Goal: Task Accomplishment & Management: Manage account settings

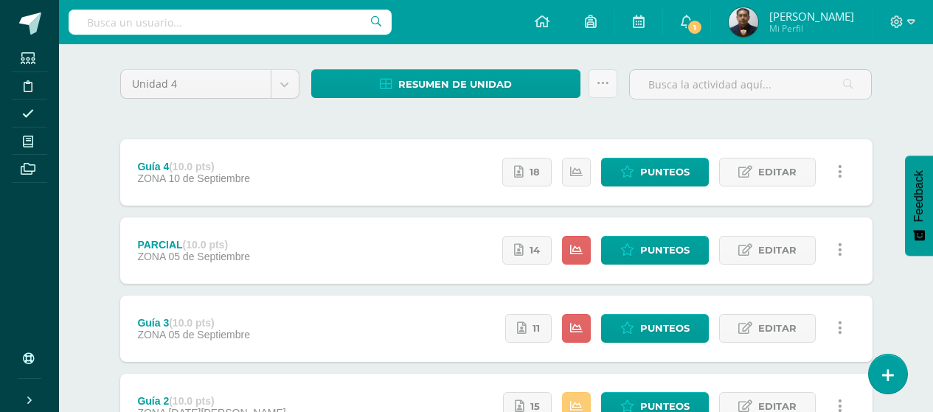
scroll to position [74, 0]
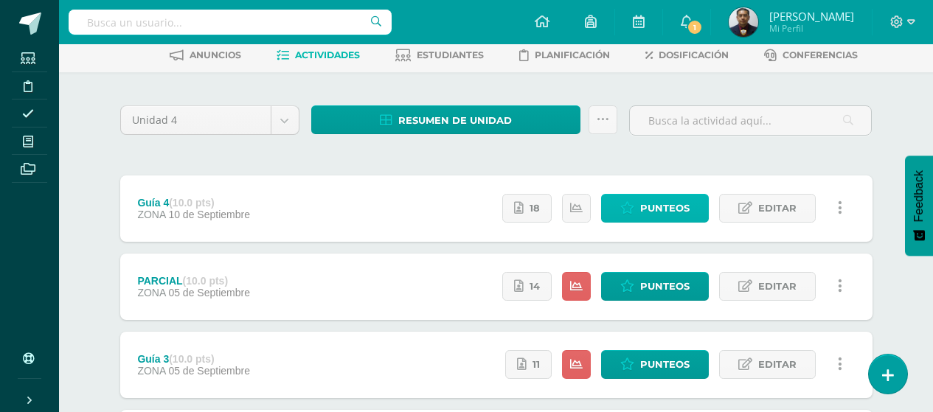
click at [659, 207] on span "Punteos" at bounding box center [664, 208] width 49 height 27
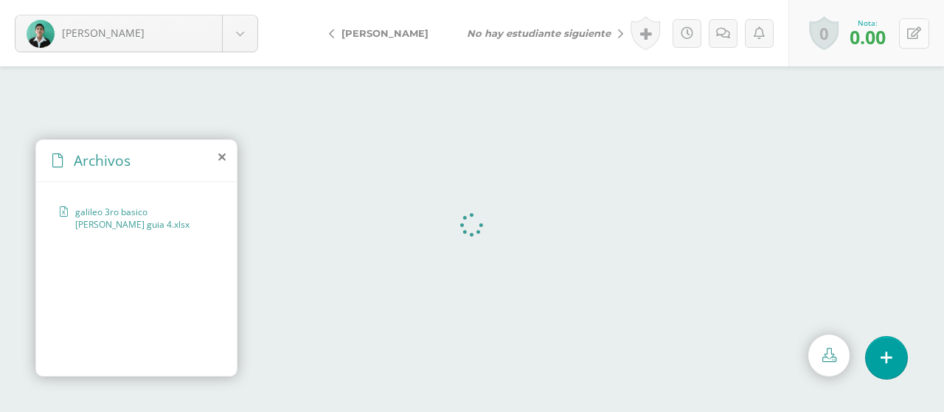
click at [919, 33] on icon at bounding box center [915, 33] width 14 height 13
type input "5"
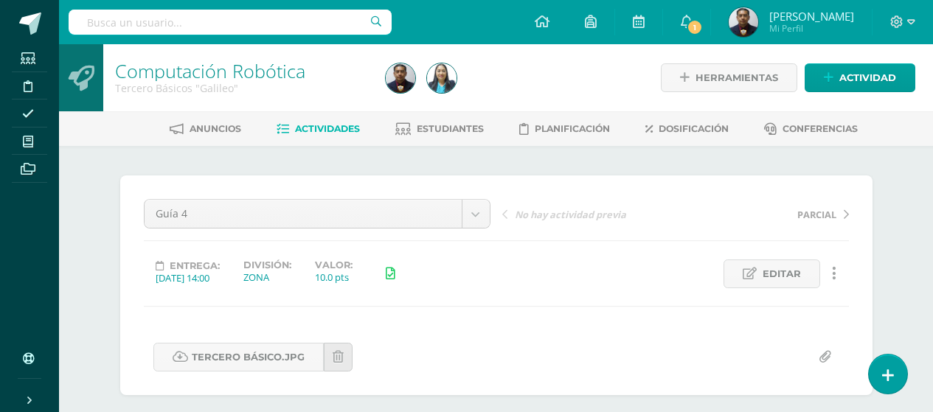
click at [784, 271] on span "Editar" at bounding box center [782, 273] width 38 height 27
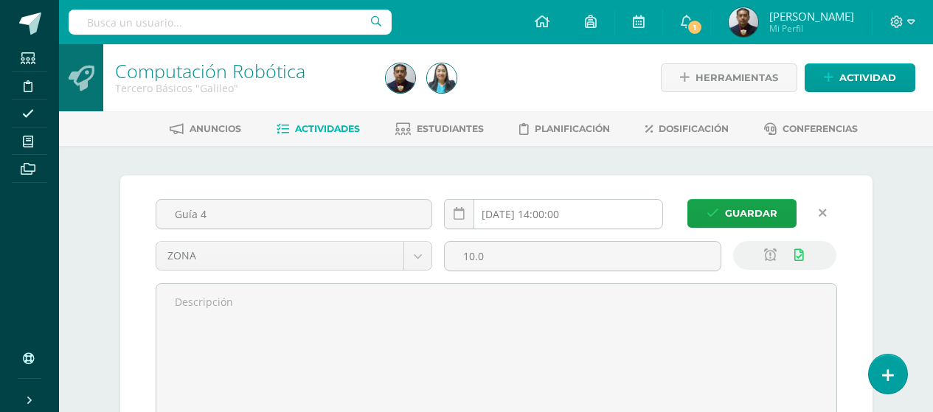
click at [627, 218] on input "[DATE] 14:00:00" at bounding box center [554, 214] width 218 height 29
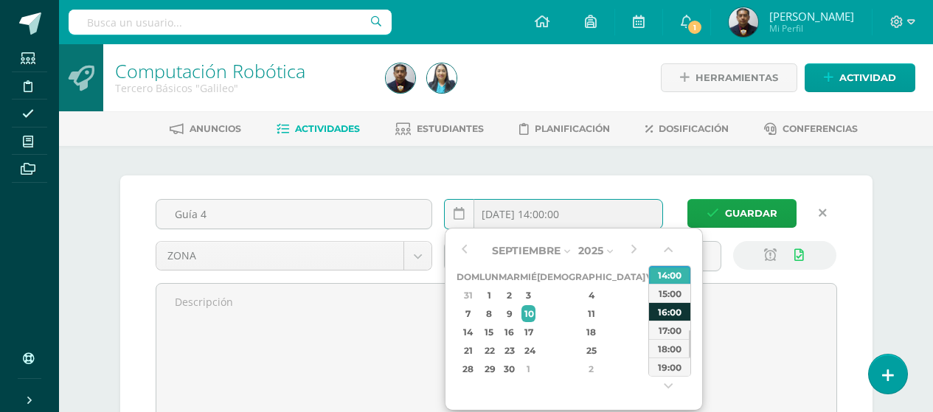
click at [676, 313] on div "16:00" at bounding box center [669, 312] width 41 height 18
type input "2025-09-10 16:00"
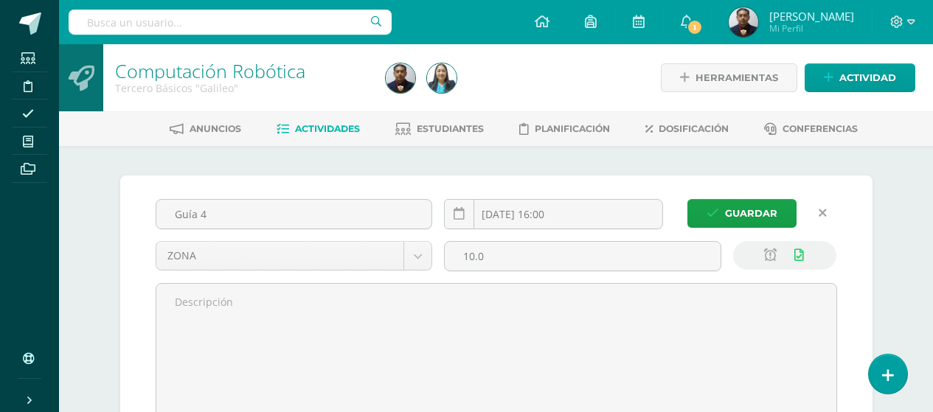
click at [747, 231] on div "Guía 4 2025-09-10 16:00 ZONA Evaluación ZONA 10.0" at bounding box center [497, 334] width 694 height 270
click at [749, 215] on span "Guardar" at bounding box center [751, 213] width 52 height 27
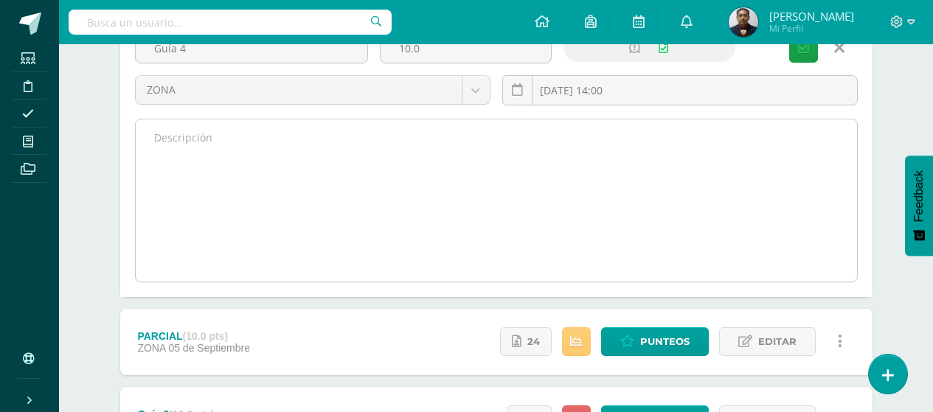
scroll to position [74, 0]
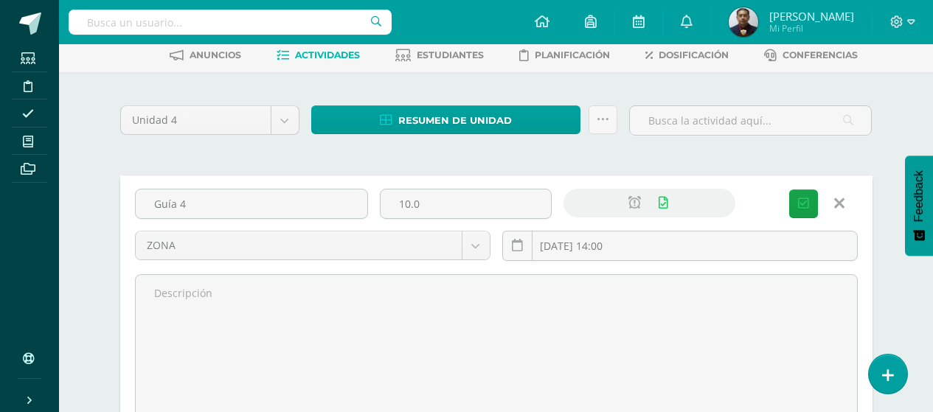
click at [839, 204] on icon at bounding box center [840, 204] width 10 height 16
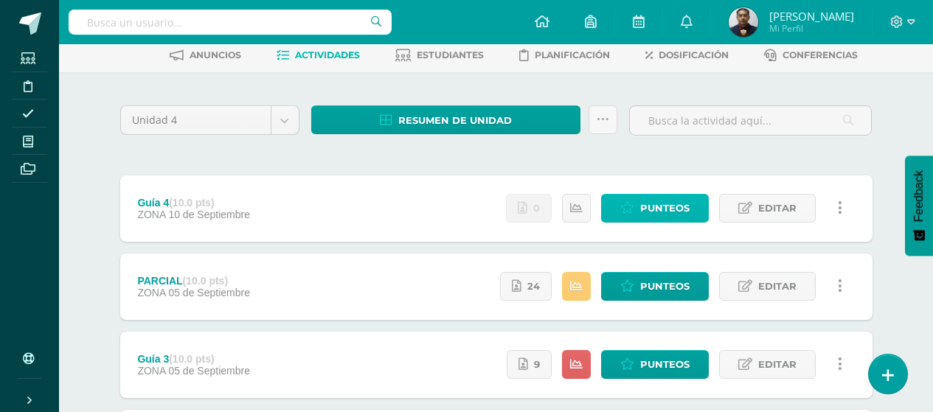
click at [642, 208] on span "Punteos" at bounding box center [664, 208] width 49 height 27
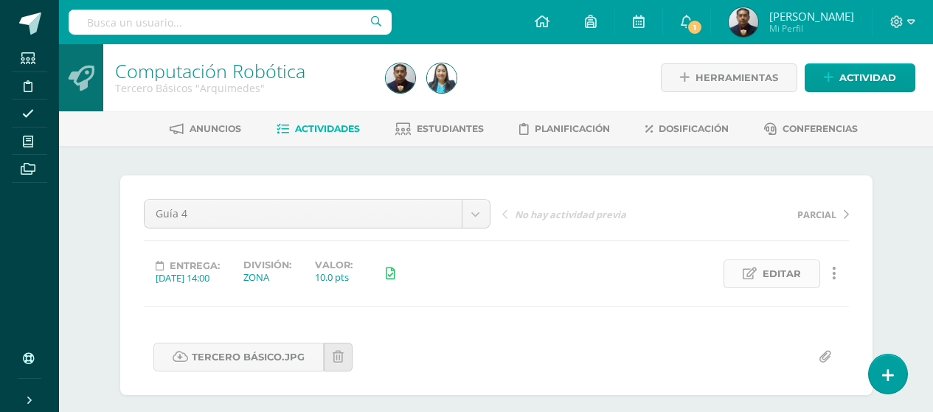
click at [804, 278] on link "Editar" at bounding box center [772, 274] width 97 height 29
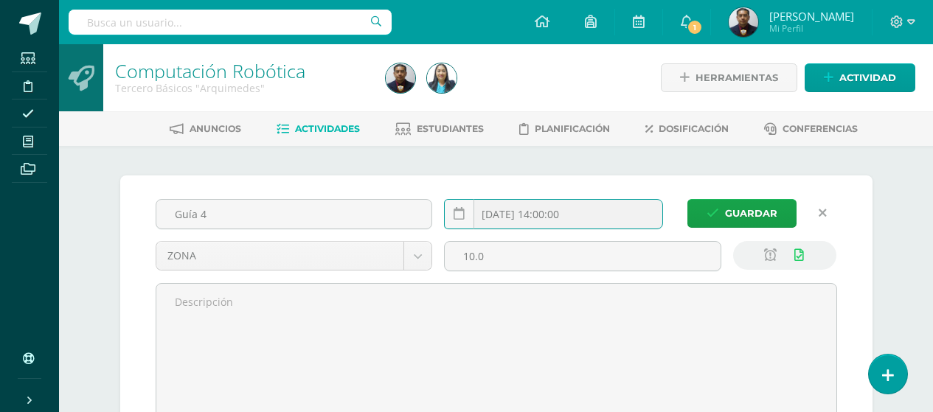
click at [617, 217] on input "[DATE] 14:00:00" at bounding box center [554, 214] width 218 height 29
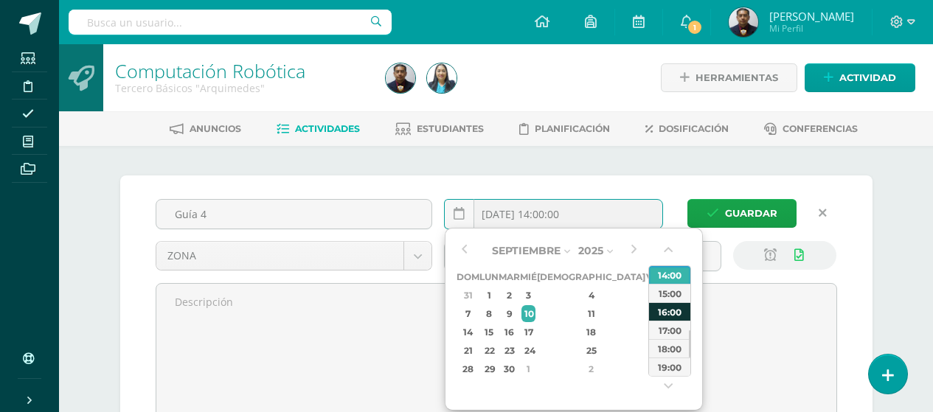
click at [674, 317] on div "16:00" at bounding box center [669, 312] width 41 height 18
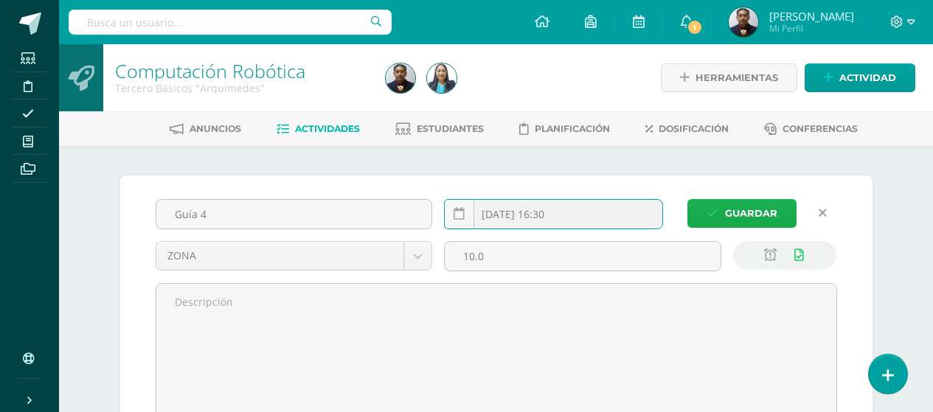
type input "2025-09-10 16:30"
click at [742, 206] on span "Guardar" at bounding box center [751, 213] width 52 height 27
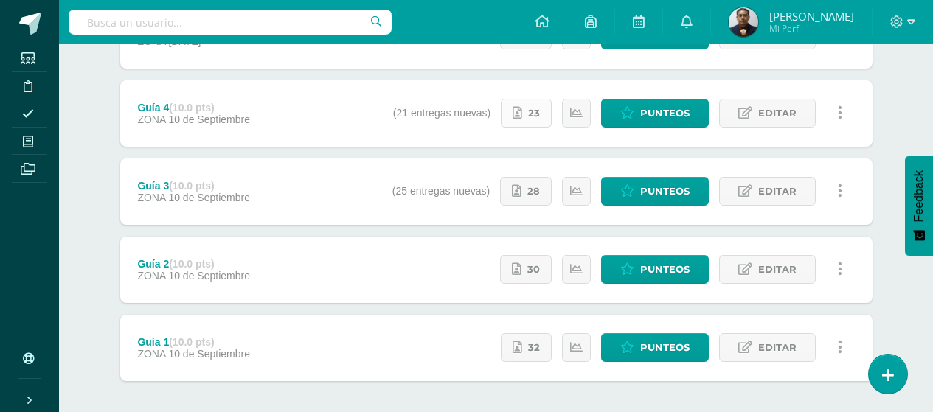
scroll to position [221, 0]
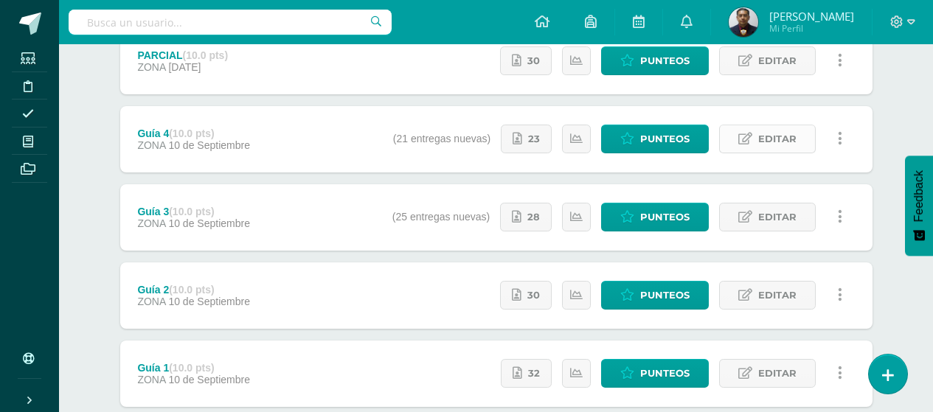
click at [798, 131] on link "Editar" at bounding box center [767, 139] width 97 height 29
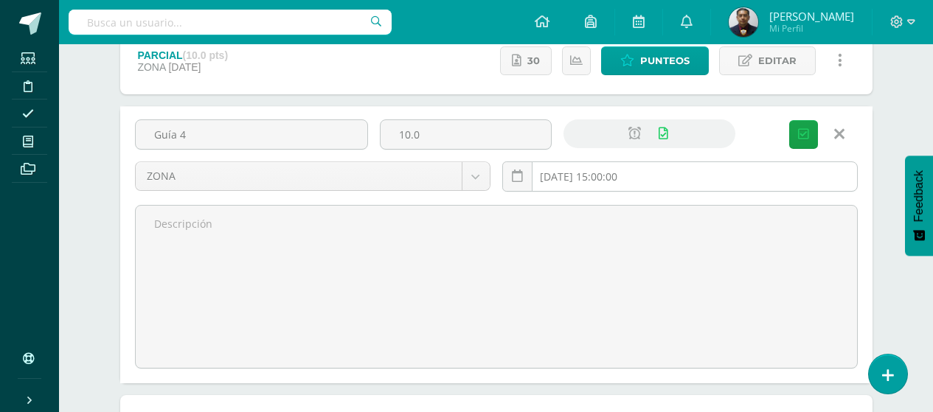
click at [722, 184] on input "2025-09-10 15:00:00" at bounding box center [680, 176] width 354 height 29
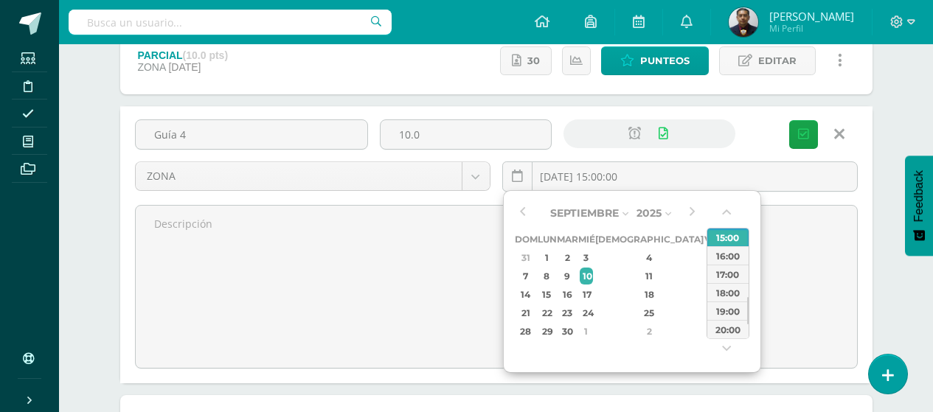
type input "2025-09-10 15:00"
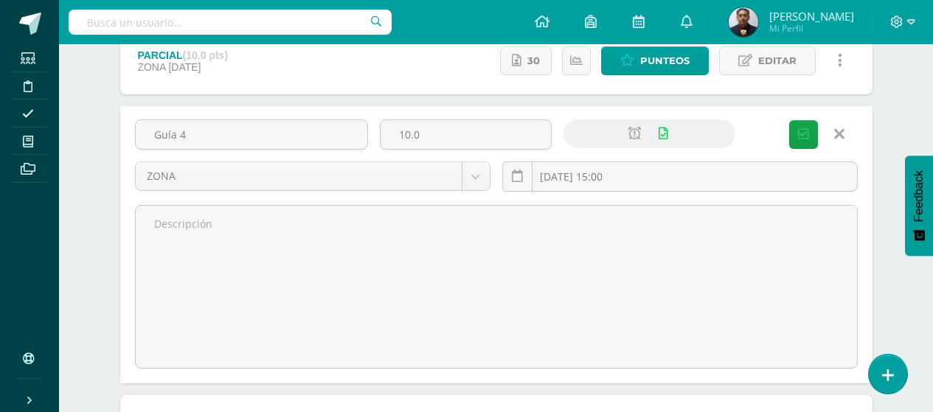
click at [879, 137] on div "Unidad 4 Unidad 1 Unidad 2 Unidad 3 Unidad 4 Resumen de unidad Descargar como H…" at bounding box center [497, 321] width 812 height 792
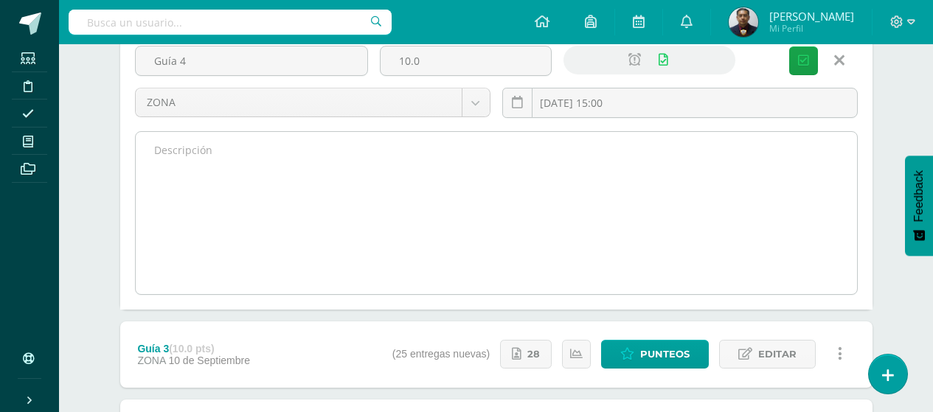
scroll to position [525, 0]
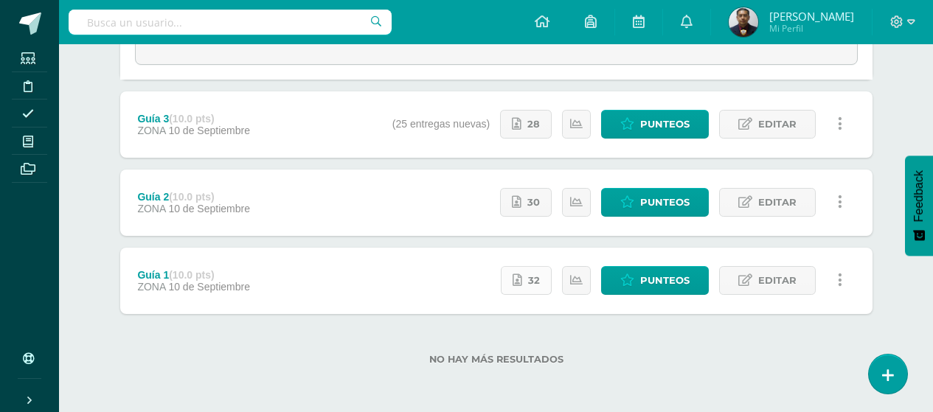
click at [531, 279] on span "32" at bounding box center [534, 280] width 12 height 27
click at [642, 277] on span "Punteos" at bounding box center [664, 280] width 49 height 27
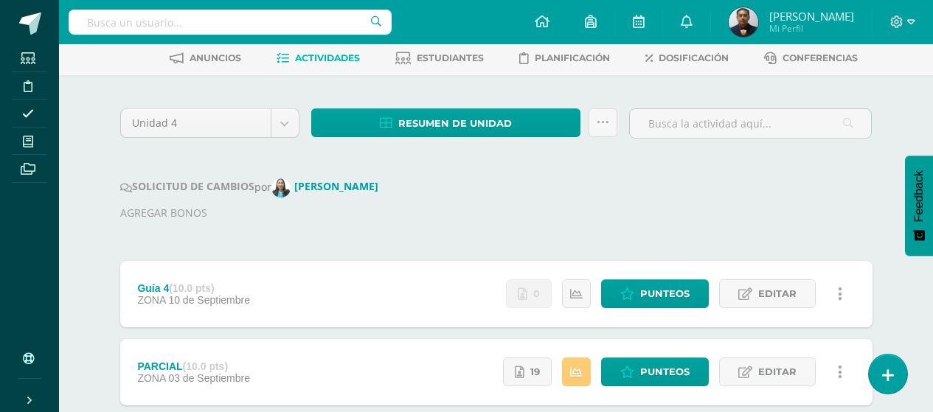
scroll to position [148, 0]
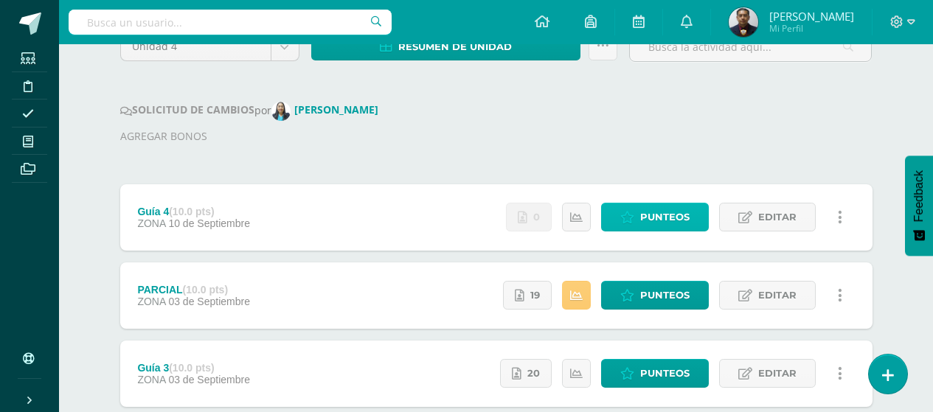
click at [663, 224] on span "Punteos" at bounding box center [664, 217] width 49 height 27
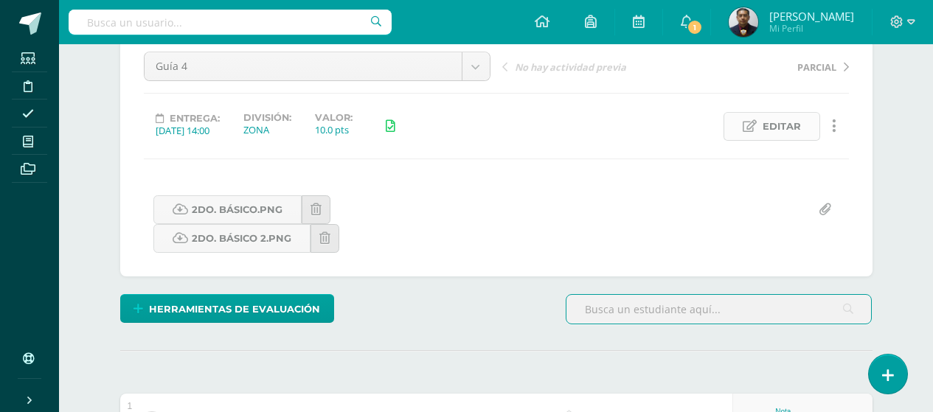
click at [786, 124] on span "Editar" at bounding box center [782, 126] width 38 height 27
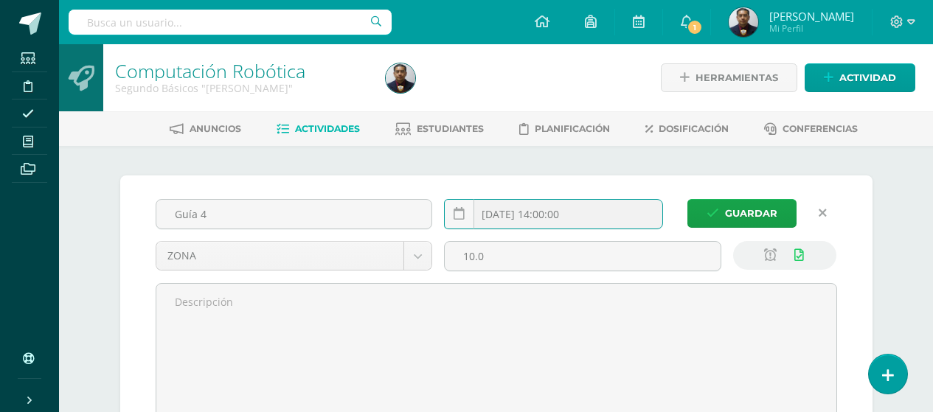
click at [600, 216] on input "2025-09-10 14:00:00" at bounding box center [554, 214] width 218 height 29
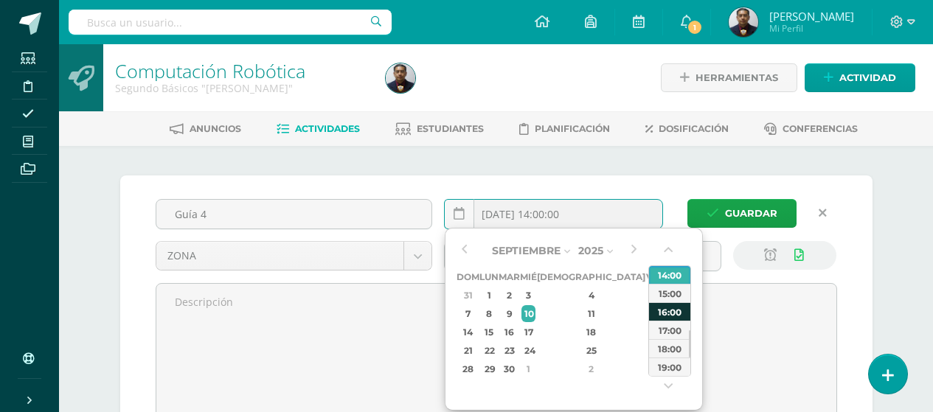
click at [672, 311] on div "16:00" at bounding box center [669, 312] width 41 height 18
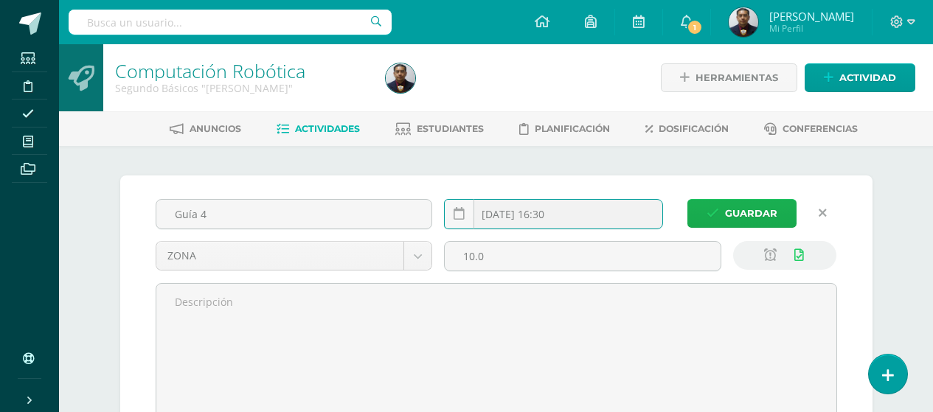
type input "2025-09-10 16:30"
click at [761, 214] on span "Guardar" at bounding box center [751, 213] width 52 height 27
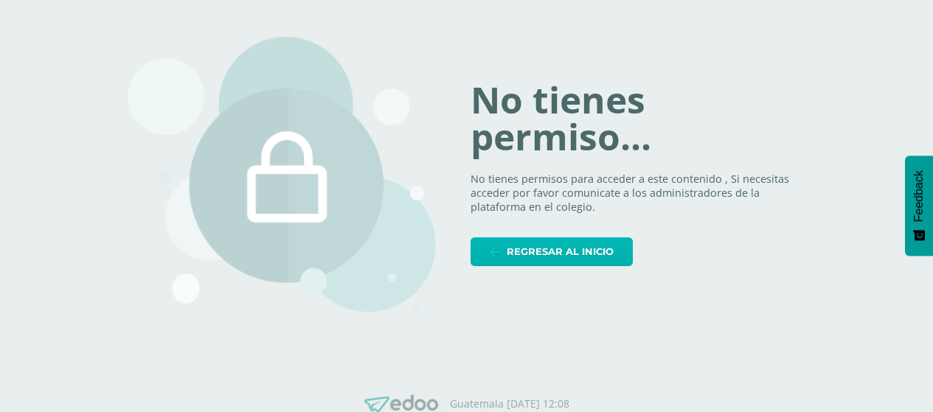
click at [595, 255] on span "Regresar al inicio" at bounding box center [560, 251] width 107 height 27
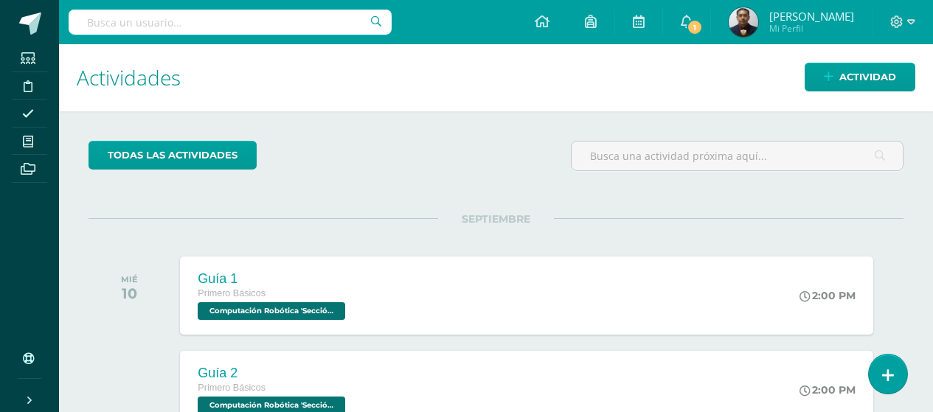
click at [145, 23] on input "text" at bounding box center [230, 22] width 323 height 25
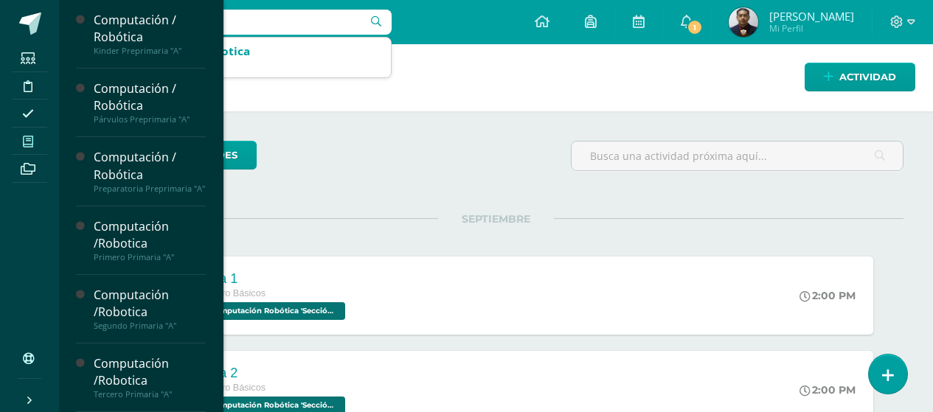
type input "primero"
click at [24, 142] on icon at bounding box center [28, 142] width 10 height 12
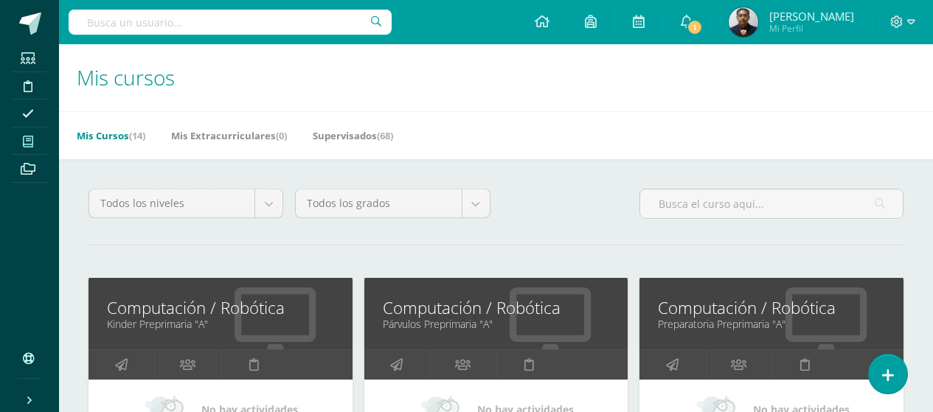
click at [239, 27] on input "text" at bounding box center [230, 22] width 323 height 25
type input "miguel angel"
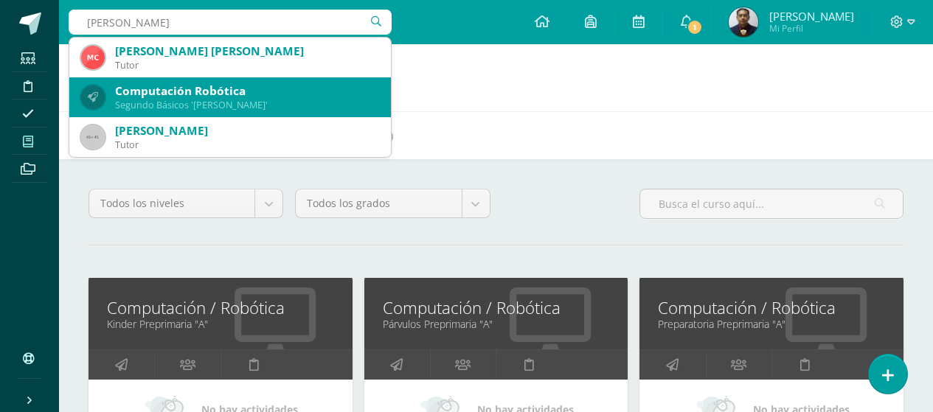
click at [221, 106] on div "Segundo Básicos 'Miguel Angel'" at bounding box center [247, 105] width 264 height 13
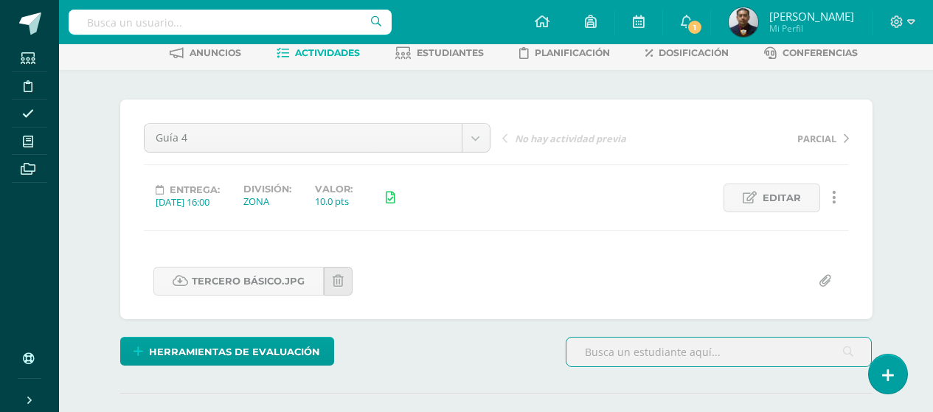
scroll to position [148, 0]
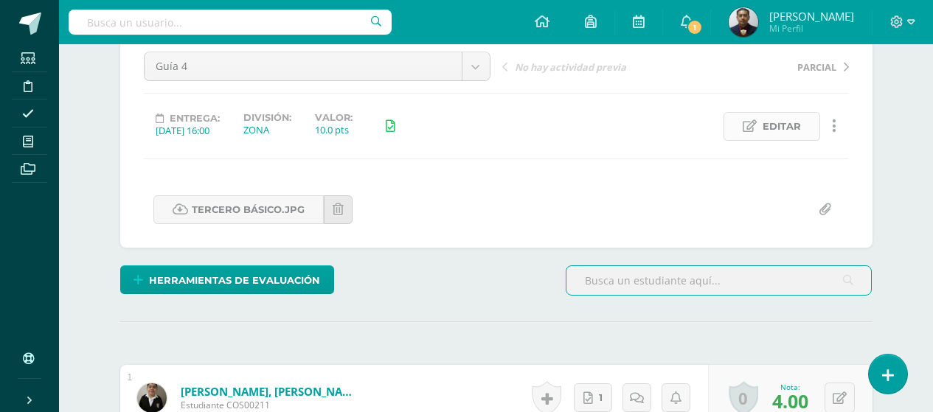
click at [767, 119] on span "Editar" at bounding box center [782, 126] width 38 height 27
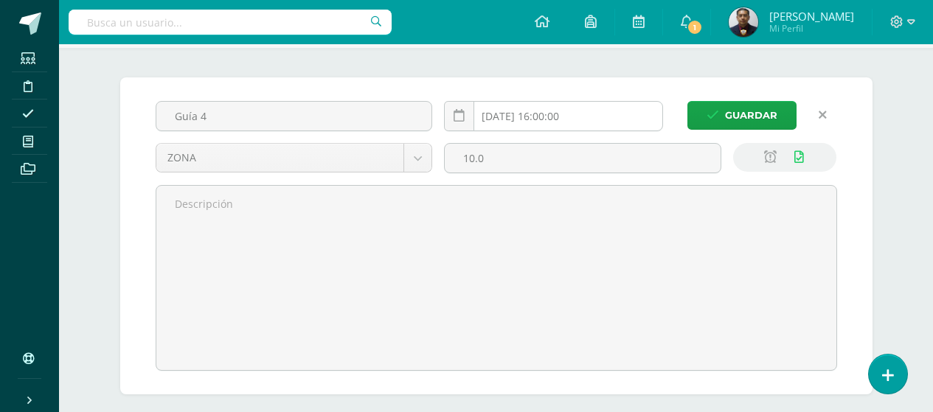
scroll to position [99, 0]
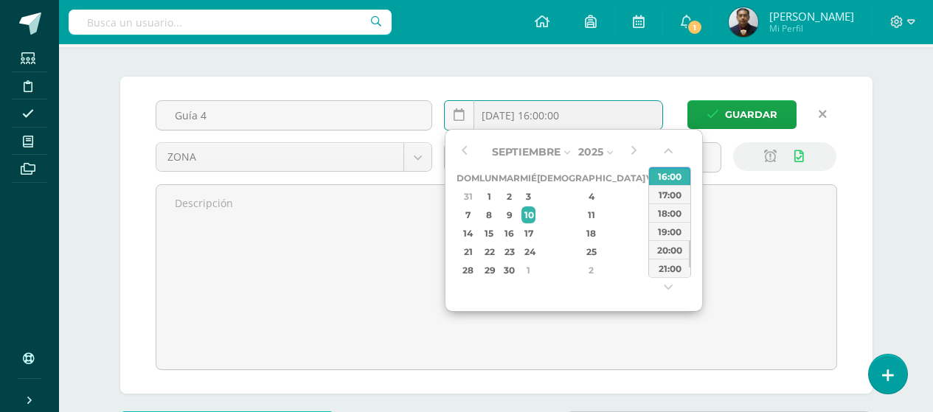
drag, startPoint x: 603, startPoint y: 117, endPoint x: 552, endPoint y: 123, distance: 51.3
click at [552, 123] on input "[DATE] 16:00:00" at bounding box center [554, 115] width 218 height 29
type input "2025-09-10 16:30"
click at [748, 104] on span "Guardar" at bounding box center [751, 114] width 52 height 27
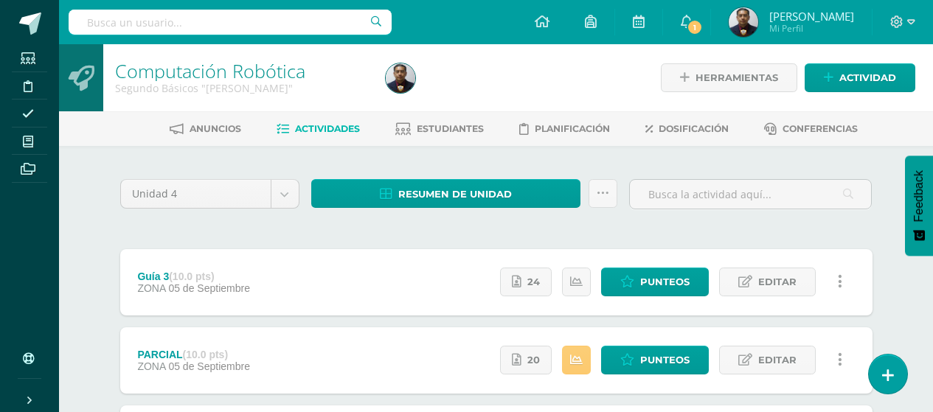
click at [110, 258] on div "Unidad 4 Unidad 1 Unidad 2 Unidad 3 Unidad 4 Resumen de unidad Descargar como H…" at bounding box center [497, 397] width 812 height 502
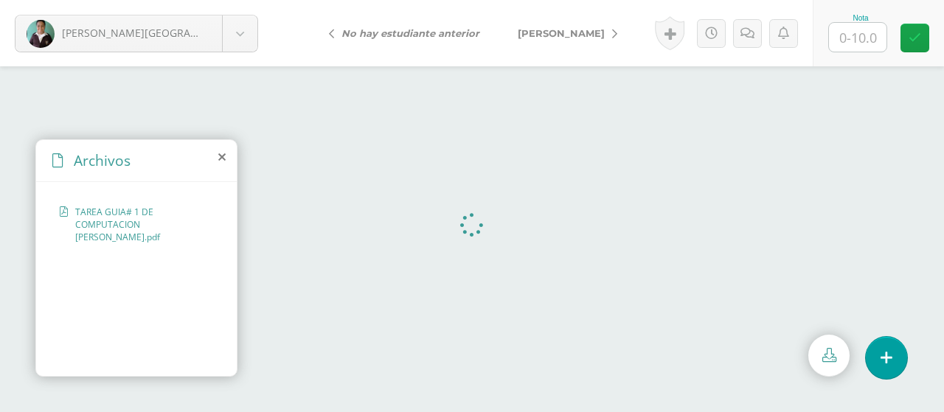
click at [578, 24] on link "[PERSON_NAME]" at bounding box center [564, 32] width 131 height 35
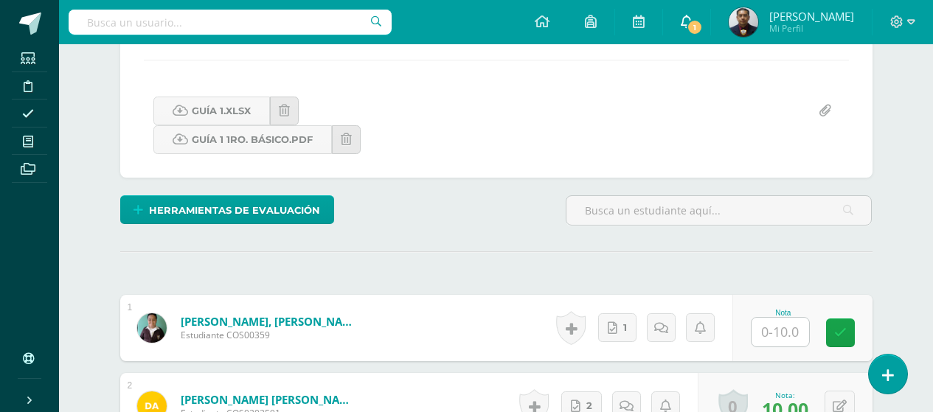
click at [691, 21] on icon at bounding box center [687, 21] width 12 height 13
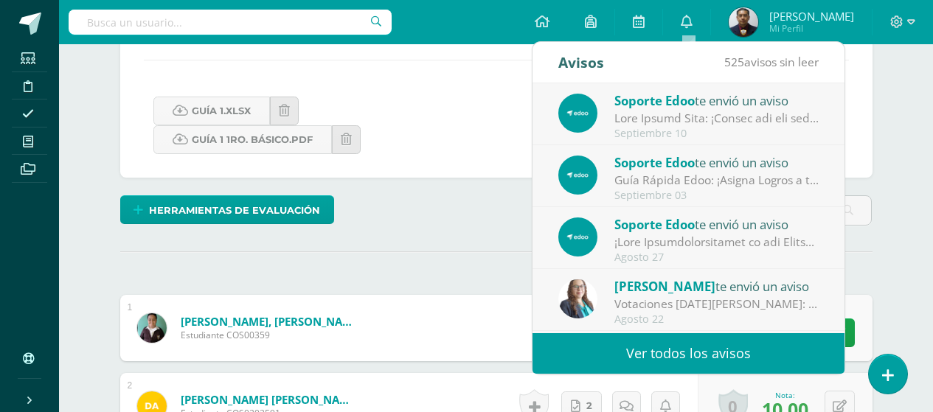
scroll to position [247, 0]
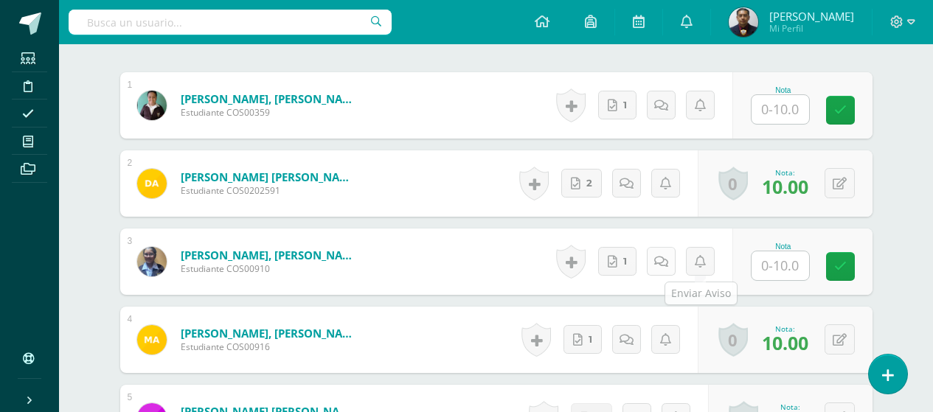
scroll to position [470, 0]
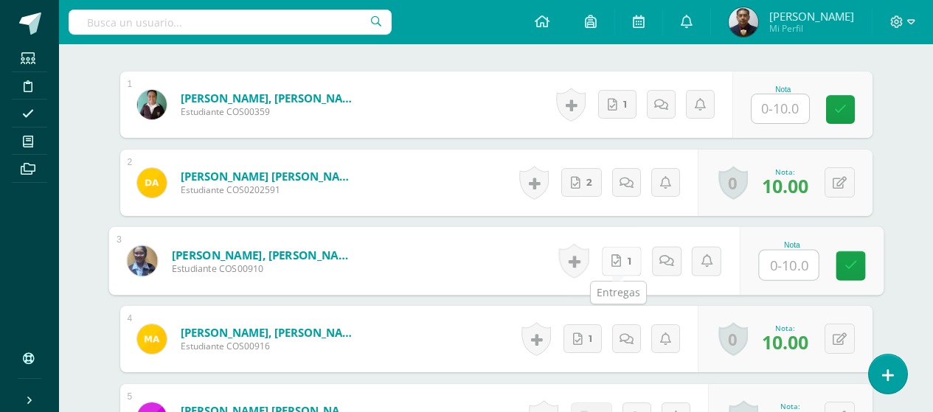
click at [615, 261] on icon at bounding box center [617, 261] width 10 height 13
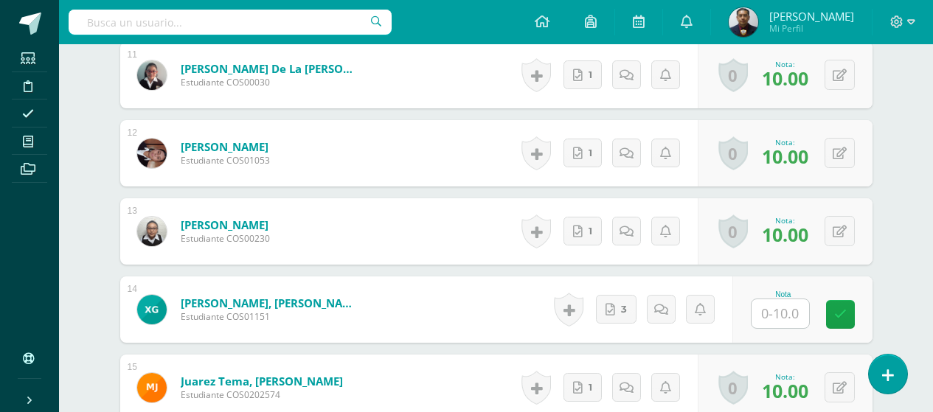
scroll to position [1282, 0]
click at [791, 314] on input "text" at bounding box center [781, 313] width 58 height 29
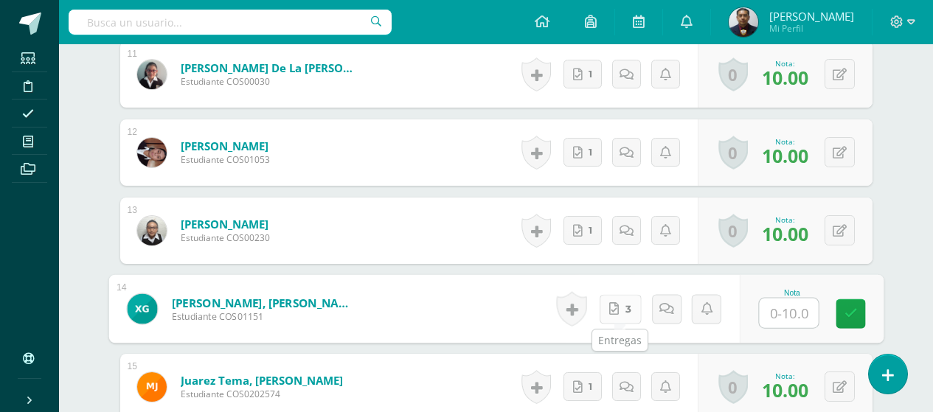
click at [629, 311] on span "3" at bounding box center [628, 309] width 6 height 28
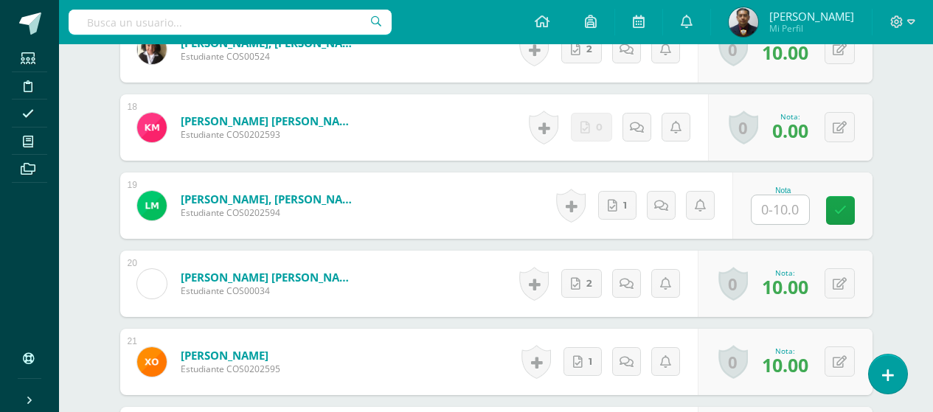
scroll to position [1799, 0]
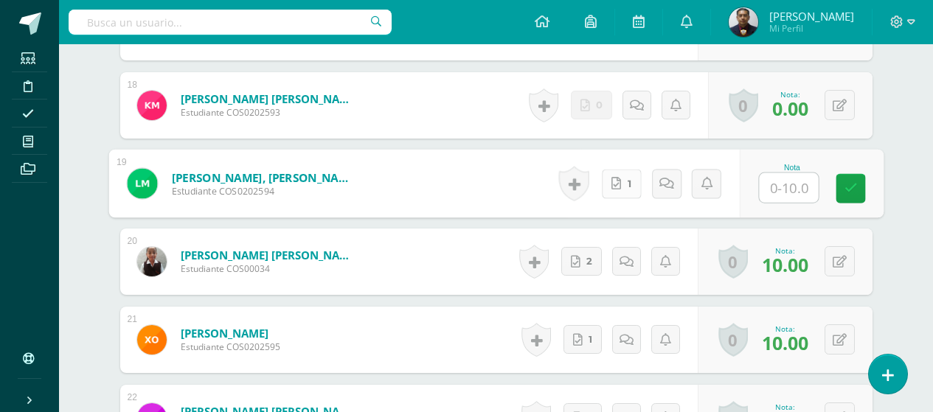
click at [621, 190] on link "1" at bounding box center [621, 184] width 40 height 30
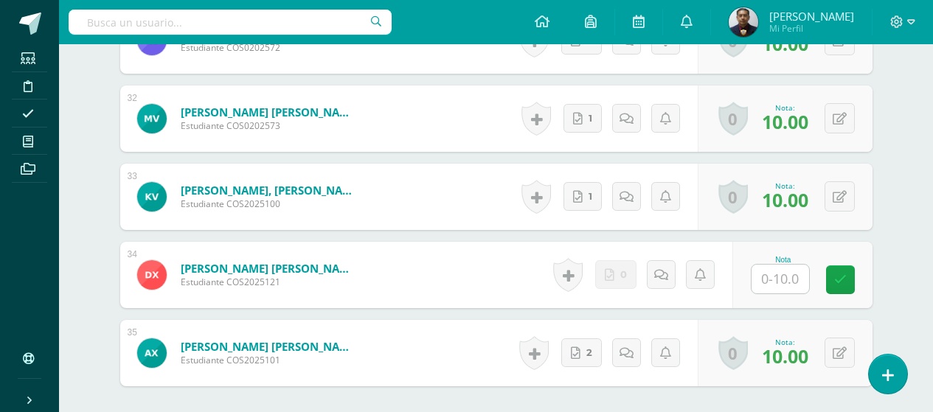
scroll to position [2906, 0]
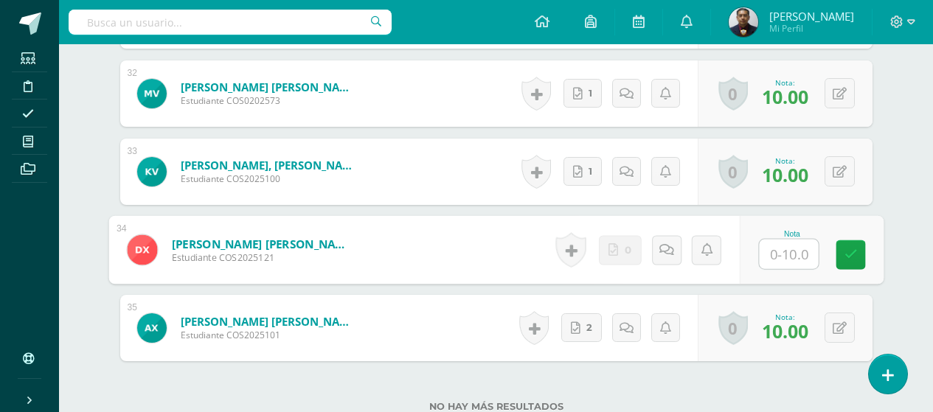
click at [784, 257] on input "text" at bounding box center [788, 255] width 59 height 30
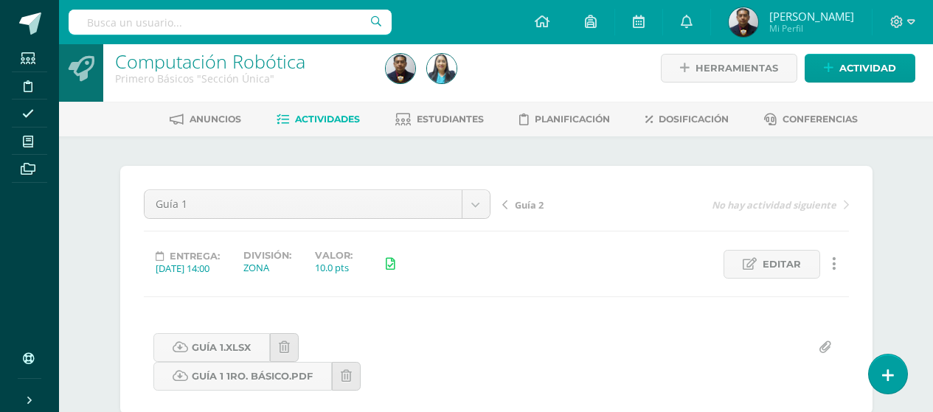
scroll to position [0, 0]
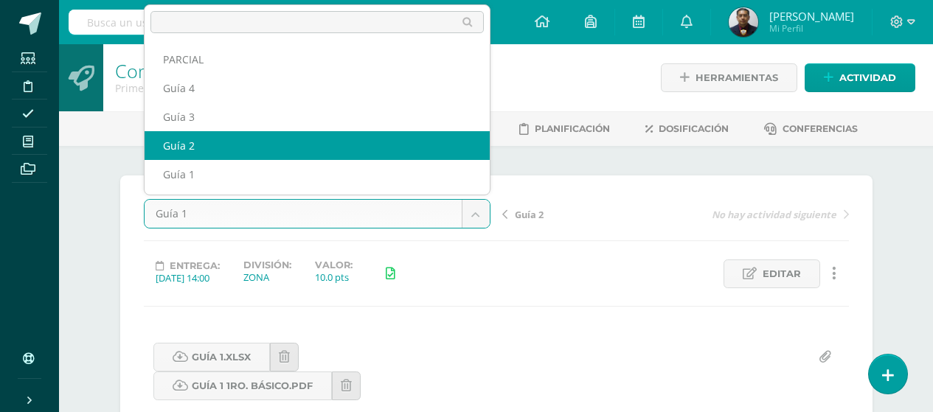
select select "/dashboard/teacher/grade-activity/123118/"
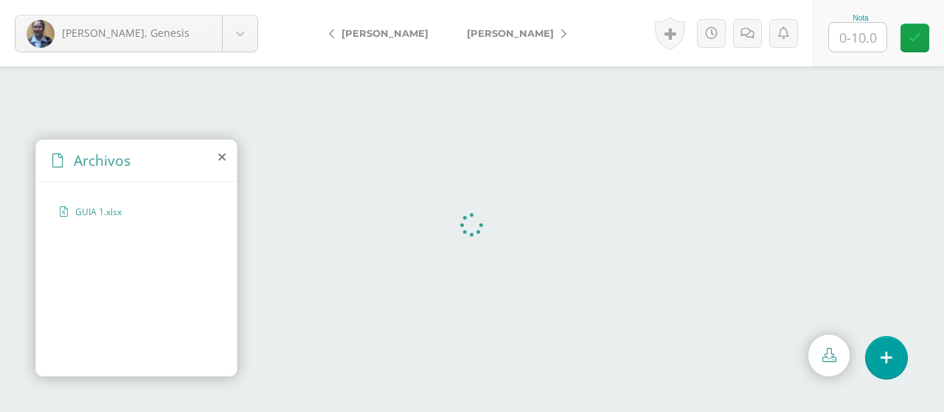
click at [866, 41] on input "text" at bounding box center [858, 37] width 58 height 29
type input "4"
click at [89, 253] on span "Guía_1.pdf" at bounding box center [135, 255] width 121 height 13
click at [111, 300] on span "Ximena.pdf" at bounding box center [135, 297] width 121 height 13
click at [526, 22] on link "[PERSON_NAME]" at bounding box center [513, 32] width 131 height 35
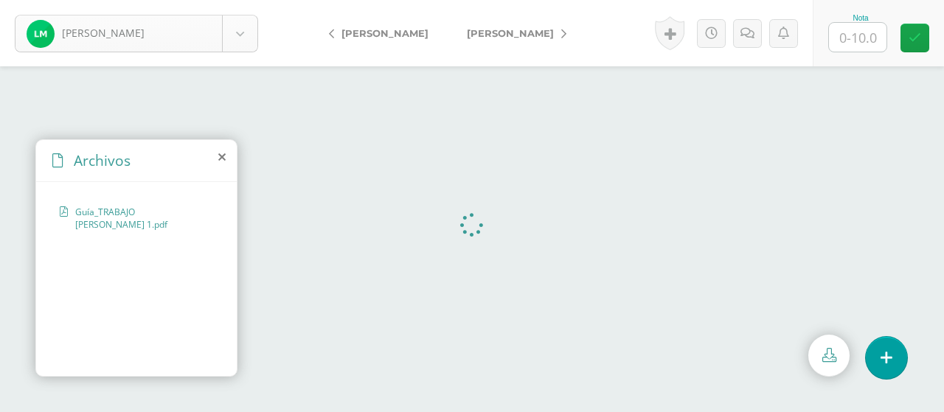
click at [190, 0] on body "[PERSON_NAME], [PERSON_NAME], [GEOGRAPHIC_DATA][PERSON_NAME] [PERSON_NAME], Gen…" at bounding box center [472, 0] width 944 height 0
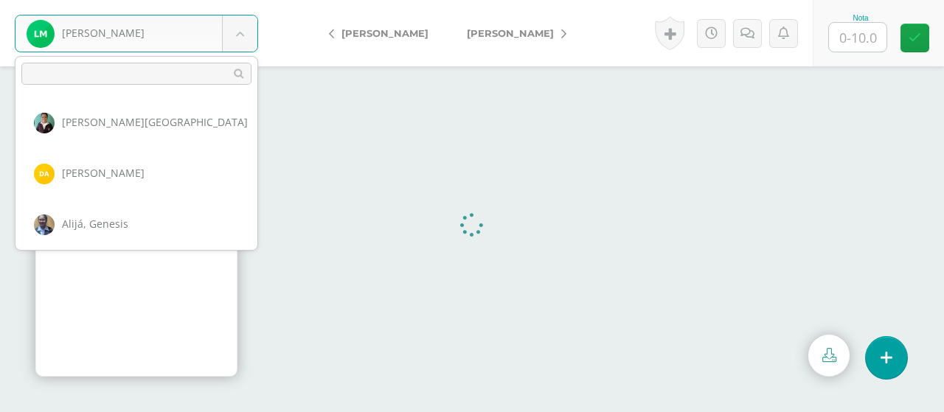
scroll to position [815, 0]
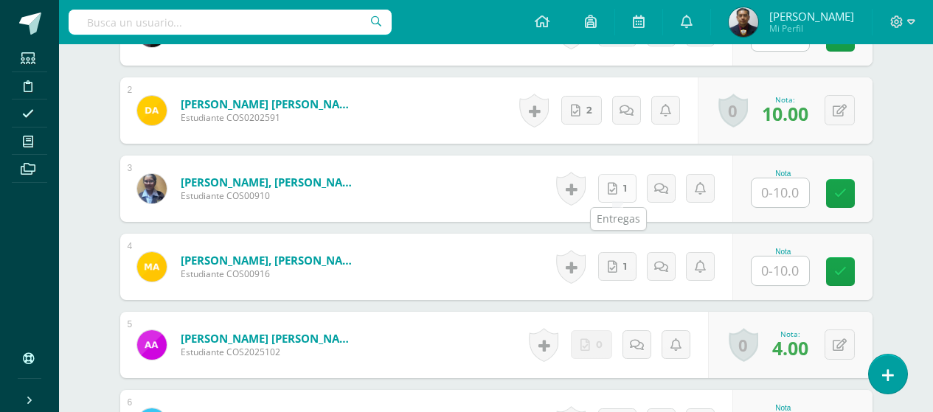
scroll to position [528, 0]
click at [612, 191] on icon at bounding box center [613, 188] width 10 height 13
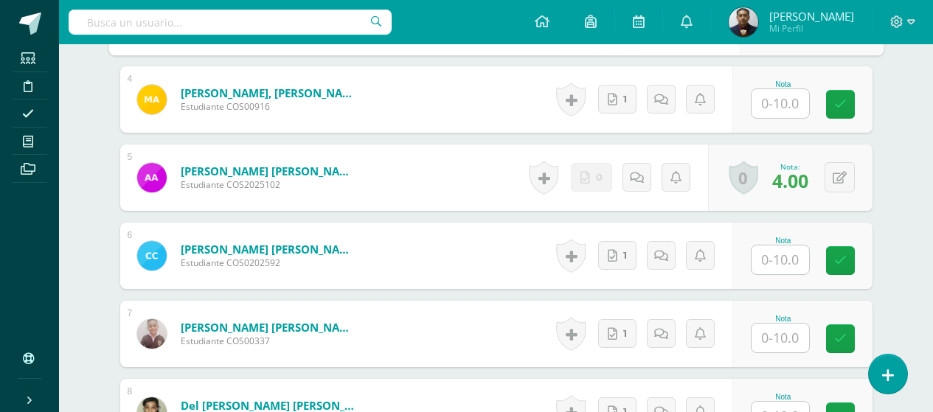
scroll to position [825, 0]
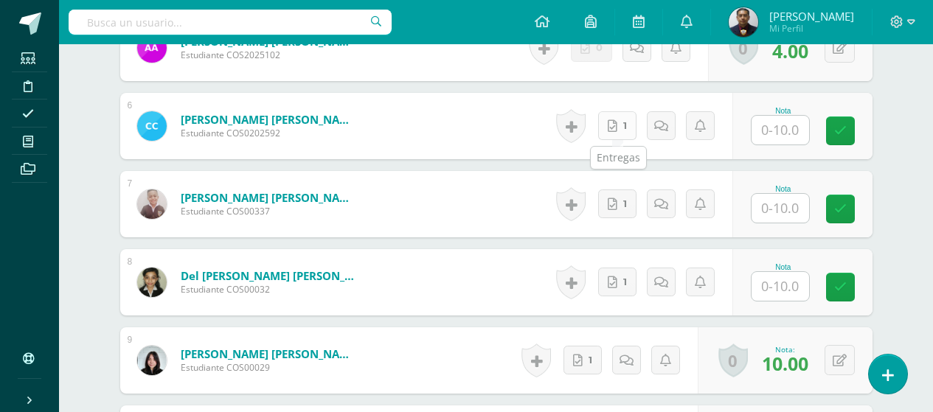
click at [624, 128] on link "1" at bounding box center [617, 125] width 38 height 29
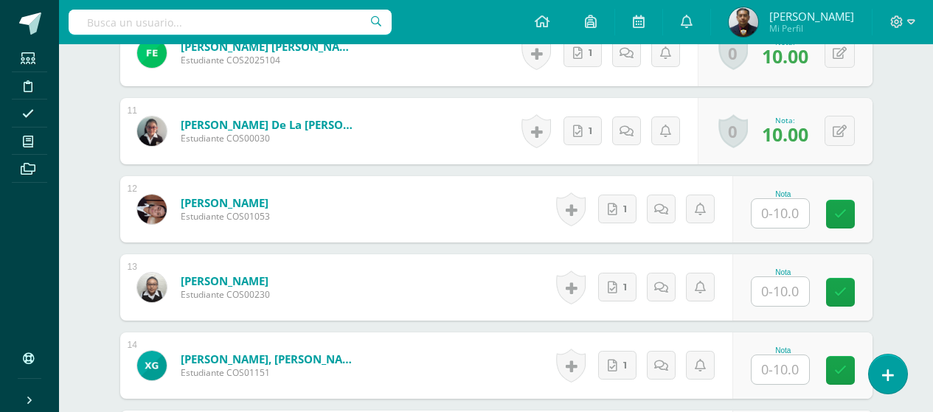
scroll to position [1268, 0]
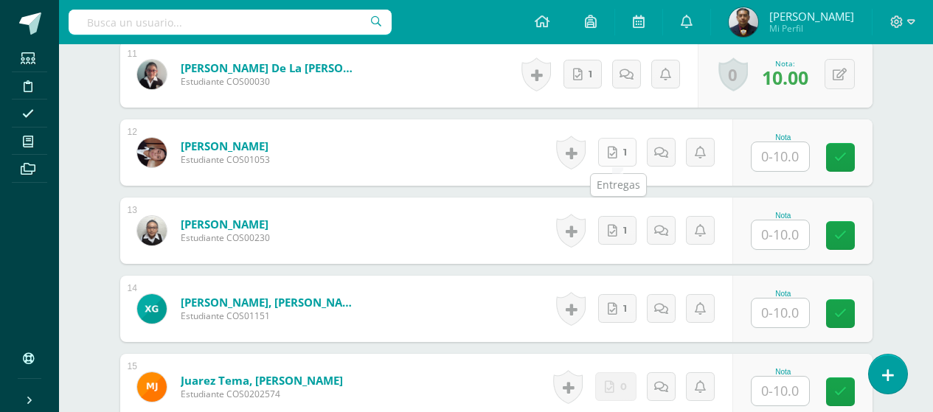
click at [622, 158] on link "1" at bounding box center [617, 152] width 38 height 29
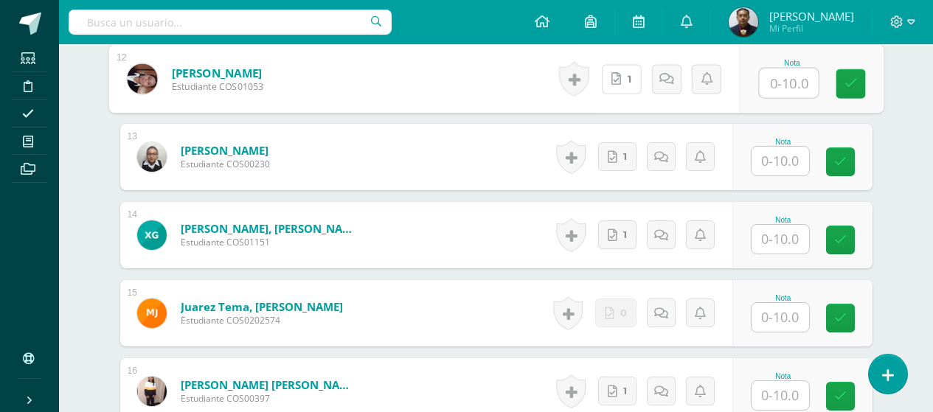
scroll to position [1415, 0]
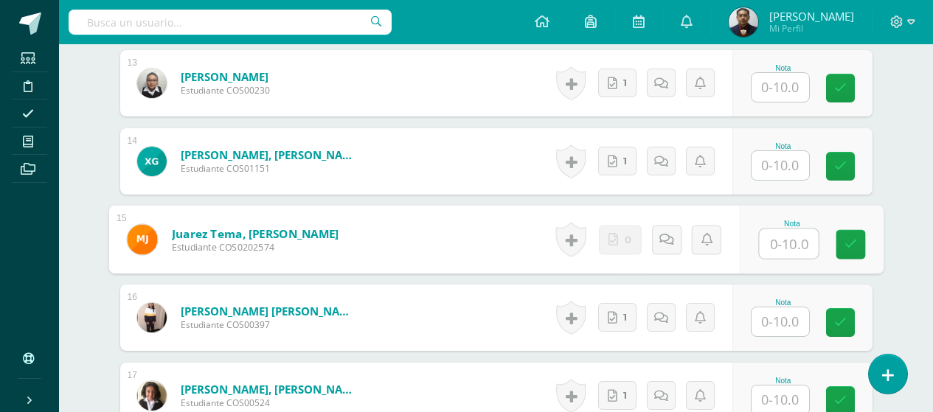
click at [795, 242] on input "text" at bounding box center [788, 244] width 59 height 30
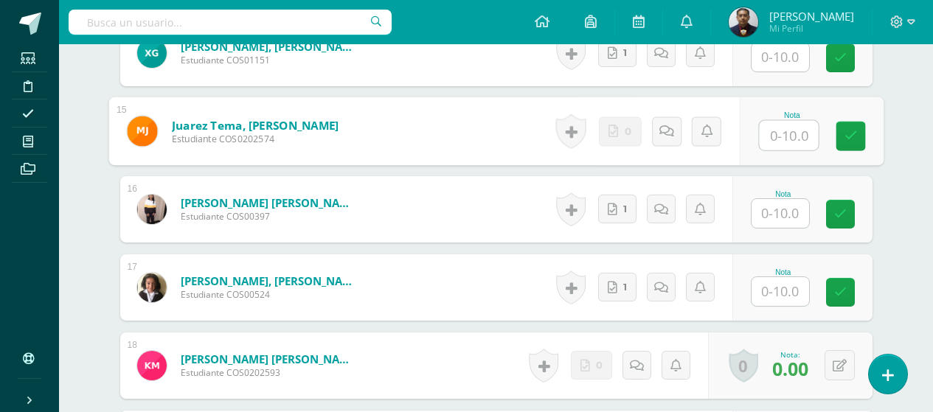
scroll to position [1563, 0]
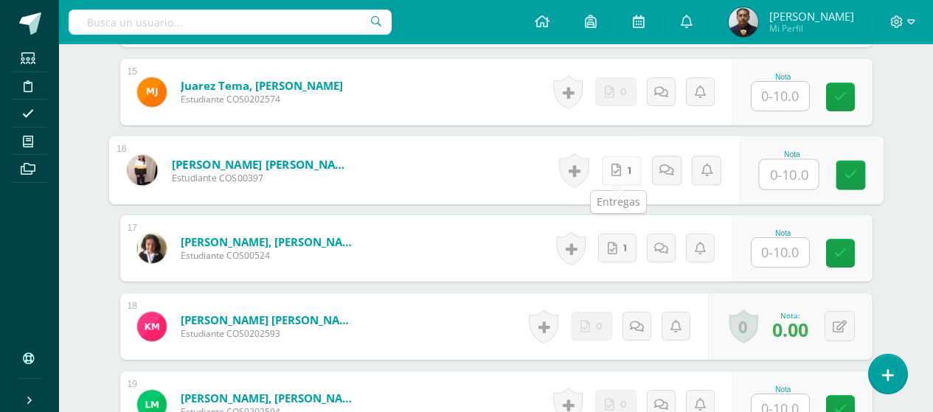
click at [607, 169] on link "1" at bounding box center [621, 171] width 40 height 30
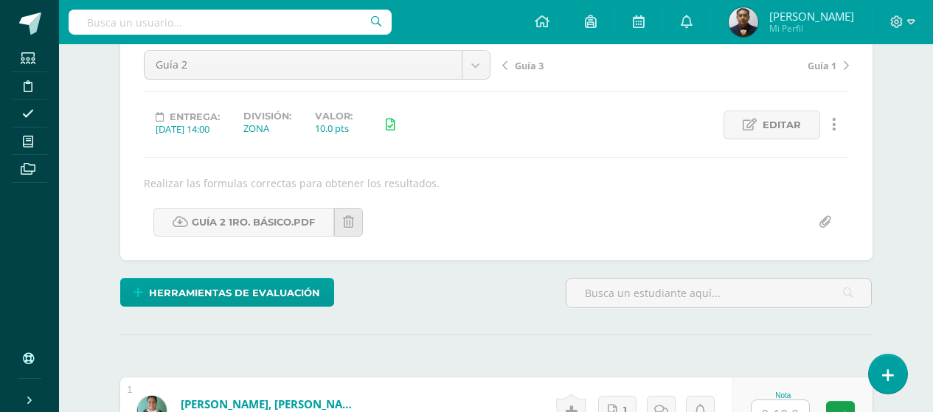
scroll to position [148, 0]
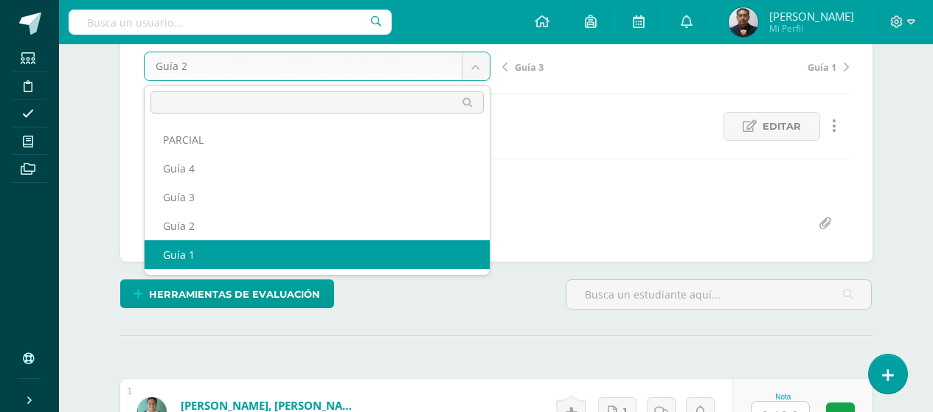
select select "/dashboard/teacher/grade-activity/122404/"
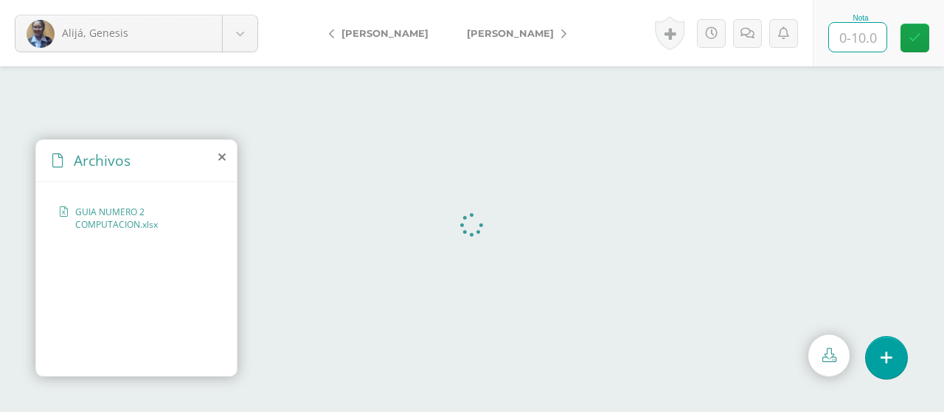
click at [856, 38] on input "text" at bounding box center [858, 37] width 58 height 29
type input "4"
click at [523, 36] on span "[PERSON_NAME]" at bounding box center [510, 33] width 87 height 12
click at [872, 44] on input "text" at bounding box center [858, 37] width 58 height 29
type input "6"
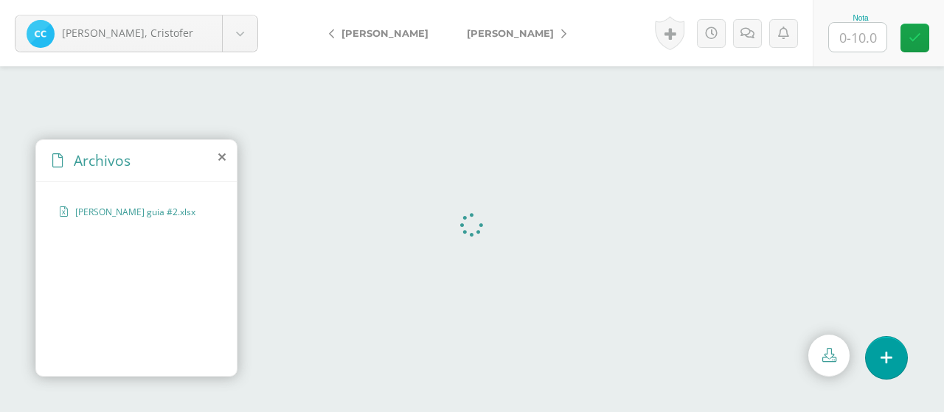
click at [862, 47] on input "text" at bounding box center [858, 37] width 58 height 29
type input "10"
click at [539, 33] on span "[PERSON_NAME]" at bounding box center [510, 33] width 87 height 12
click at [226, 156] on div "Archivos" at bounding box center [136, 161] width 201 height 42
click at [223, 163] on div "Archivos" at bounding box center [136, 161] width 201 height 42
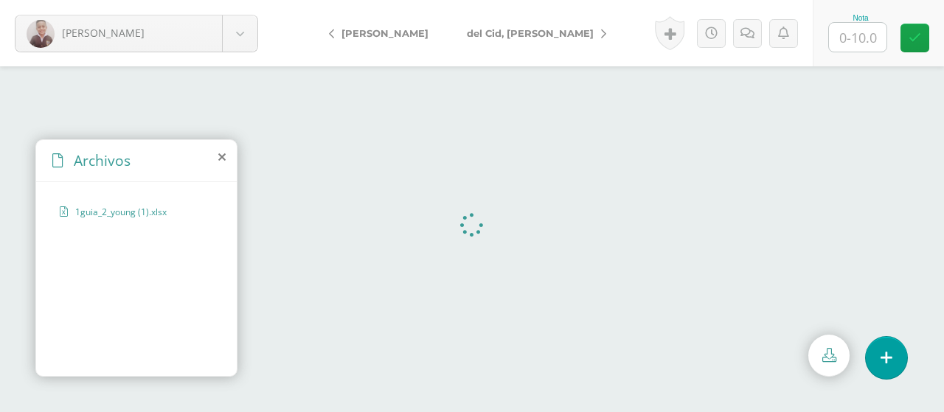
click at [223, 155] on icon at bounding box center [221, 157] width 7 height 12
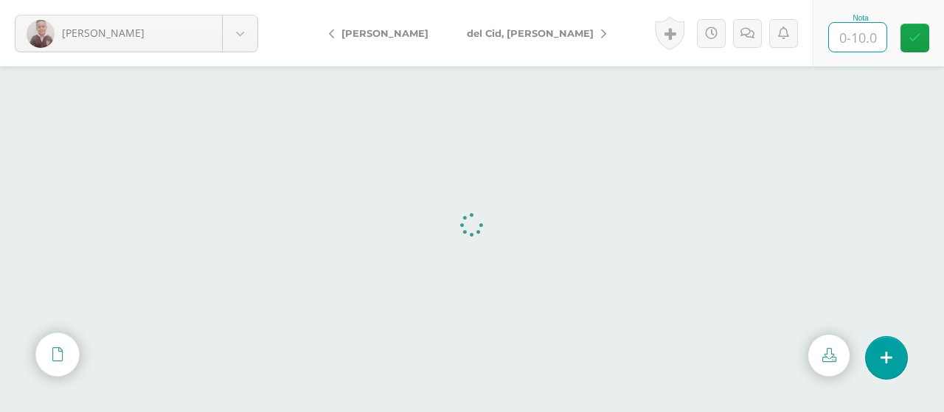
click at [875, 44] on input "text" at bounding box center [858, 37] width 58 height 29
type input "10"
click at [545, 28] on span "del Cid, [PERSON_NAME]" at bounding box center [530, 33] width 127 height 12
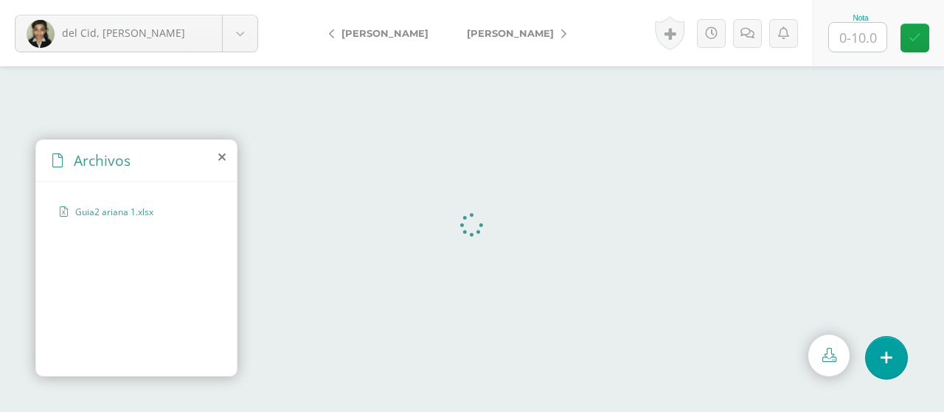
click at [853, 41] on input "text" at bounding box center [858, 37] width 58 height 29
type input "8"
click at [488, 33] on span "[PERSON_NAME]" at bounding box center [510, 33] width 87 height 12
click at [875, 35] on input "text" at bounding box center [858, 37] width 58 height 29
type input "10"
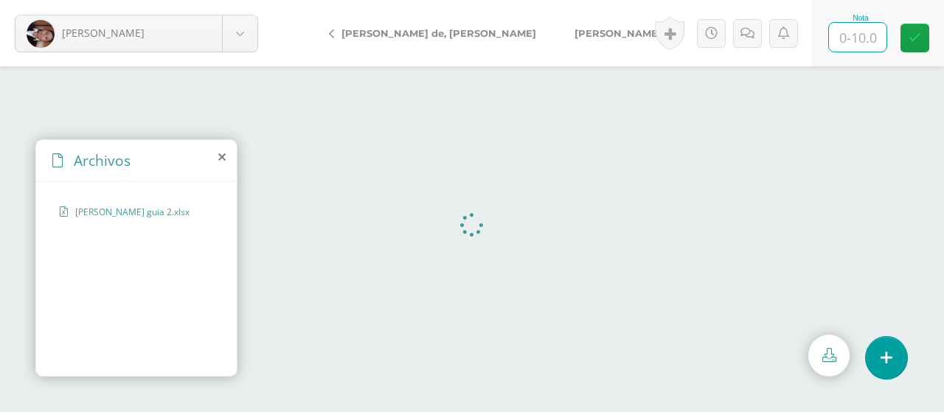
click at [848, 40] on input "text" at bounding box center [858, 37] width 58 height 29
type input "9"
click at [575, 32] on span "[PERSON_NAME]" at bounding box center [618, 33] width 87 height 12
click at [218, 156] on icon at bounding box center [221, 157] width 7 height 12
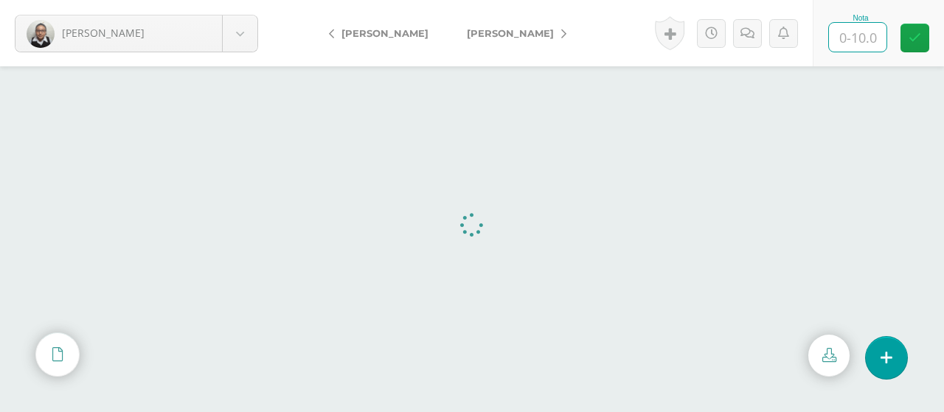
click at [868, 34] on input "text" at bounding box center [858, 37] width 58 height 29
type input "9"
click at [547, 30] on span "[PERSON_NAME]" at bounding box center [510, 33] width 87 height 12
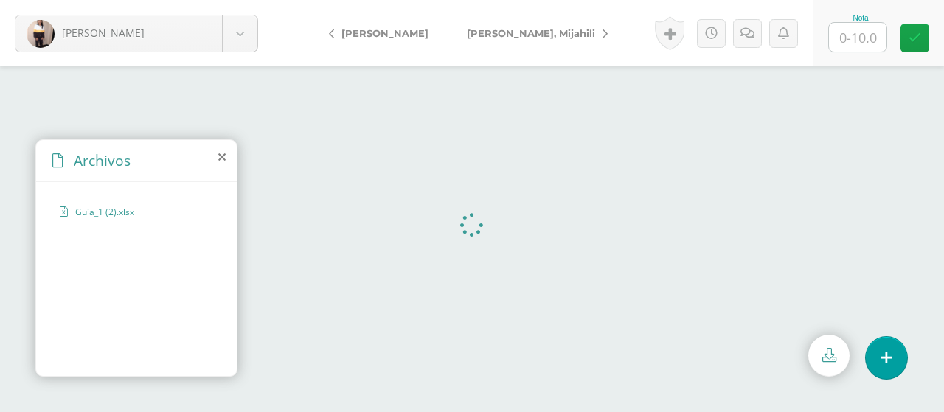
click at [356, 33] on span "[PERSON_NAME]" at bounding box center [385, 33] width 87 height 12
click at [861, 41] on input "text" at bounding box center [858, 37] width 58 height 29
type input "8"
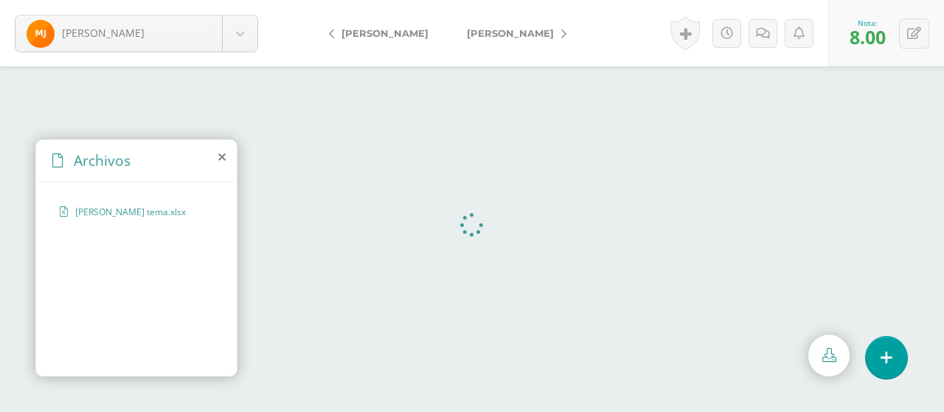
click at [521, 33] on span "[PERSON_NAME]" at bounding box center [510, 33] width 87 height 12
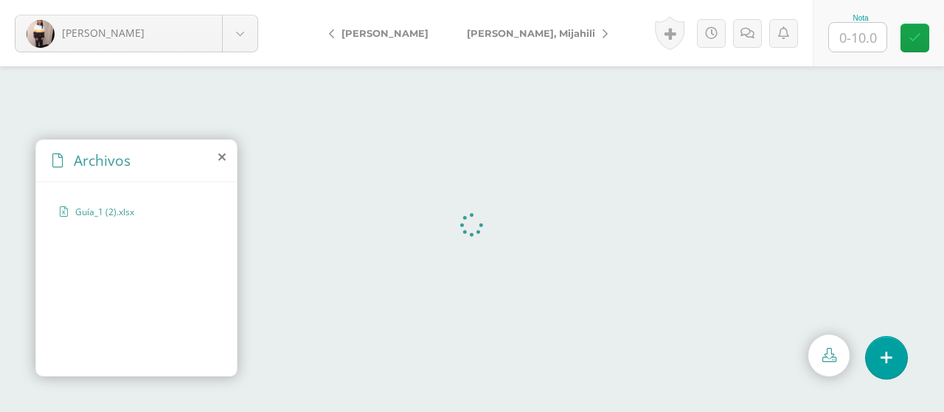
click at [497, 40] on link "[PERSON_NAME], Mijahili" at bounding box center [534, 32] width 172 height 35
click at [847, 44] on input "text" at bounding box center [858, 37] width 58 height 29
type input "9"
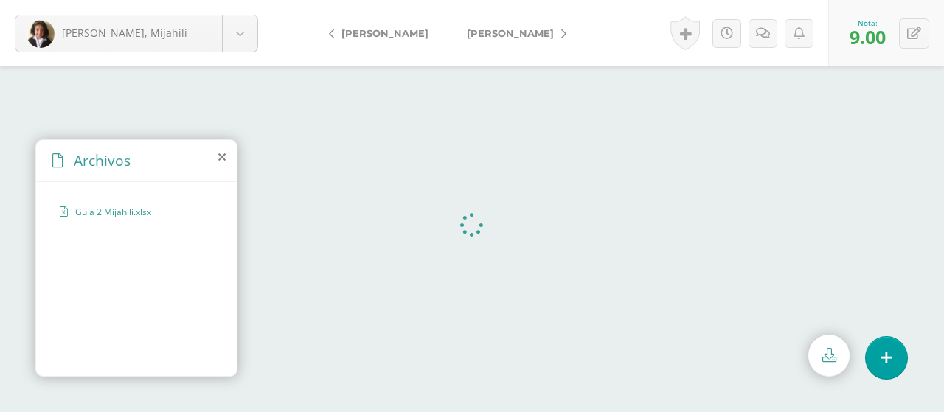
click at [541, 32] on span "[PERSON_NAME]" at bounding box center [510, 33] width 87 height 12
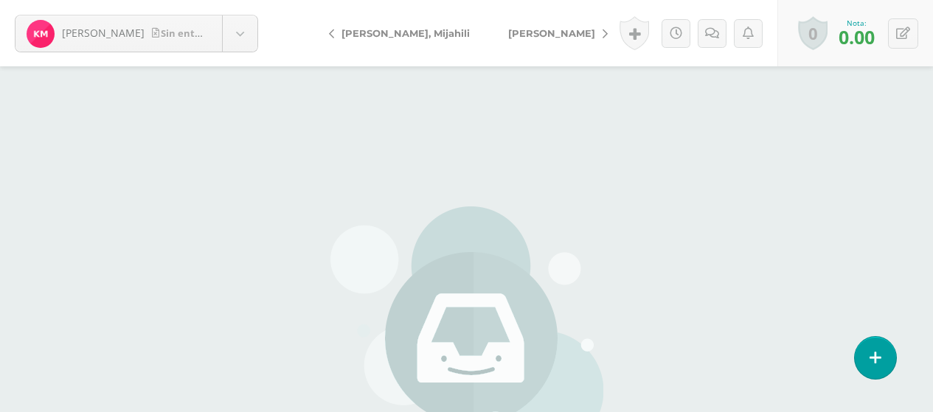
click at [516, 38] on span "[PERSON_NAME]" at bounding box center [551, 33] width 87 height 12
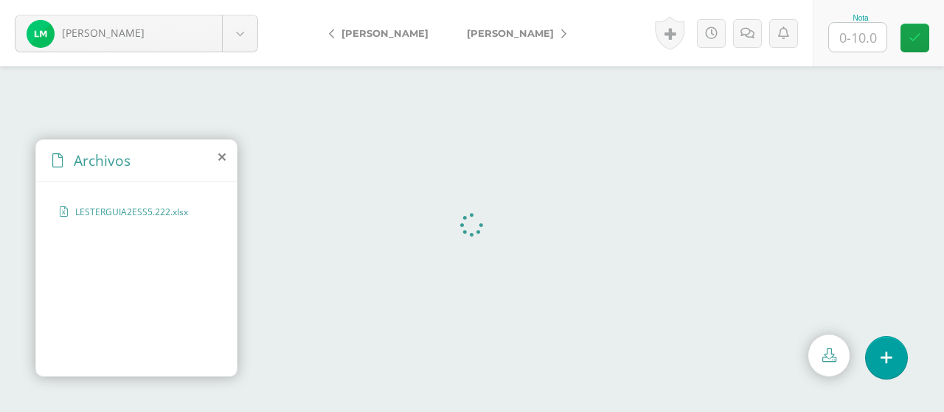
click at [516, 38] on span "[PERSON_NAME]" at bounding box center [510, 33] width 87 height 12
click at [877, 44] on input "text" at bounding box center [858, 37] width 58 height 29
type input "10"
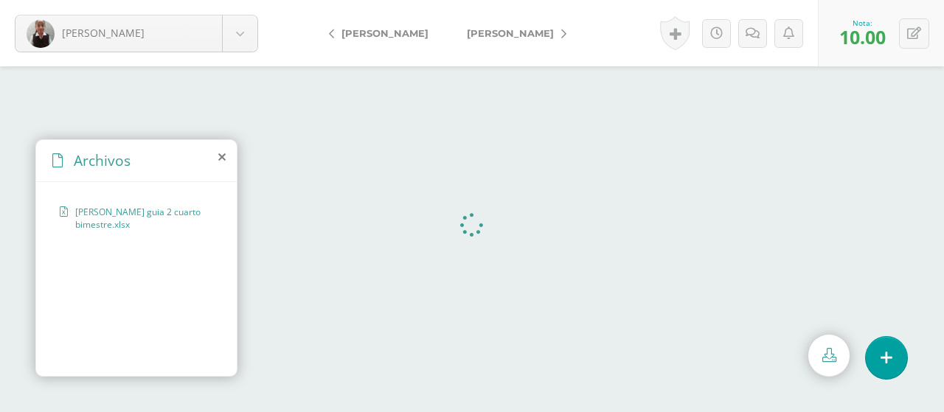
click at [490, 41] on link "Ochoa, Xaris" at bounding box center [513, 32] width 131 height 35
click at [497, 40] on link "[PERSON_NAME]" at bounding box center [513, 32] width 131 height 35
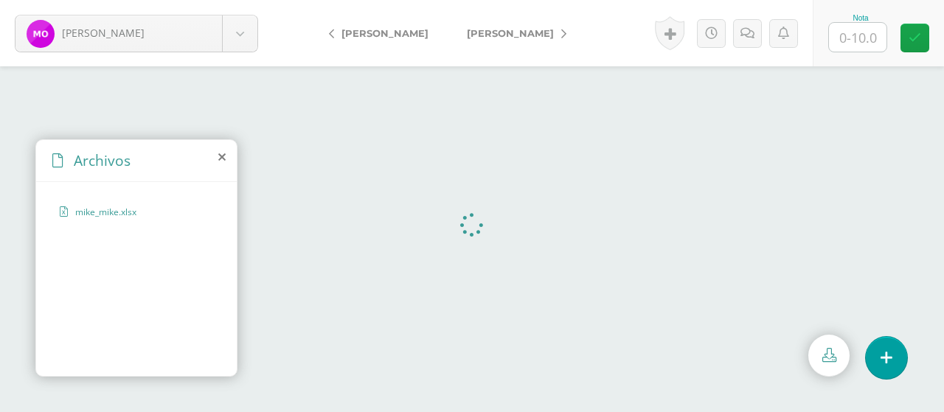
click at [222, 161] on icon at bounding box center [221, 157] width 7 height 12
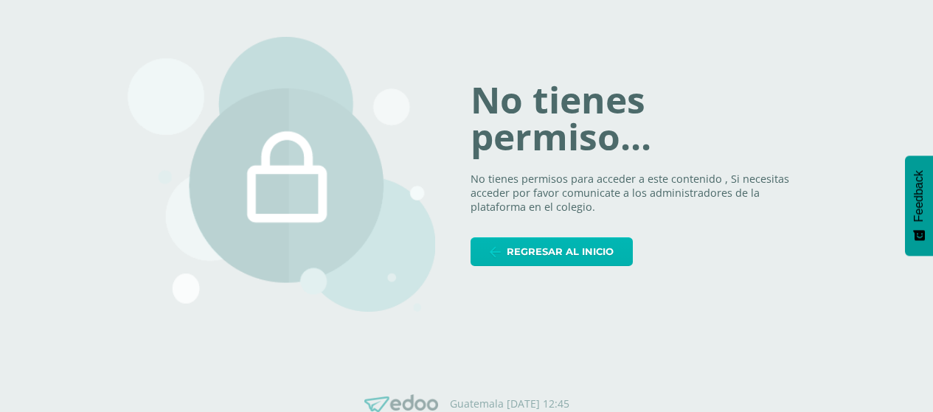
click at [610, 260] on span "Regresar al inicio" at bounding box center [560, 251] width 107 height 27
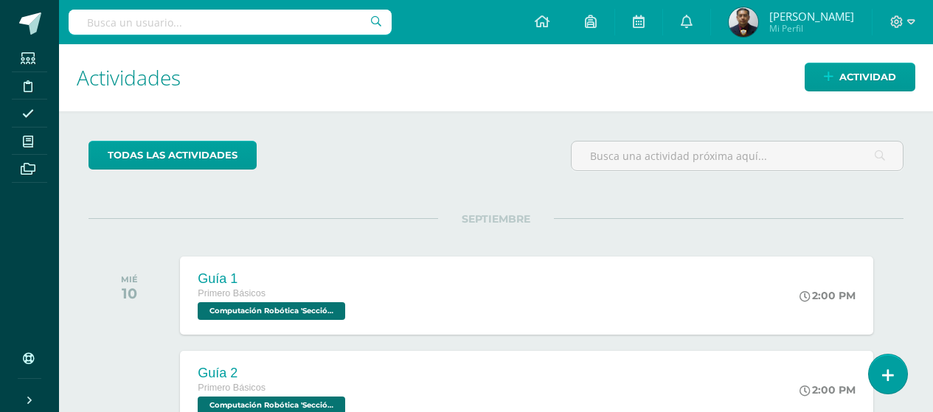
click at [262, 21] on input "text" at bounding box center [230, 22] width 323 height 25
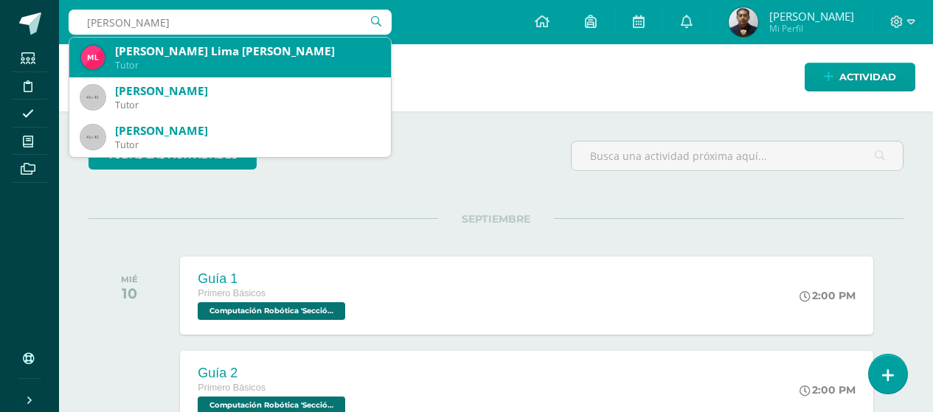
type input "[PERSON_NAME]"
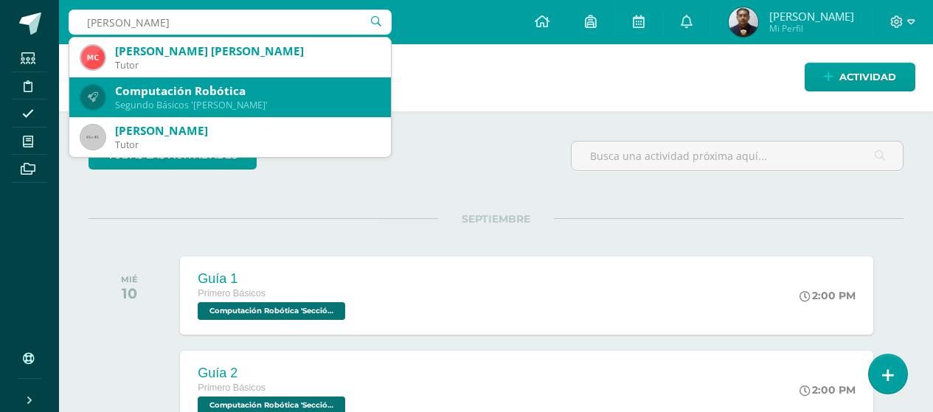
click at [262, 98] on div "Computación Robótica" at bounding box center [247, 90] width 264 height 15
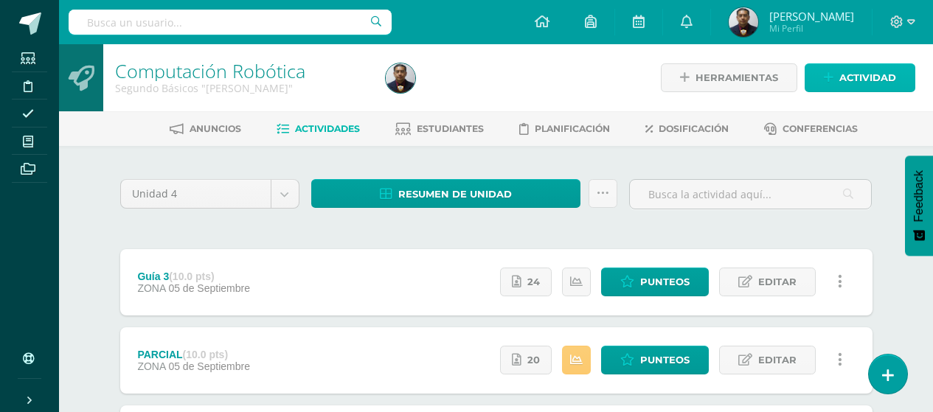
click at [863, 78] on span "Actividad" at bounding box center [868, 77] width 57 height 27
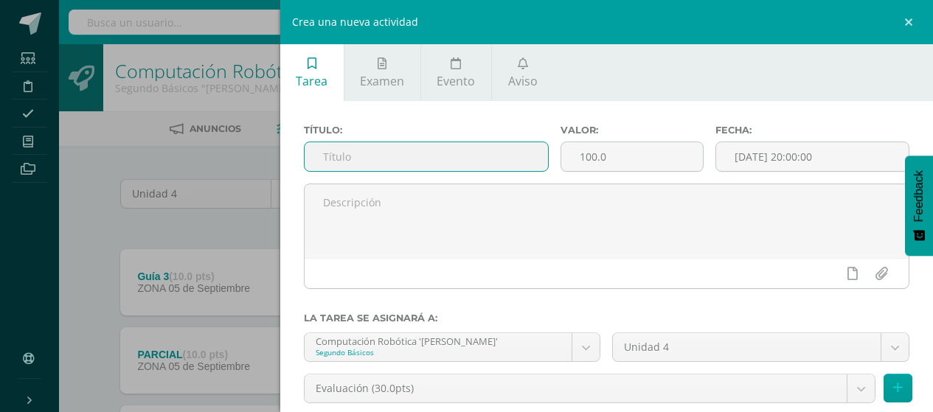
click at [522, 158] on input "text" at bounding box center [427, 156] width 244 height 29
type input "Guía 4"
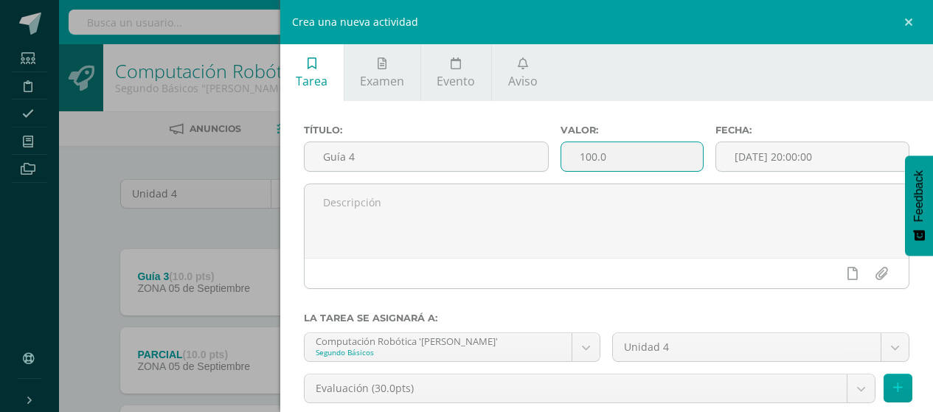
drag, startPoint x: 609, startPoint y: 151, endPoint x: 563, endPoint y: 165, distance: 48.1
click at [563, 165] on input "100.0" at bounding box center [632, 156] width 141 height 29
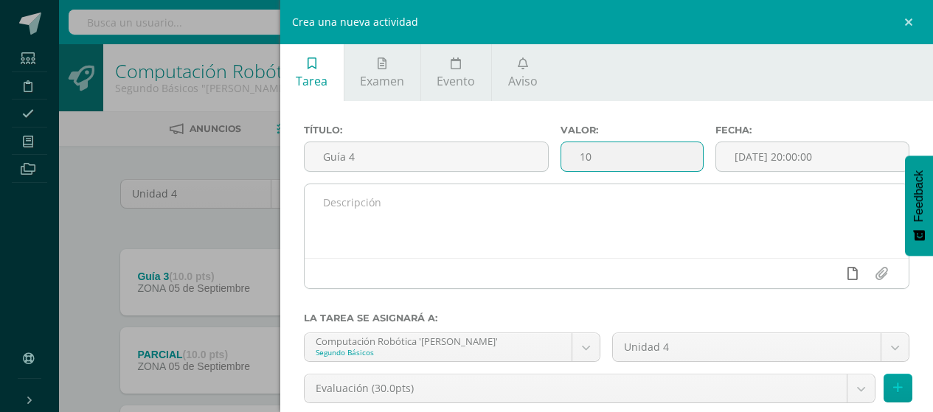
type input "10"
click at [848, 273] on icon at bounding box center [853, 273] width 10 height 13
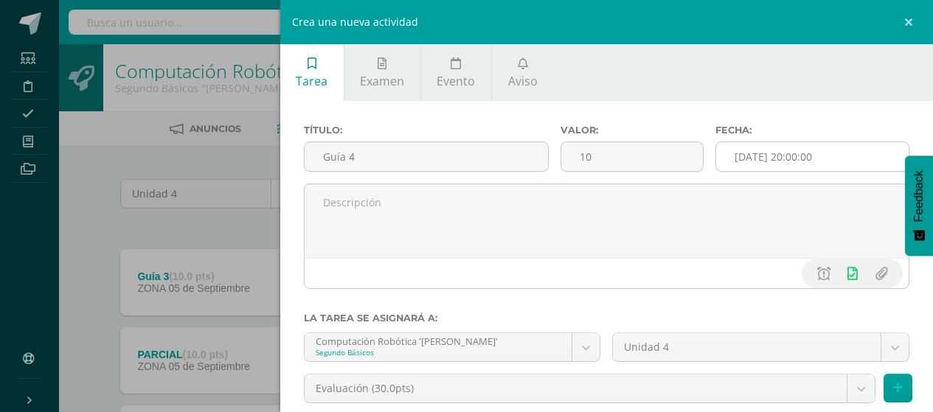
click at [855, 164] on input "[DATE] 20:00:00" at bounding box center [812, 156] width 193 height 29
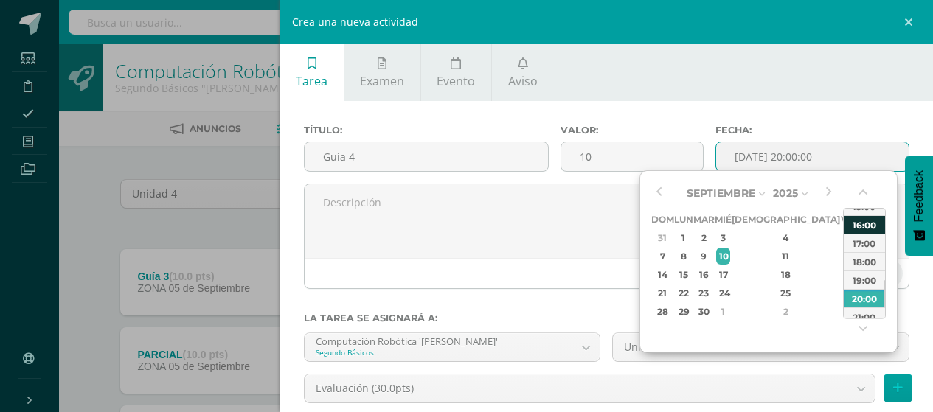
click at [871, 221] on div "16:00" at bounding box center [864, 224] width 41 height 18
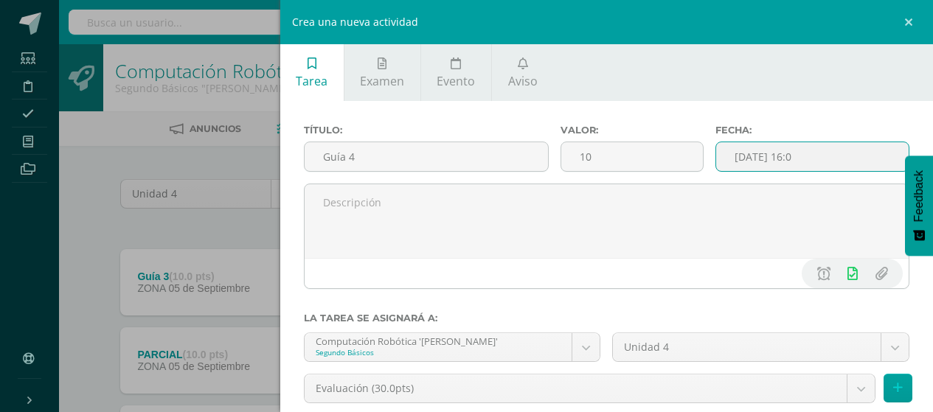
type input "2025-09-10 16:00"
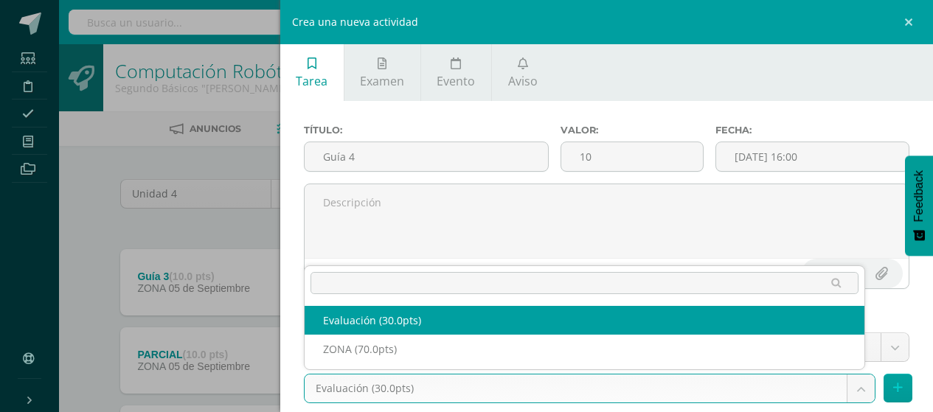
drag, startPoint x: 851, startPoint y: 386, endPoint x: 806, endPoint y: 381, distance: 45.2
click at [851, 386] on body "Estudiantes Disciplina Asistencia Mis cursos Archivos Soporte Ayuda Reportar un…" at bounding box center [466, 324] width 933 height 649
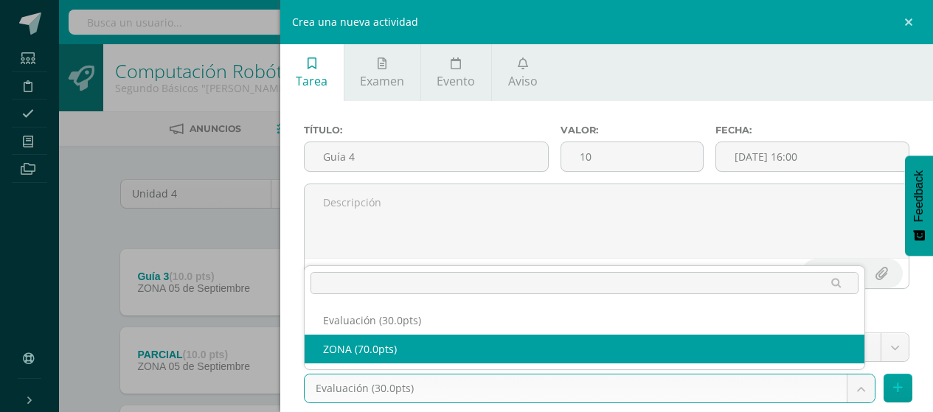
select select "122582"
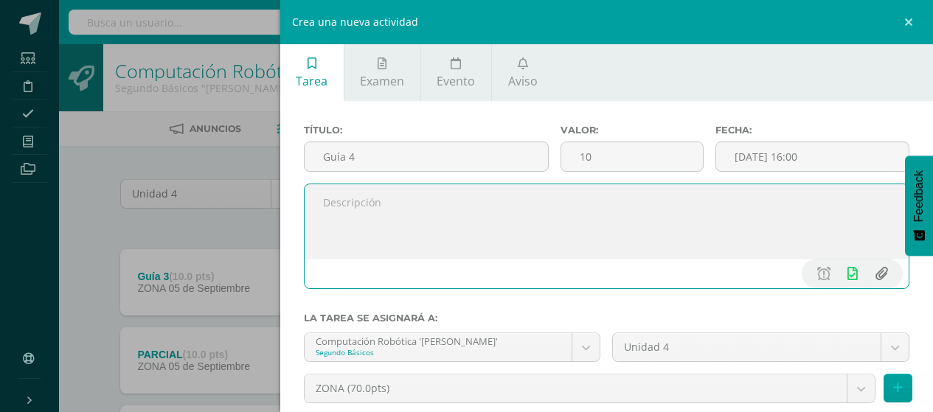
click at [869, 274] on input "file" at bounding box center [881, 274] width 29 height 28
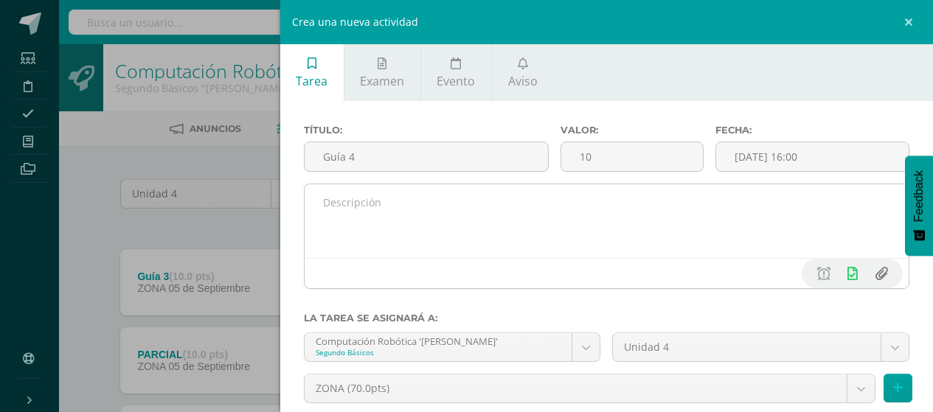
type input "C:\fakepath\2do. Básico 2.png"
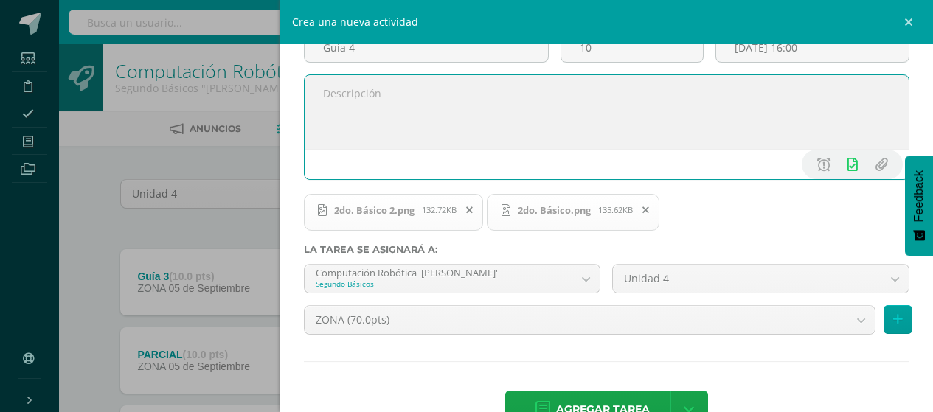
scroll to position [148, 0]
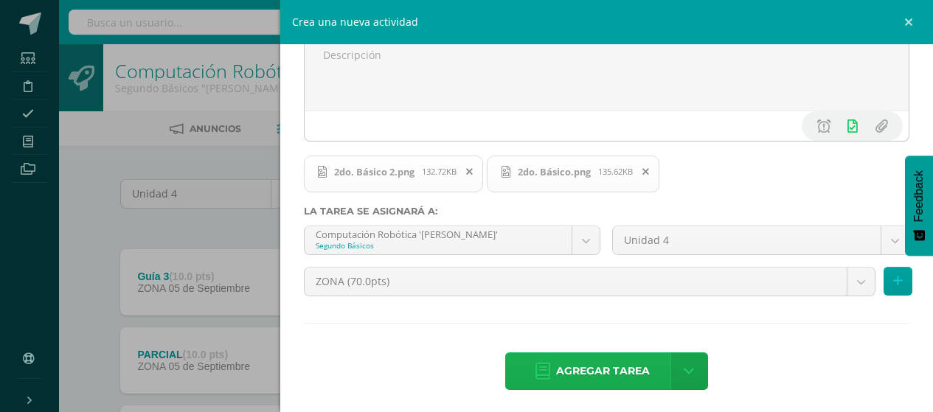
click at [618, 373] on span "Agregar tarea" at bounding box center [603, 371] width 94 height 36
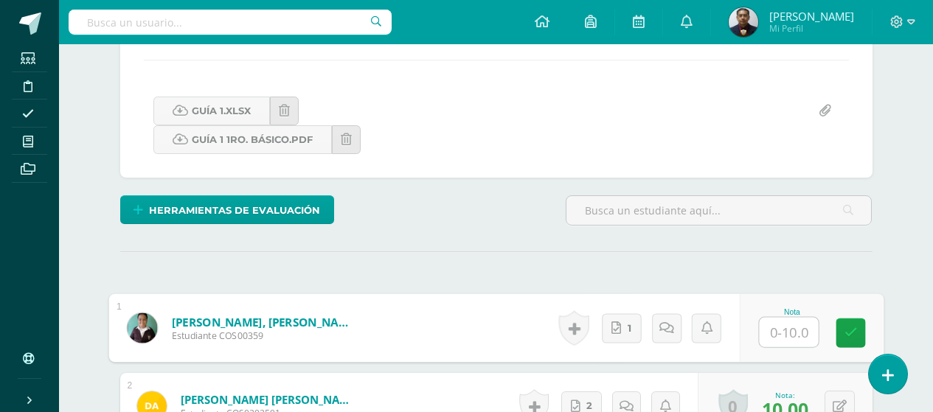
click at [797, 322] on input "text" at bounding box center [788, 333] width 59 height 30
click at [621, 341] on link "1" at bounding box center [621, 328] width 40 height 30
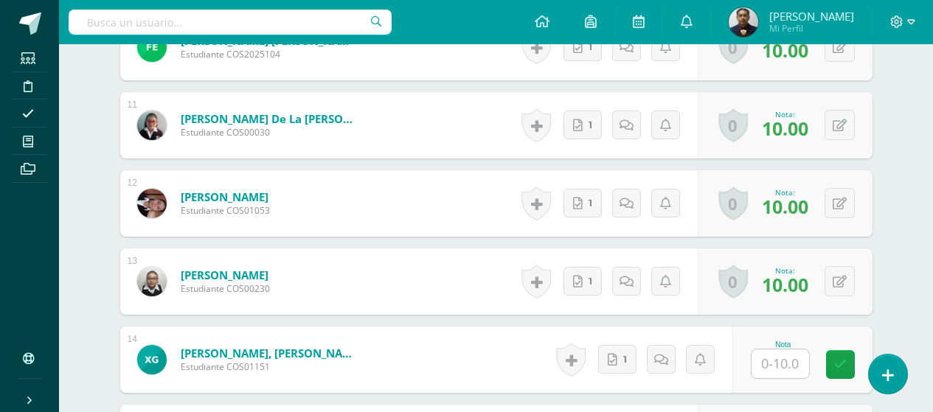
scroll to position [1429, 0]
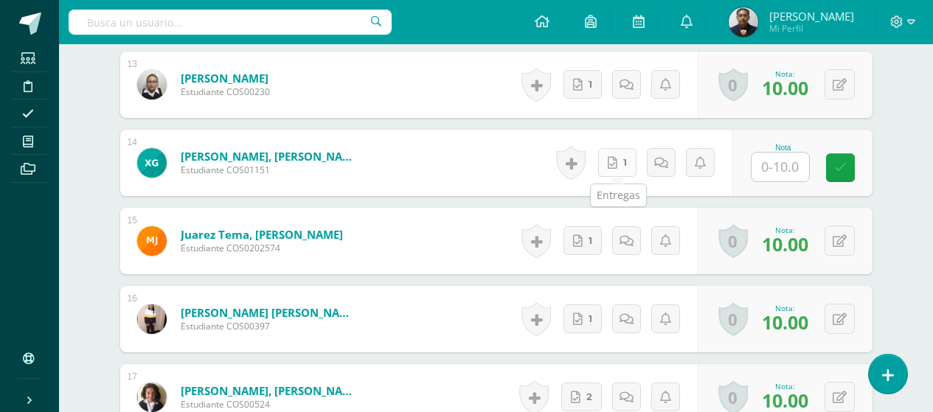
click at [629, 164] on link "1" at bounding box center [617, 162] width 38 height 29
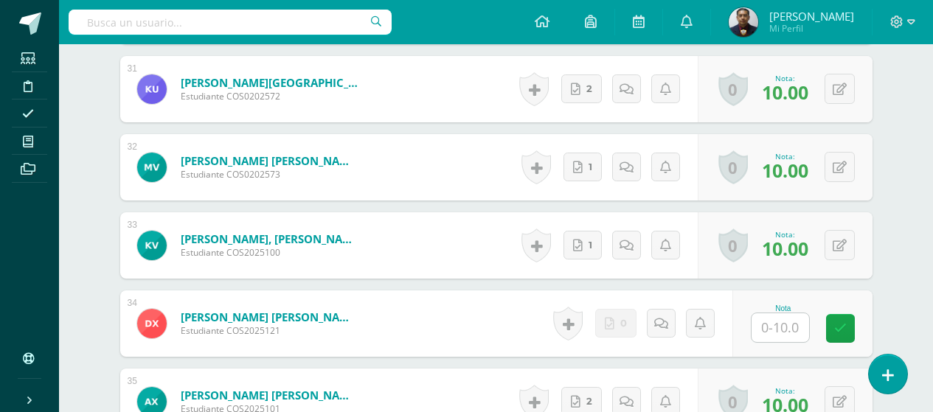
scroll to position [2906, 0]
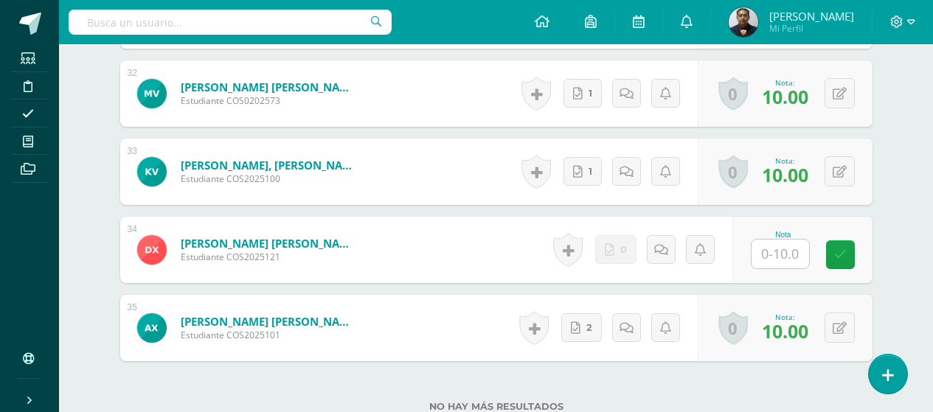
click at [805, 255] on input "text" at bounding box center [781, 254] width 58 height 29
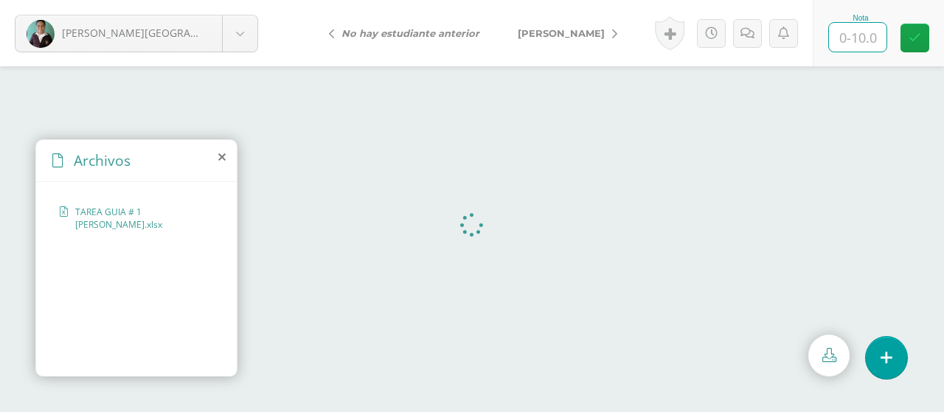
click at [873, 35] on input "text" at bounding box center [858, 37] width 58 height 29
type input "7"
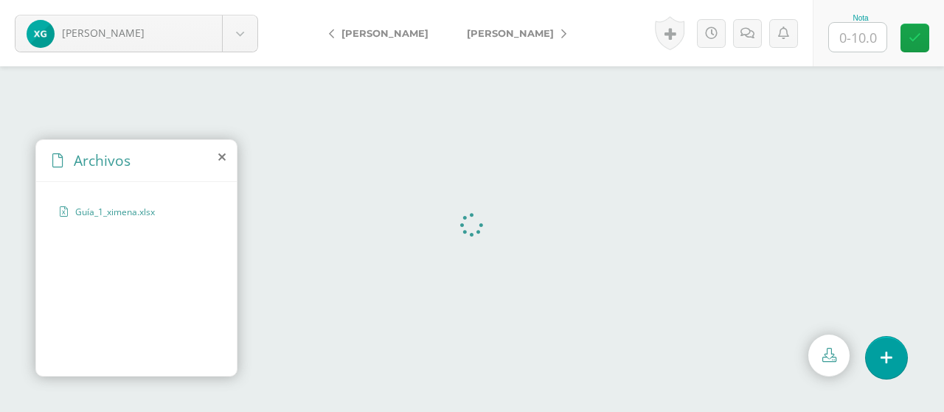
click at [83, 375] on div "Archivos Guía_1_ximena.xlsx" at bounding box center [136, 258] width 202 height 238
click at [877, 51] on input "text" at bounding box center [858, 37] width 58 height 29
type input "10"
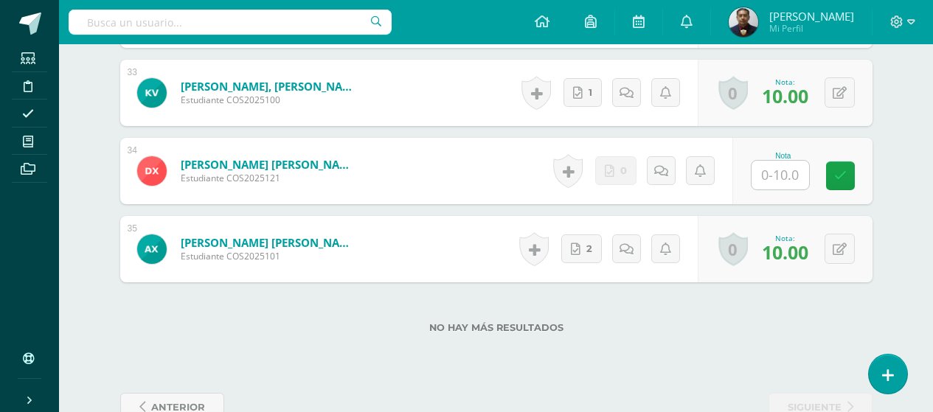
scroll to position [2997, 0]
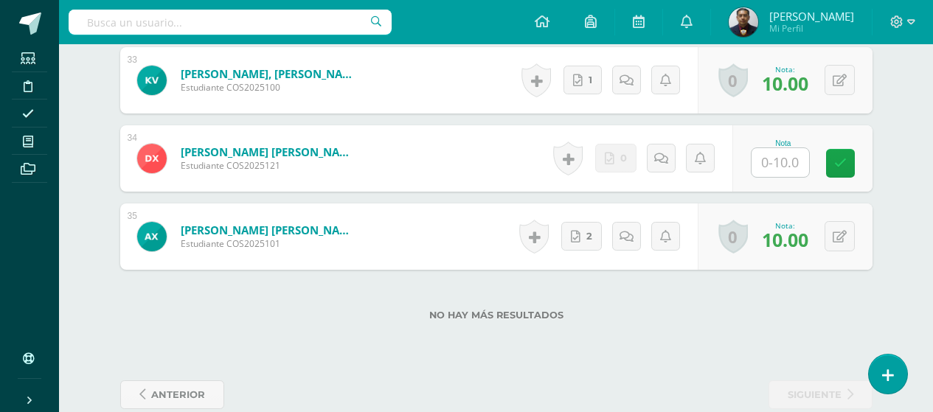
click at [809, 175] on div "Nota" at bounding box center [783, 158] width 65 height 38
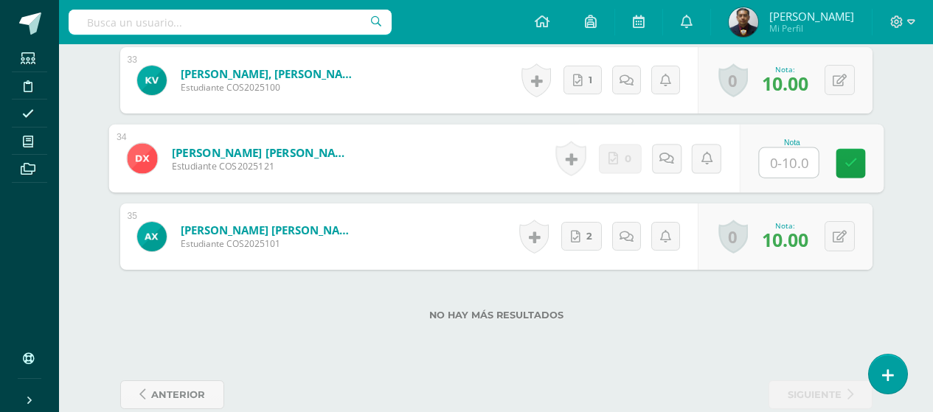
click at [793, 158] on input "text" at bounding box center [788, 163] width 59 height 30
type input "0"
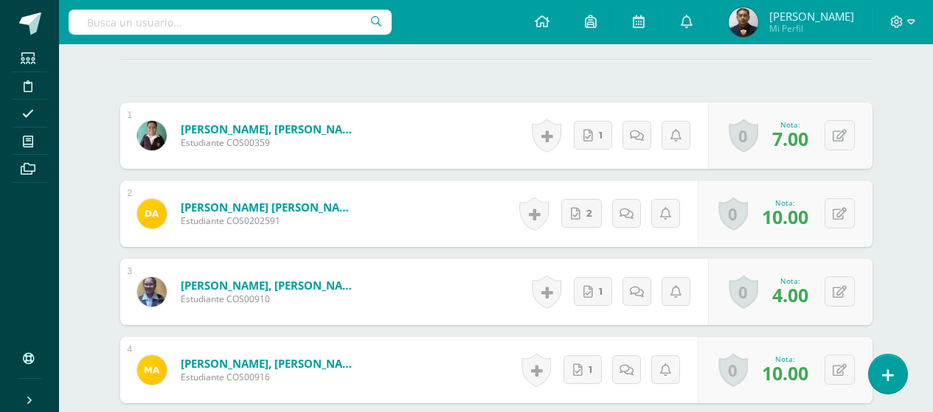
scroll to position [0, 0]
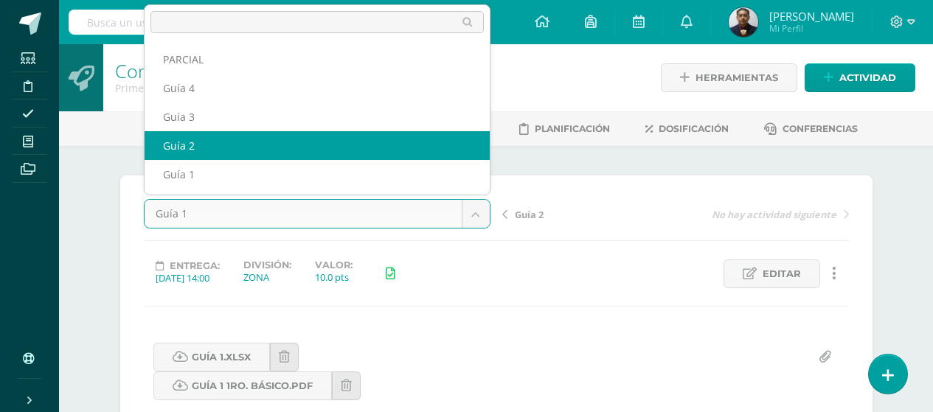
select select "/dashboard/teacher/grade-activity/123118/"
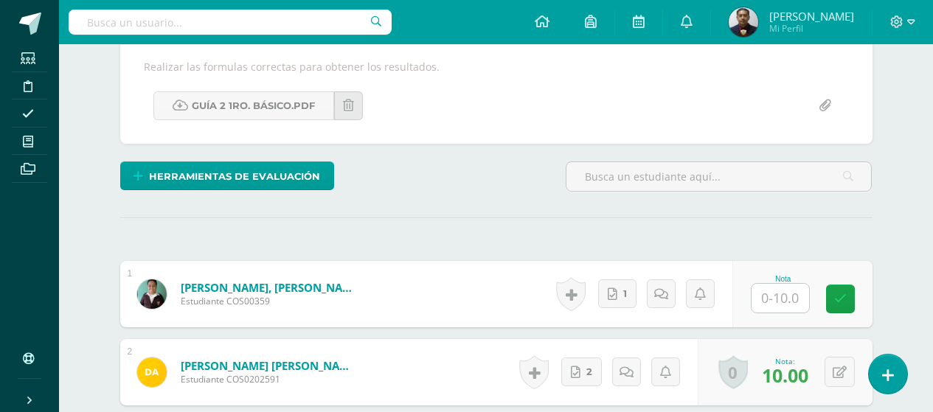
scroll to position [266, 0]
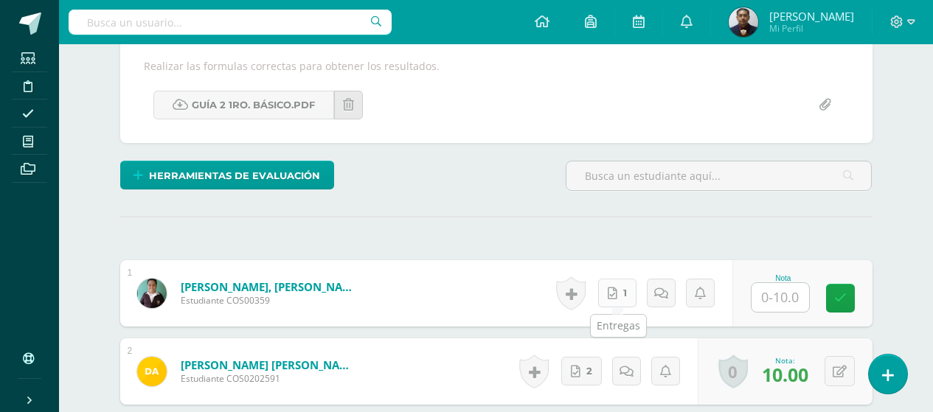
click at [614, 298] on icon at bounding box center [613, 294] width 10 height 13
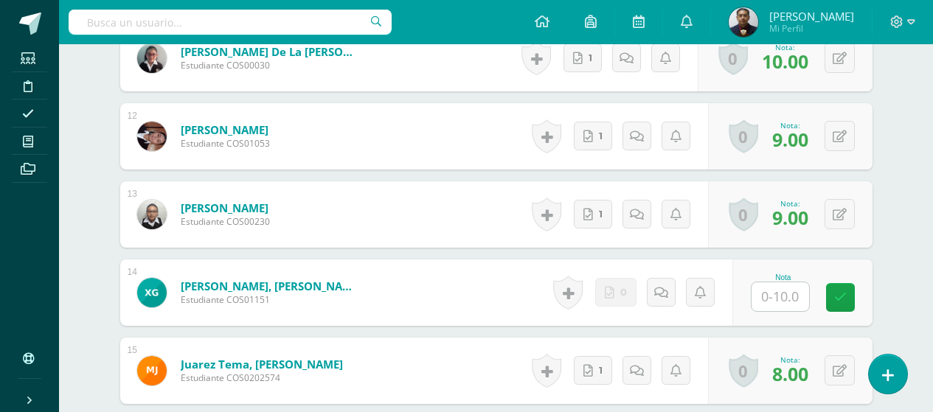
scroll to position [1299, 0]
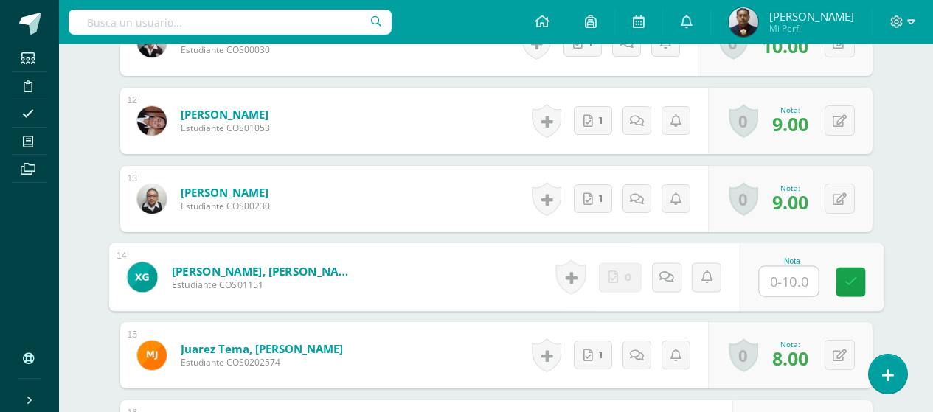
click at [784, 276] on input "text" at bounding box center [788, 282] width 59 height 30
type input "0"
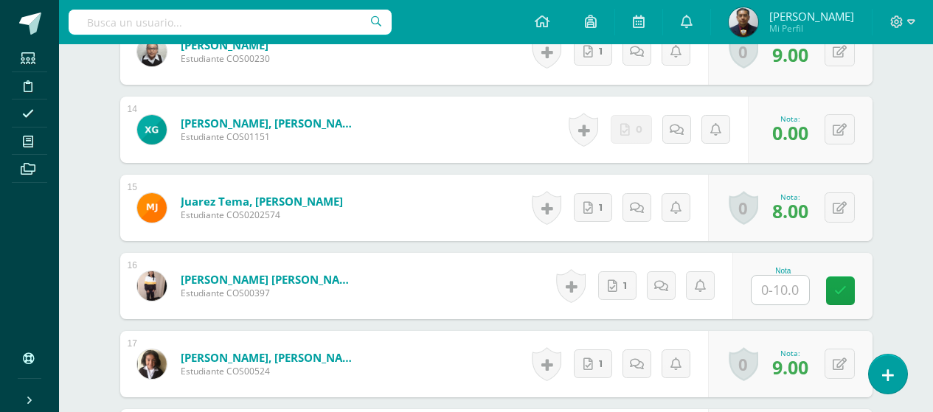
scroll to position [1521, 0]
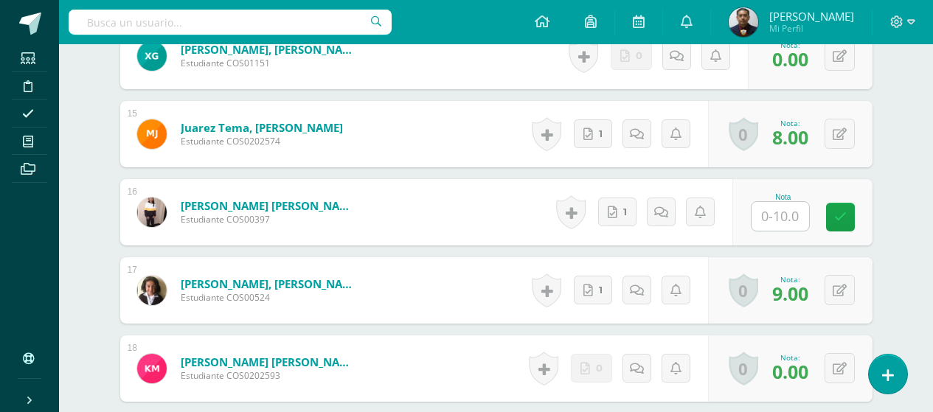
click at [792, 224] on input "text" at bounding box center [781, 216] width 58 height 29
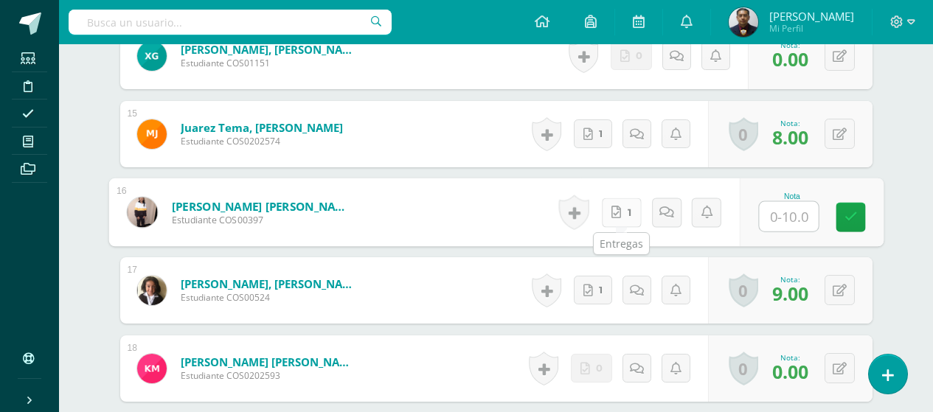
click at [628, 219] on span "1" at bounding box center [629, 212] width 4 height 28
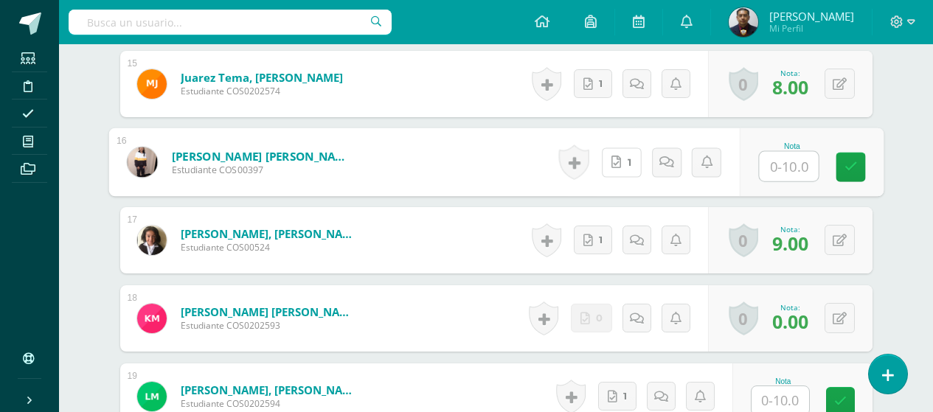
scroll to position [1742, 0]
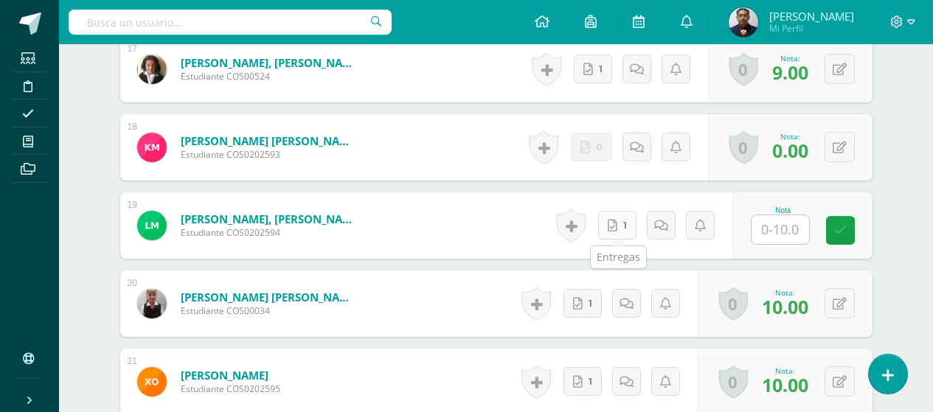
click at [615, 228] on icon at bounding box center [613, 226] width 10 height 13
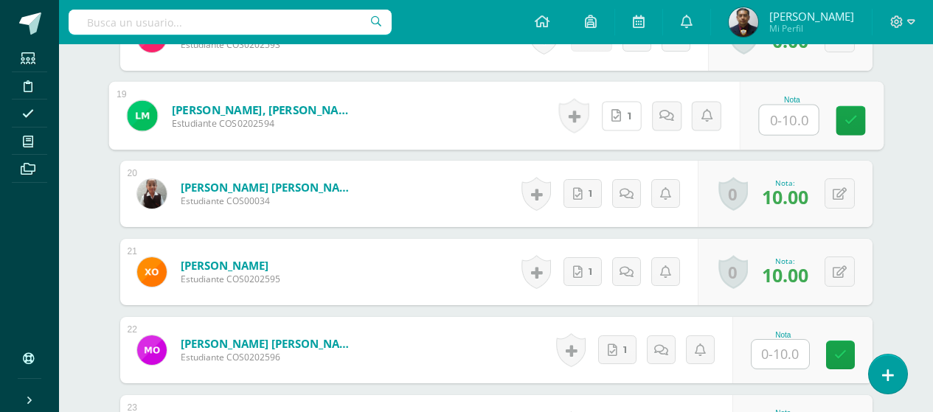
scroll to position [1963, 0]
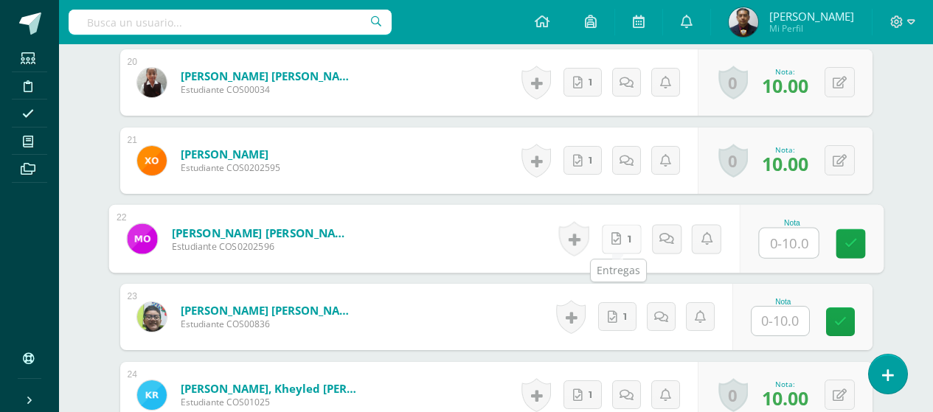
click at [617, 244] on icon at bounding box center [617, 238] width 10 height 13
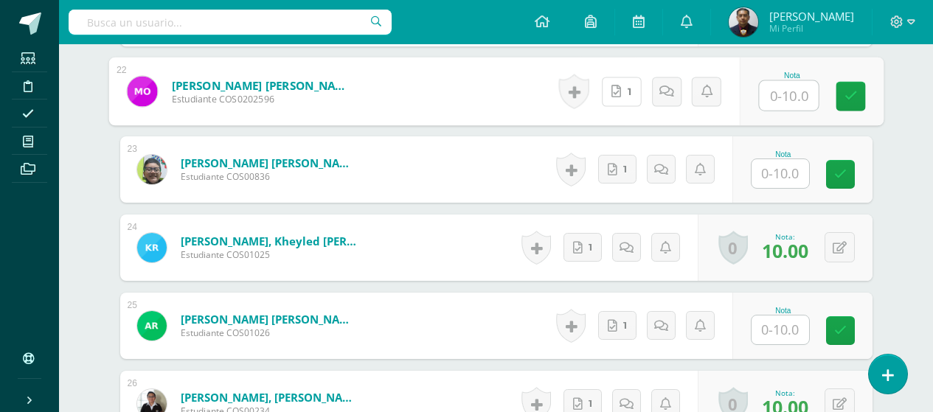
scroll to position [2185, 0]
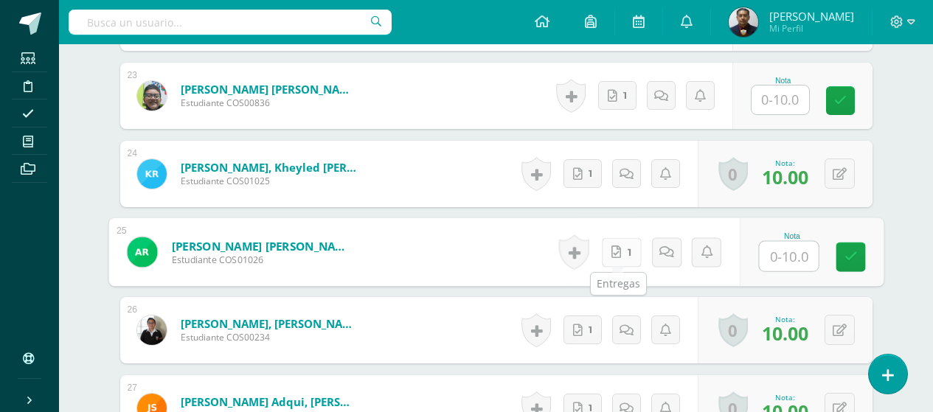
click at [621, 255] on link "1" at bounding box center [621, 253] width 40 height 30
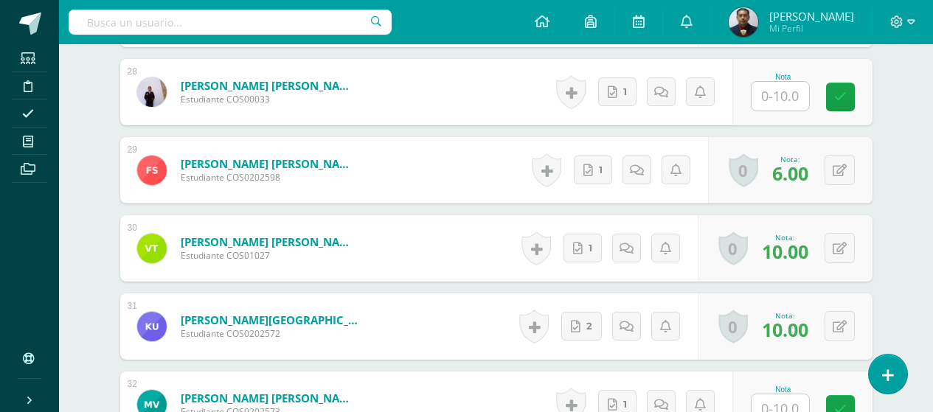
scroll to position [2554, 0]
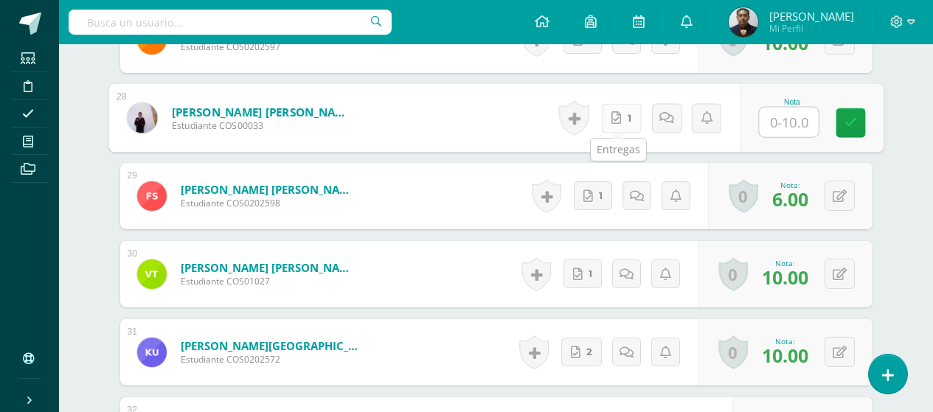
click at [613, 117] on icon at bounding box center [617, 117] width 10 height 13
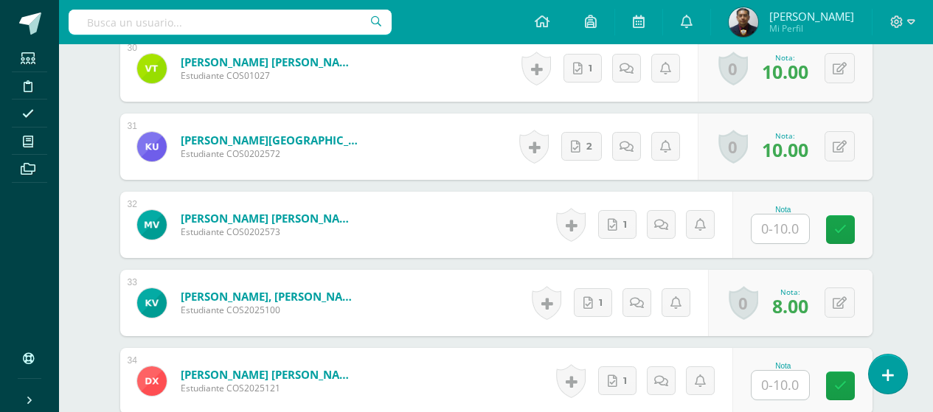
scroll to position [2775, 0]
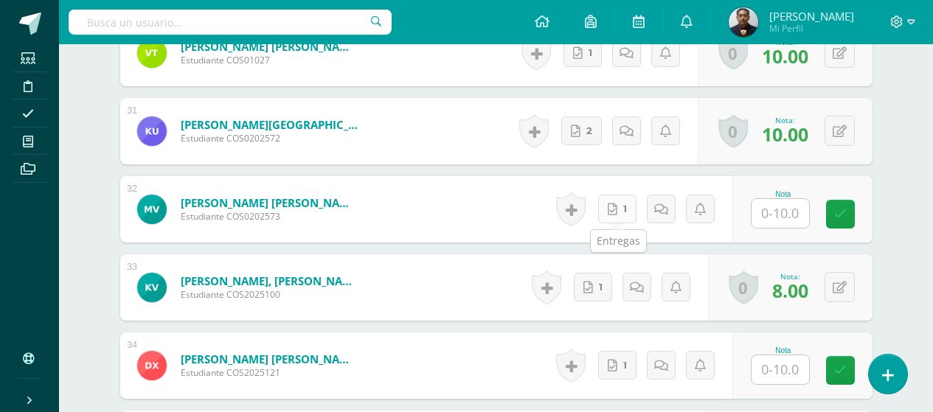
click at [618, 211] on icon at bounding box center [613, 210] width 10 height 13
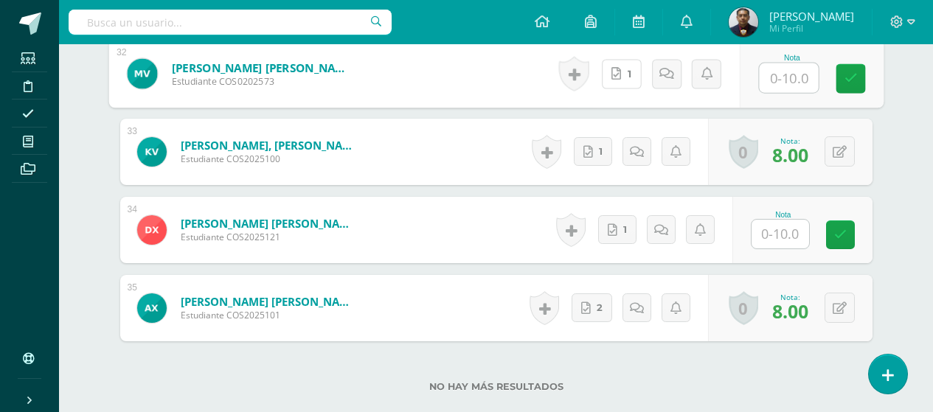
scroll to position [2923, 0]
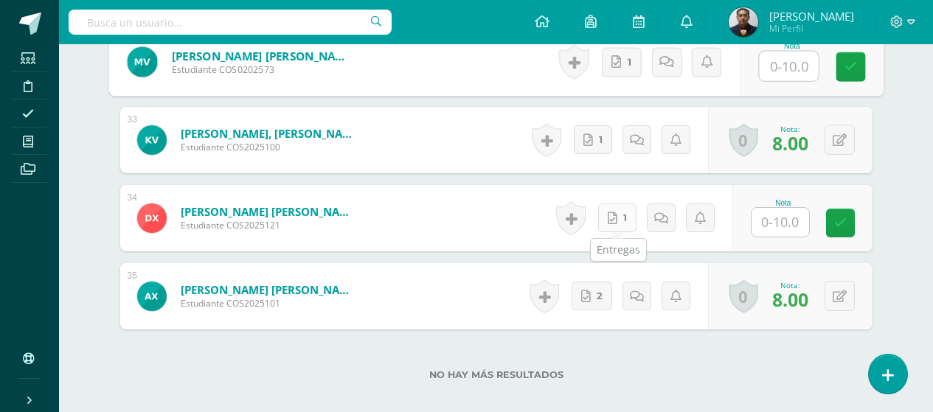
click at [627, 212] on span "1" at bounding box center [626, 217] width 4 height 27
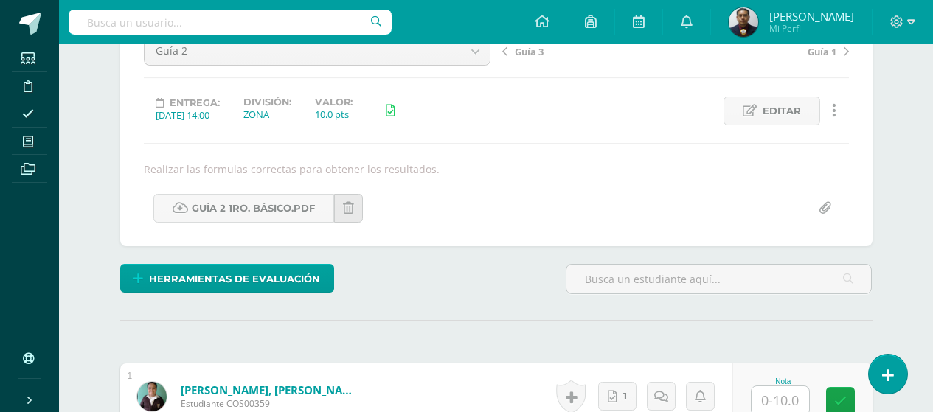
scroll to position [0, 0]
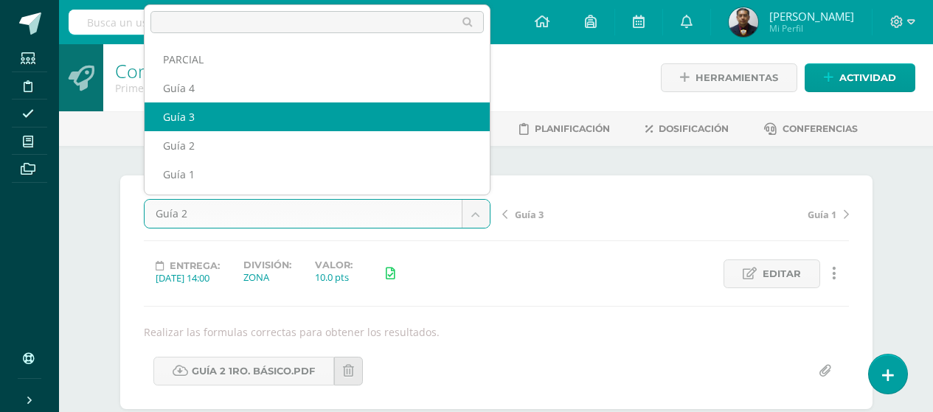
select select "/dashboard/teacher/grade-activity/123546/"
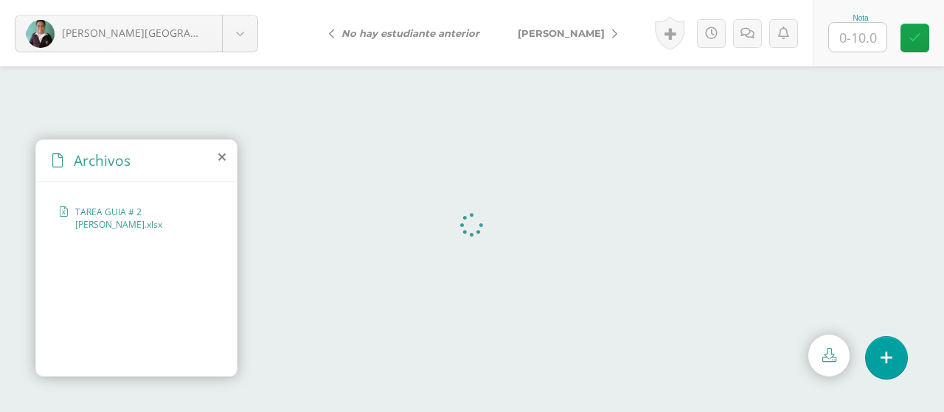
click at [843, 44] on input "text" at bounding box center [858, 37] width 58 height 29
type input "8"
click at [865, 30] on input "text" at bounding box center [858, 37] width 58 height 29
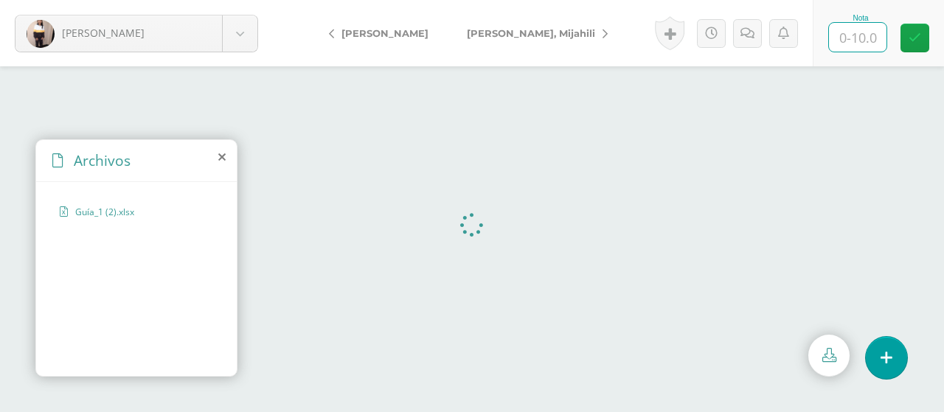
type input "4"
click at [866, 47] on input "text" at bounding box center [858, 37] width 58 height 29
type input "6"
click at [222, 157] on icon at bounding box center [221, 157] width 7 height 12
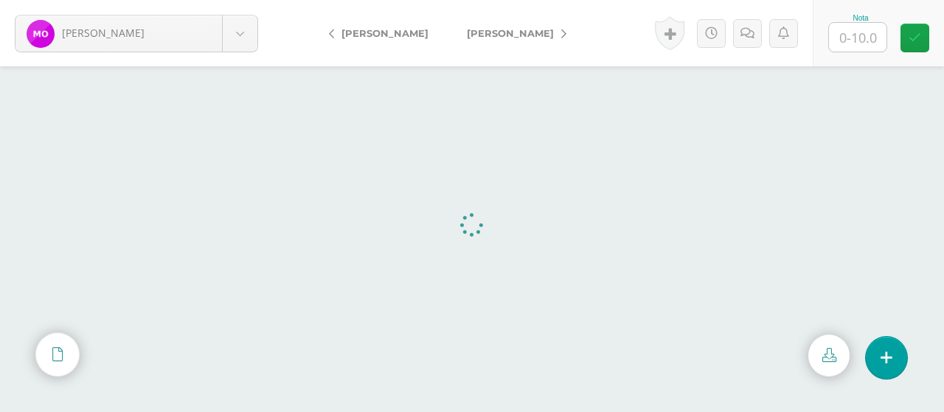
click at [863, 39] on input "text" at bounding box center [858, 37] width 58 height 29
type input "5"
click at [506, 28] on span "[PERSON_NAME]" at bounding box center [510, 33] width 87 height 12
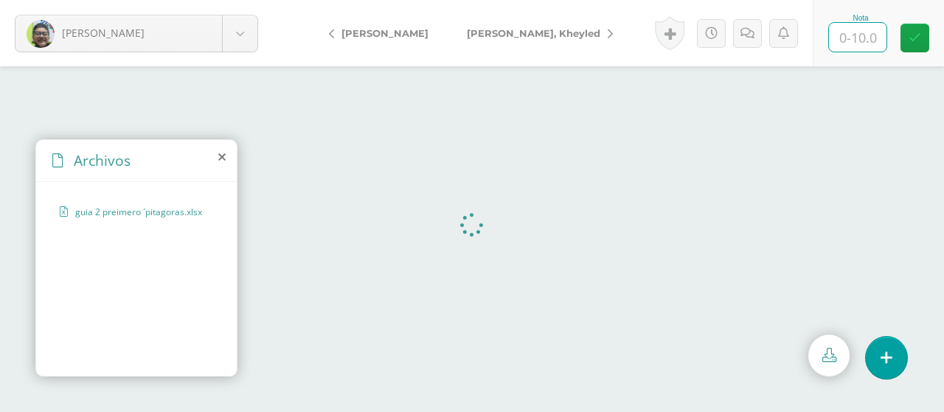
click at [848, 39] on input "text" at bounding box center [858, 37] width 58 height 29
type input "6"
click at [224, 161] on icon at bounding box center [221, 157] width 7 height 12
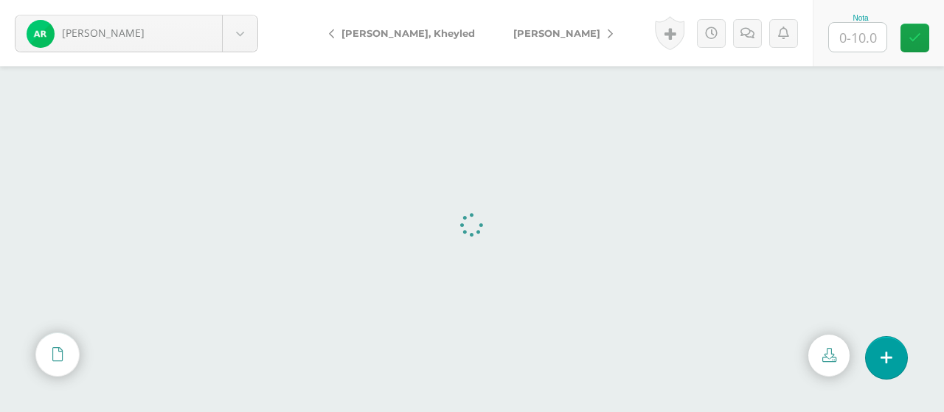
click at [871, 30] on input "text" at bounding box center [858, 37] width 58 height 29
type input "5"
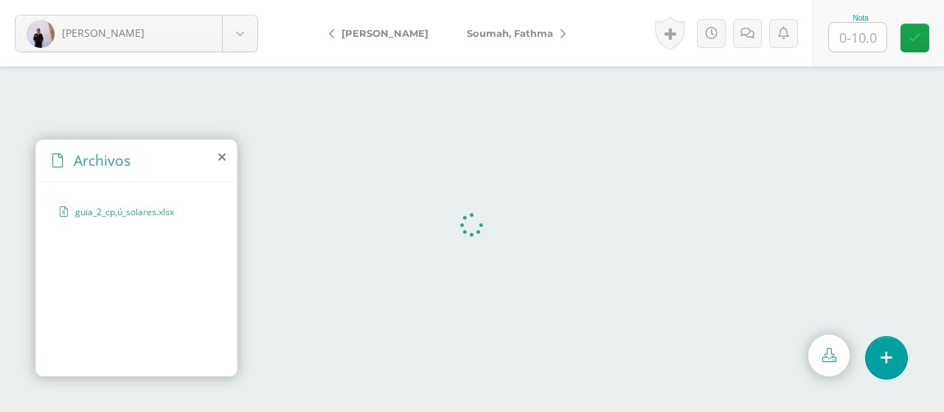
click at [858, 42] on input "text" at bounding box center [858, 37] width 58 height 29
click at [837, 41] on input "text" at bounding box center [858, 37] width 58 height 29
type input "9"
click at [223, 154] on icon at bounding box center [221, 157] width 7 height 12
click at [872, 36] on input "text" at bounding box center [858, 37] width 58 height 29
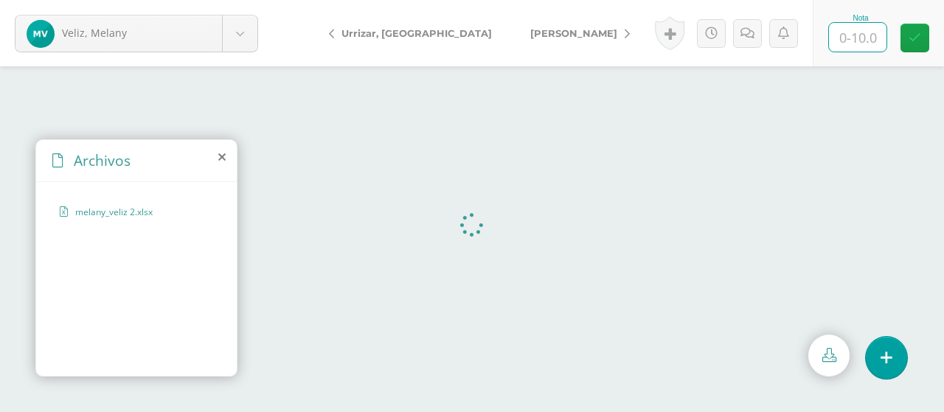
type input "6"
click at [531, 33] on span "[PERSON_NAME]" at bounding box center [574, 33] width 87 height 12
click at [213, 151] on div "Archivos" at bounding box center [136, 161] width 201 height 42
click at [223, 158] on icon at bounding box center [221, 157] width 7 height 12
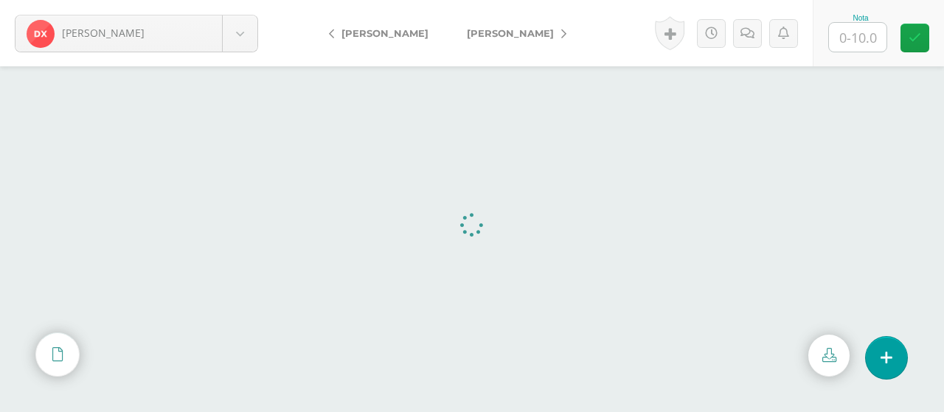
click at [875, 32] on input "text" at bounding box center [858, 37] width 58 height 29
type input "4"
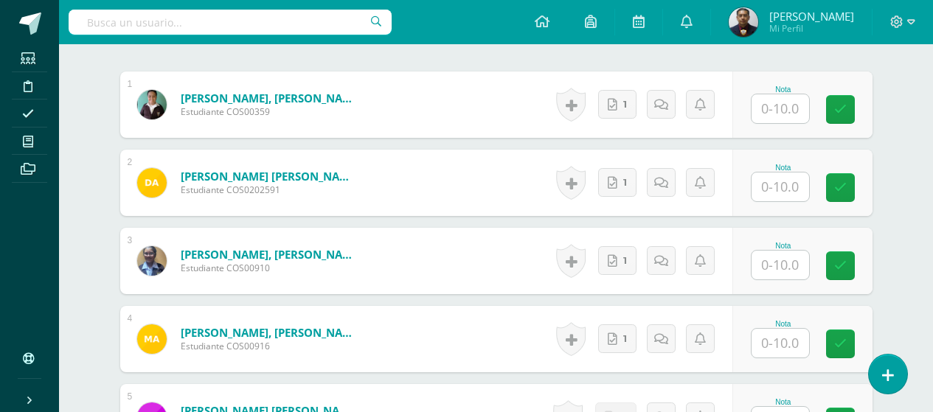
scroll to position [442, 0]
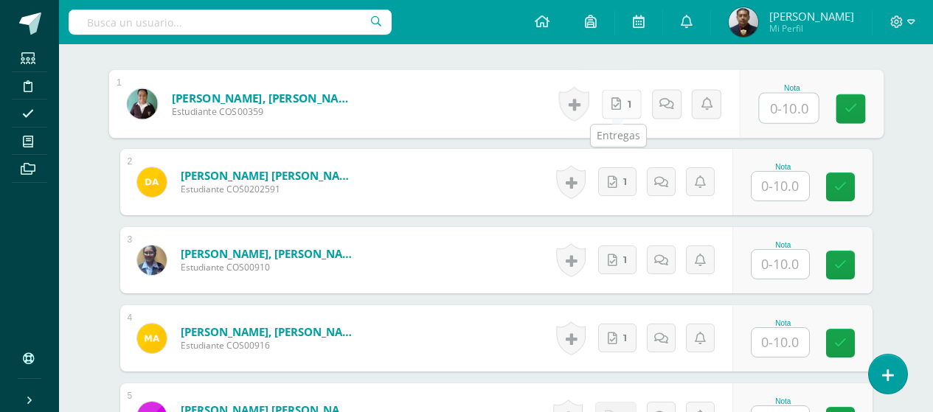
click at [629, 112] on link "1" at bounding box center [621, 104] width 40 height 30
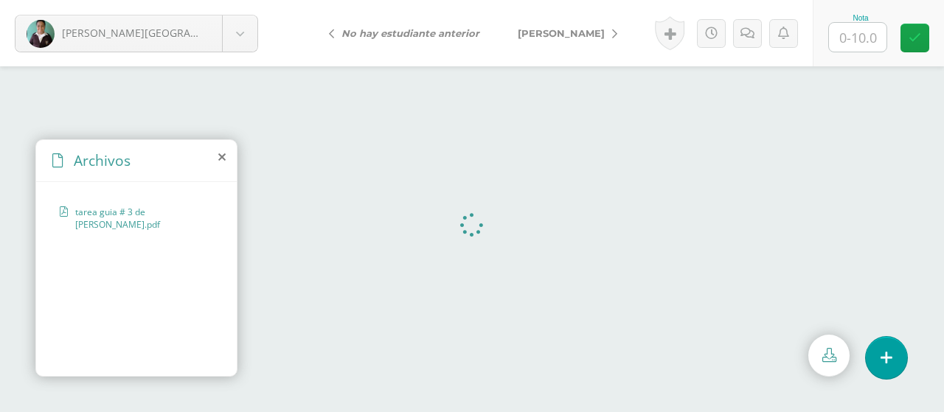
click at [880, 43] on input "text" at bounding box center [858, 37] width 58 height 29
type input "4"
click at [580, 31] on span "[PERSON_NAME]" at bounding box center [561, 33] width 87 height 12
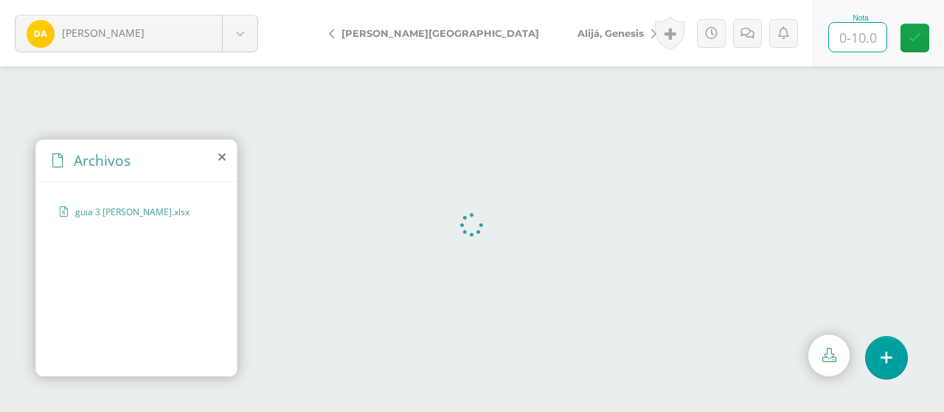
click at [852, 44] on input "text" at bounding box center [858, 37] width 58 height 29
type input "7"
type input "6"
click at [578, 34] on span "Alijá, Genesis" at bounding box center [611, 33] width 66 height 12
click at [867, 38] on input "text" at bounding box center [858, 37] width 58 height 29
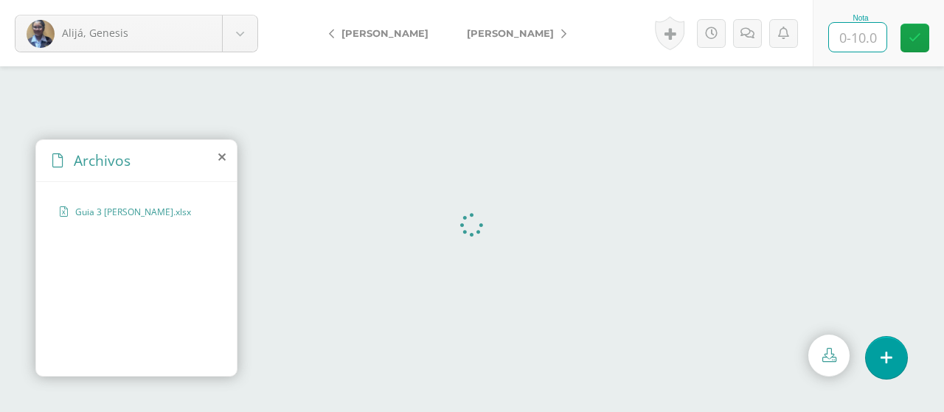
type input "6"
click at [530, 30] on span "[PERSON_NAME]" at bounding box center [510, 33] width 87 height 12
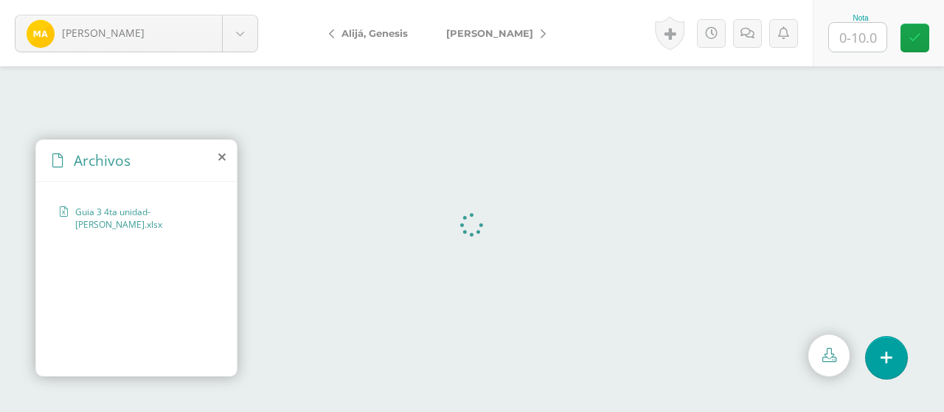
click at [848, 40] on input "text" at bounding box center [858, 37] width 58 height 29
type input "6"
click at [515, 42] on link "[PERSON_NAME]" at bounding box center [492, 32] width 131 height 35
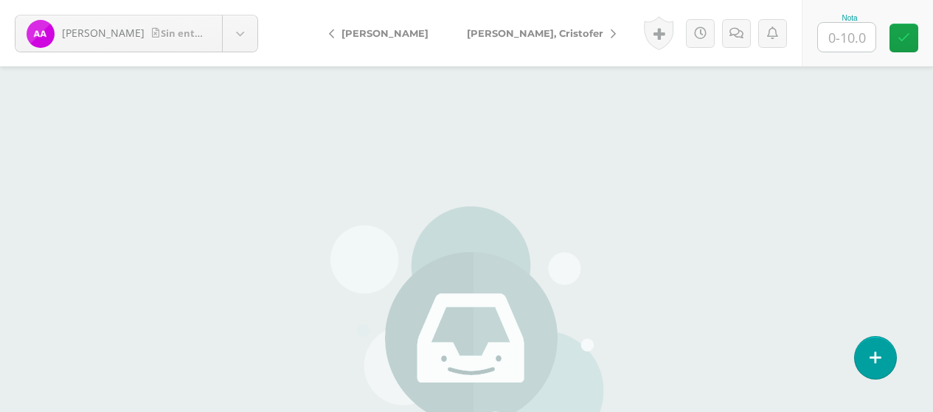
drag, startPoint x: 826, startPoint y: 21, endPoint x: 837, endPoint y: 32, distance: 16.2
click at [829, 21] on div "Nota" at bounding box center [850, 18] width 65 height 8
click at [838, 33] on input "text" at bounding box center [847, 37] width 58 height 29
type input "4"
click at [501, 44] on link "[PERSON_NAME], Cristofer" at bounding box center [538, 32] width 180 height 35
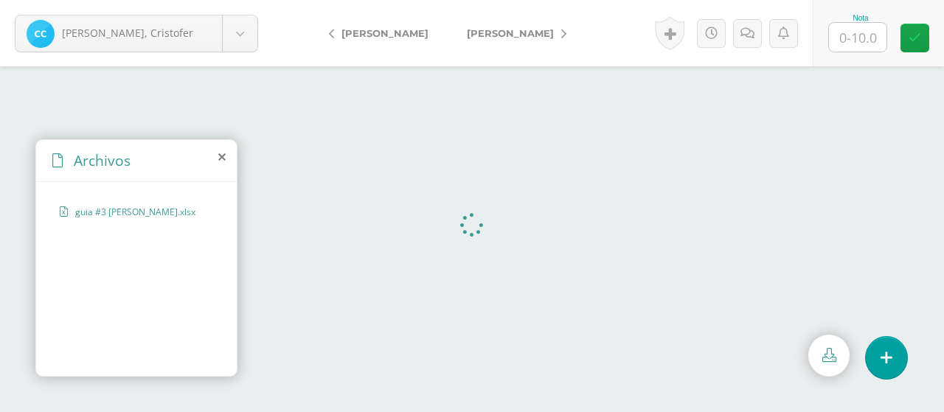
click at [876, 35] on input "text" at bounding box center [858, 37] width 58 height 29
type input "7"
click at [547, 34] on span "[PERSON_NAME]" at bounding box center [510, 33] width 87 height 12
click at [866, 35] on input "text" at bounding box center [858, 37] width 58 height 29
type input "7"
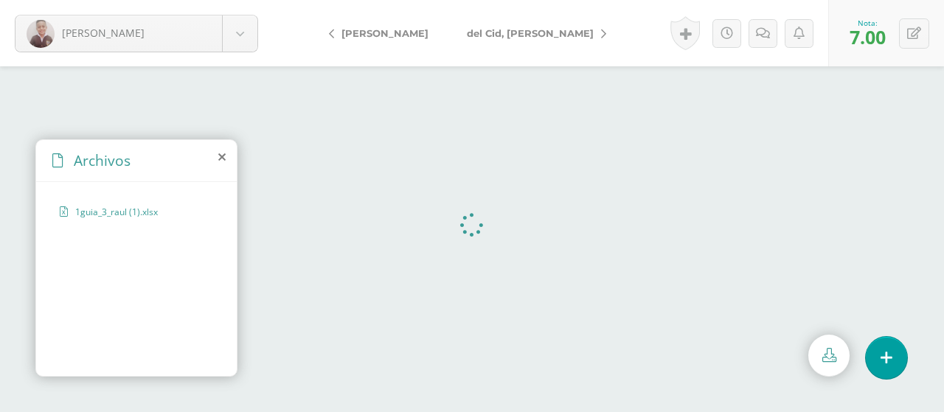
click at [526, 35] on span "del Cid, [PERSON_NAME]" at bounding box center [530, 33] width 127 height 12
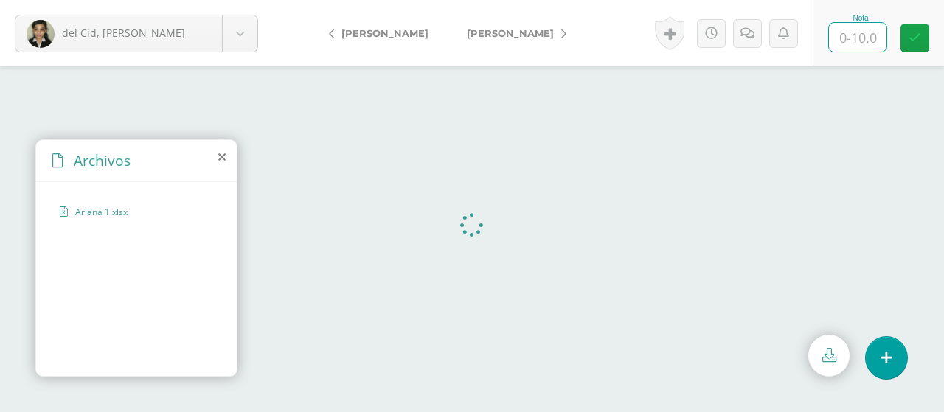
click at [862, 38] on input "text" at bounding box center [858, 37] width 58 height 29
type input "6"
click at [492, 49] on link "[PERSON_NAME]" at bounding box center [513, 32] width 131 height 35
click at [864, 43] on input "text" at bounding box center [858, 37] width 58 height 29
type input "7"
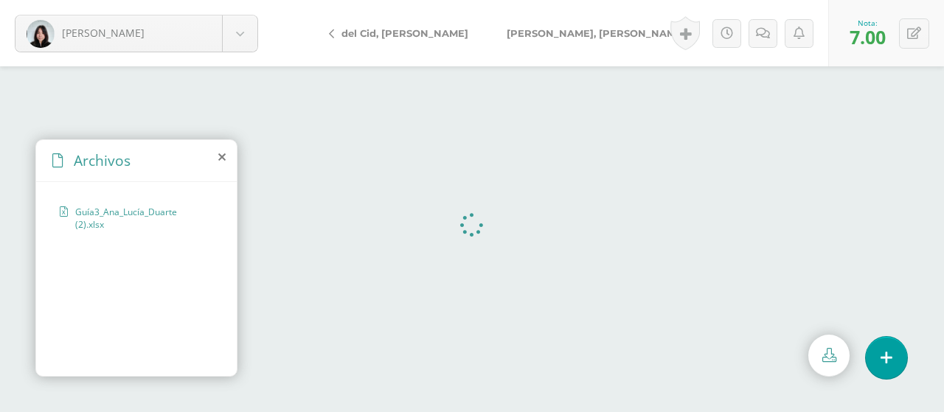
click at [546, 27] on link "[PERSON_NAME], [PERSON_NAME]" at bounding box center [599, 32] width 223 height 35
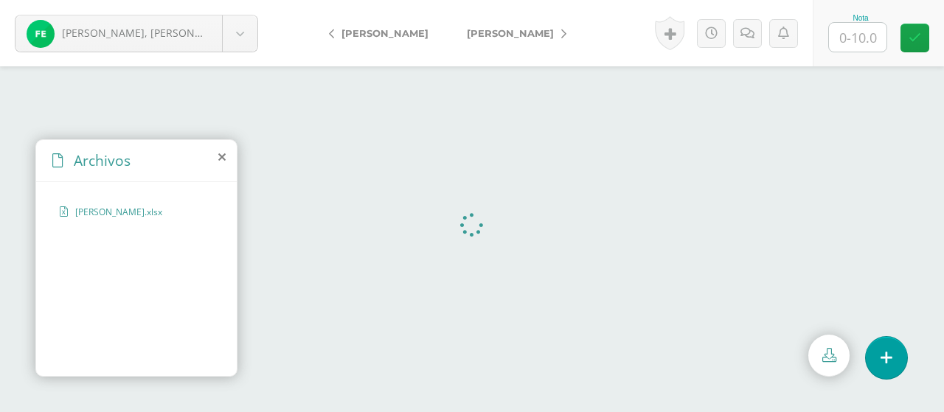
click at [869, 38] on input "text" at bounding box center [858, 37] width 58 height 29
type input "7"
click at [514, 35] on span "[PERSON_NAME]" at bounding box center [510, 33] width 87 height 12
click at [859, 45] on input "text" at bounding box center [858, 37] width 58 height 29
type input "7"
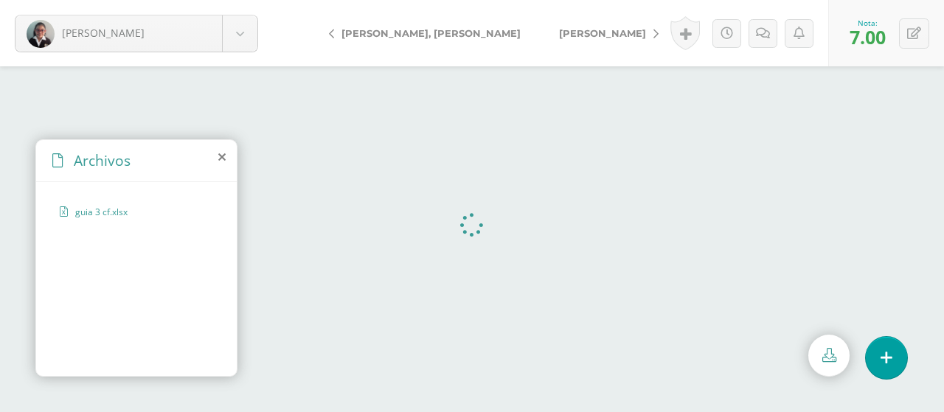
click at [559, 38] on span "[PERSON_NAME]" at bounding box center [602, 33] width 87 height 12
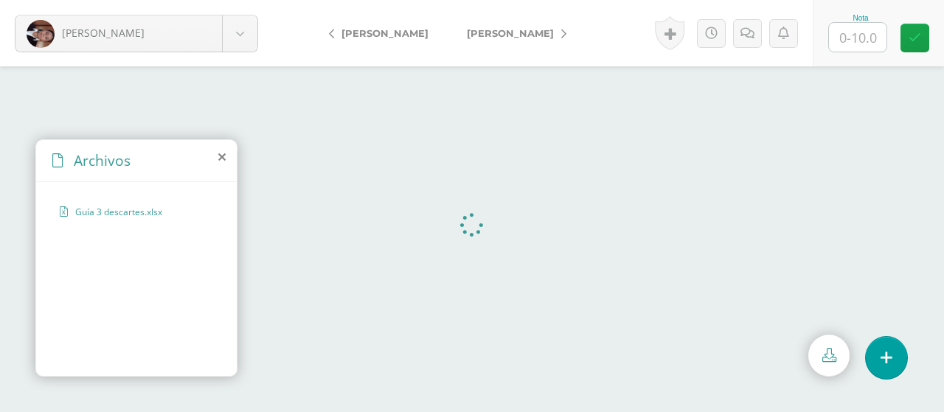
click at [869, 41] on input "text" at bounding box center [858, 37] width 58 height 29
type input "7"
click at [527, 32] on span "[PERSON_NAME]" at bounding box center [510, 33] width 87 height 12
click at [884, 41] on input "text" at bounding box center [858, 37] width 58 height 29
type input "7"
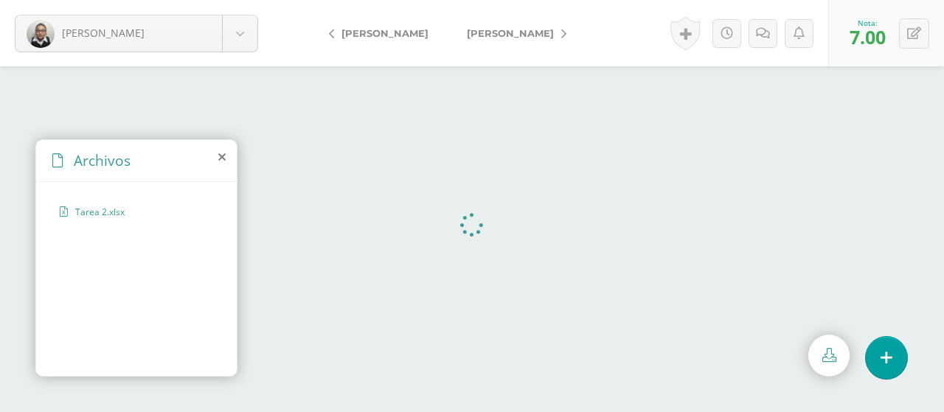
click at [474, 24] on link "[PERSON_NAME]" at bounding box center [513, 32] width 131 height 35
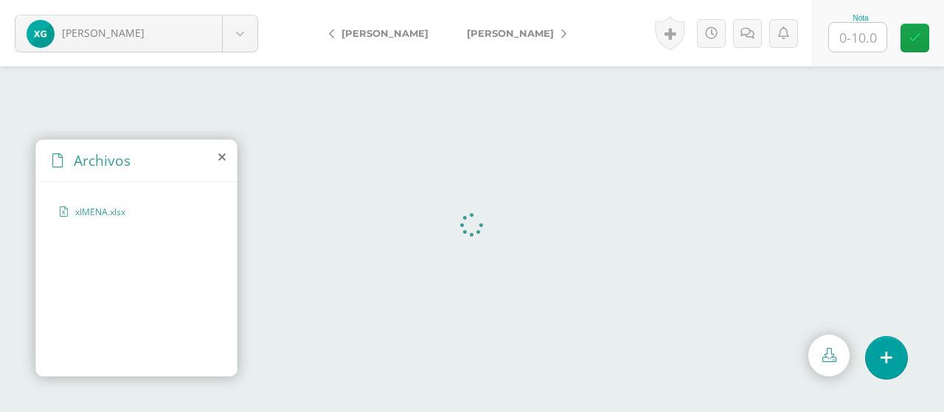
click at [879, 46] on input "text" at bounding box center [858, 37] width 58 height 29
type input "5"
click at [515, 33] on span "[PERSON_NAME]" at bounding box center [510, 33] width 87 height 12
click at [866, 49] on input "text" at bounding box center [858, 37] width 58 height 29
type input "7"
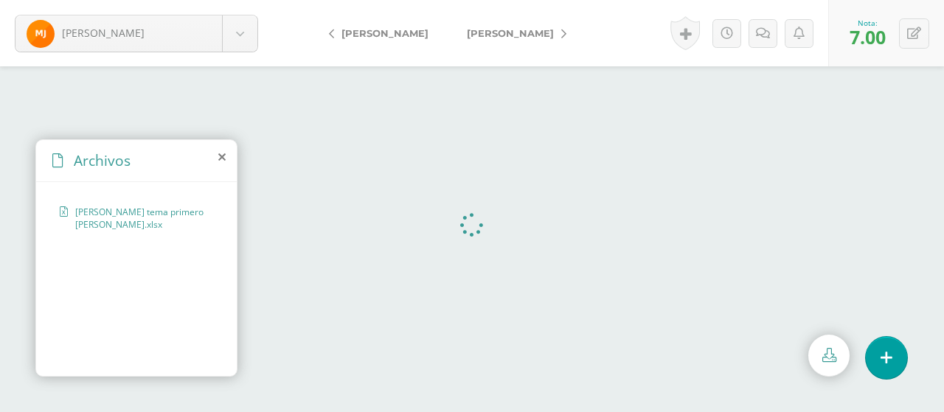
click at [511, 33] on span "[PERSON_NAME]" at bounding box center [510, 33] width 87 height 12
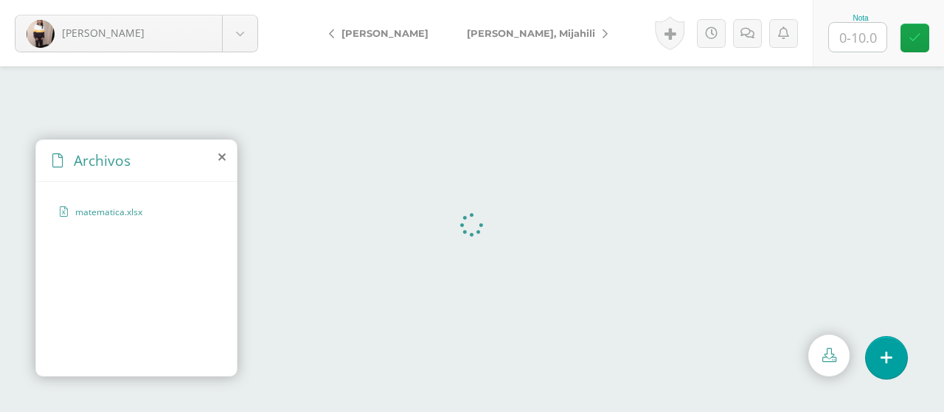
click at [856, 40] on input "text" at bounding box center [858, 37] width 58 height 29
type input "6"
click at [493, 32] on span "[PERSON_NAME], Mijahili" at bounding box center [531, 33] width 128 height 12
click at [885, 38] on input "text" at bounding box center [858, 37] width 58 height 29
type input "7"
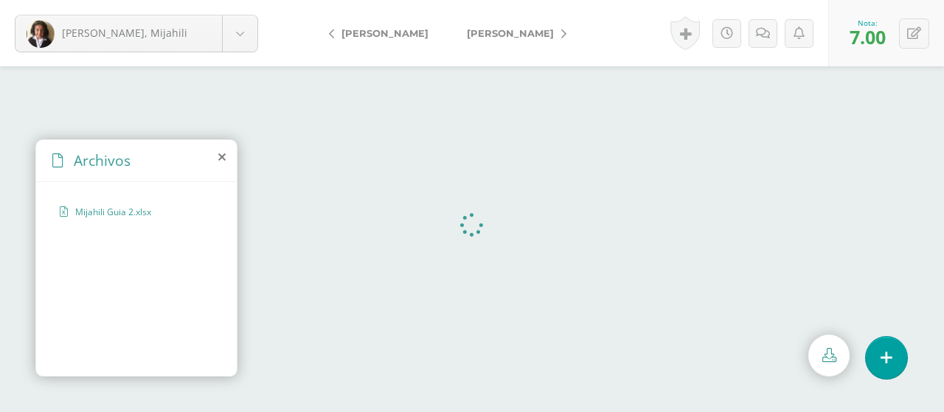
click at [550, 31] on span "[PERSON_NAME]" at bounding box center [510, 33] width 87 height 12
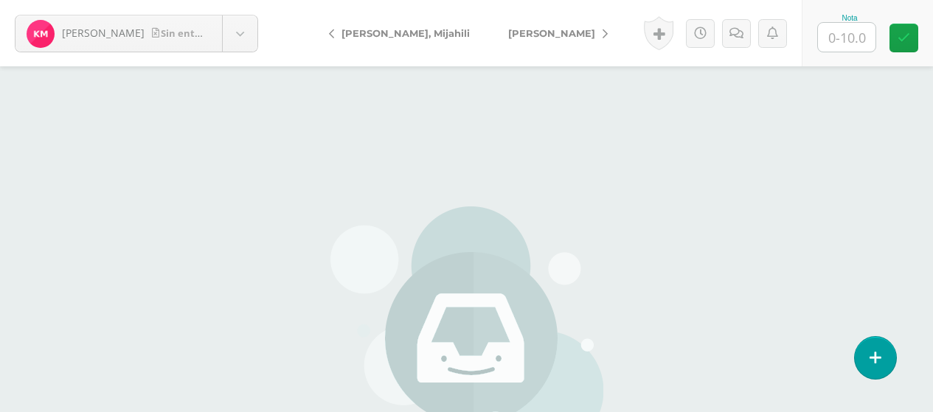
click at [835, 38] on input "text" at bounding box center [847, 37] width 58 height 29
type input "0"
click at [491, 41] on link "[PERSON_NAME]" at bounding box center [554, 32] width 131 height 35
click at [866, 48] on input "text" at bounding box center [847, 37] width 58 height 29
type input "0"
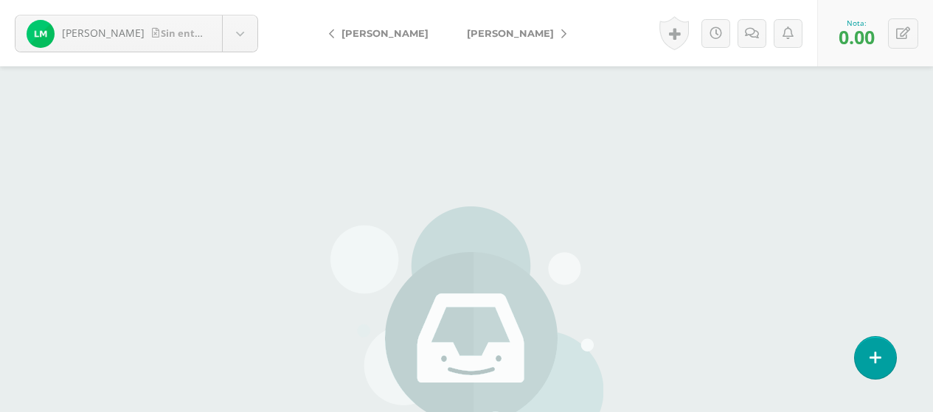
click at [553, 28] on link "[PERSON_NAME]" at bounding box center [513, 32] width 131 height 35
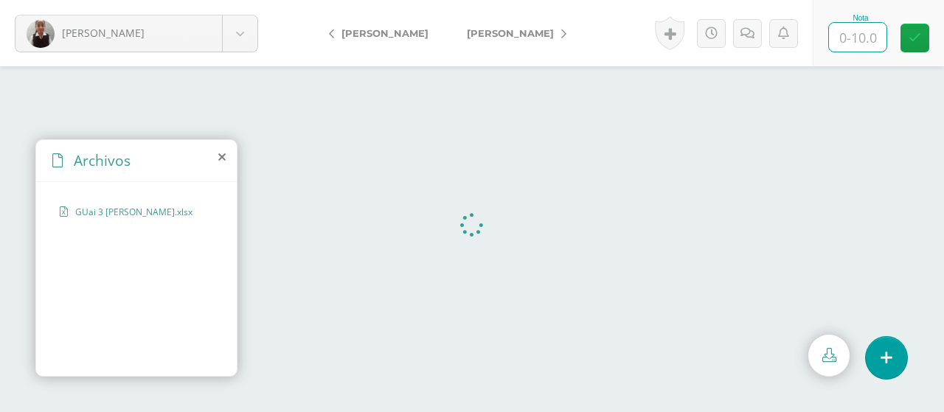
click at [870, 34] on input "text" at bounding box center [858, 37] width 58 height 29
type input "7"
click at [517, 35] on span "[PERSON_NAME]" at bounding box center [510, 33] width 87 height 12
click at [856, 31] on input "text" at bounding box center [858, 37] width 58 height 29
type input "5"
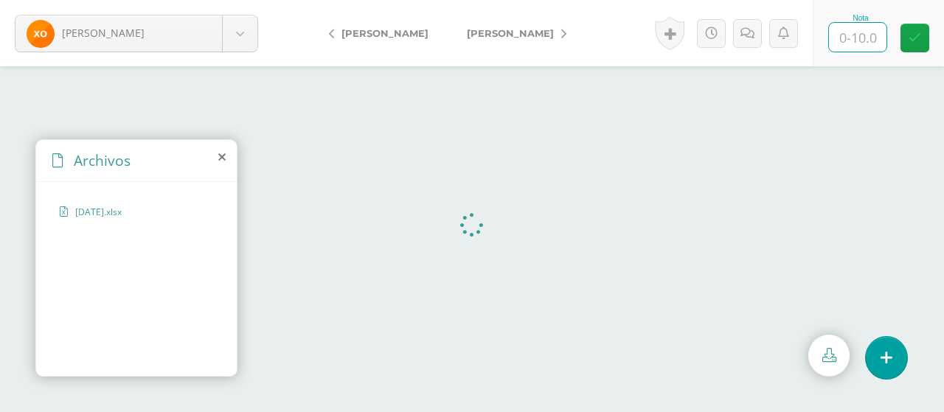
type input "6"
click at [477, 32] on span "[PERSON_NAME]" at bounding box center [510, 33] width 87 height 12
click at [854, 38] on input "text" at bounding box center [858, 37] width 58 height 29
type input "6"
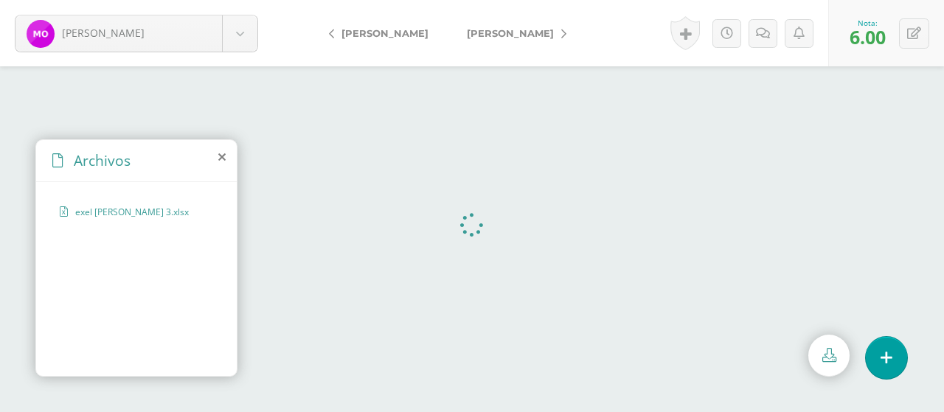
click at [516, 37] on span "[PERSON_NAME]" at bounding box center [510, 33] width 87 height 12
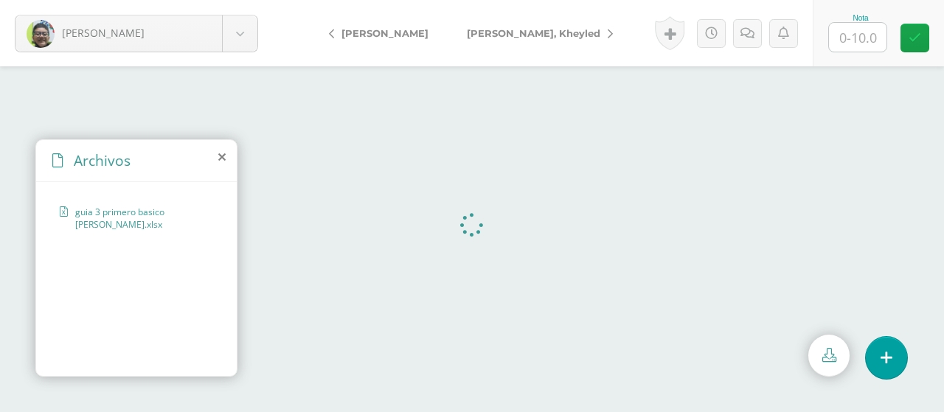
click at [877, 44] on input "text" at bounding box center [858, 37] width 58 height 29
type input "7"
click at [520, 35] on span "[PERSON_NAME], Kheyled" at bounding box center [534, 33] width 134 height 12
click at [869, 36] on input "text" at bounding box center [858, 37] width 58 height 29
type input "10"
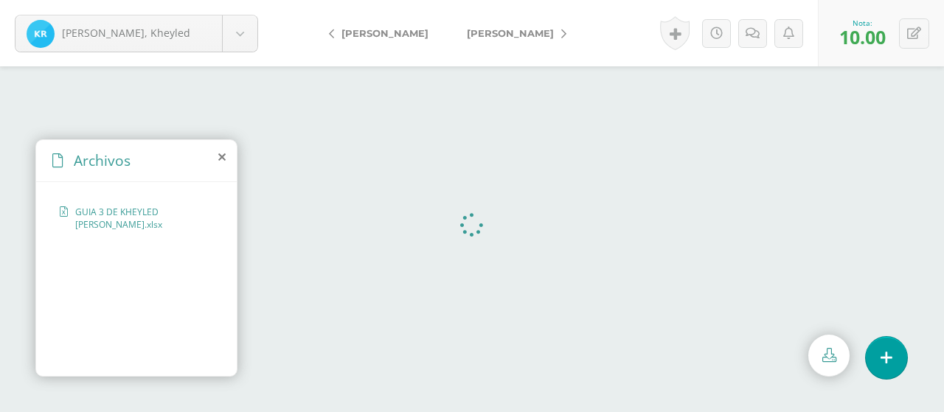
click at [524, 26] on link "[PERSON_NAME]" at bounding box center [513, 32] width 131 height 35
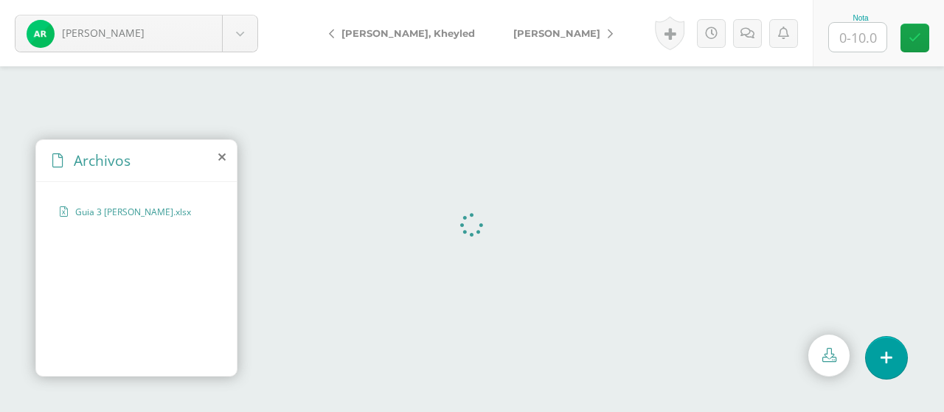
click at [854, 29] on input "text" at bounding box center [858, 37] width 58 height 29
type input "5"
click at [515, 31] on span "[PERSON_NAME]" at bounding box center [557, 33] width 87 height 12
click at [868, 33] on input "text" at bounding box center [858, 37] width 58 height 29
type input "7"
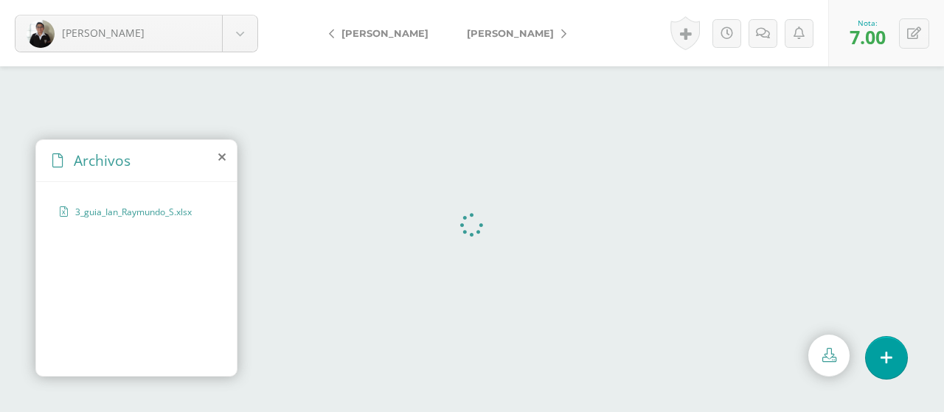
click at [476, 39] on link "[PERSON_NAME]" at bounding box center [513, 32] width 131 height 35
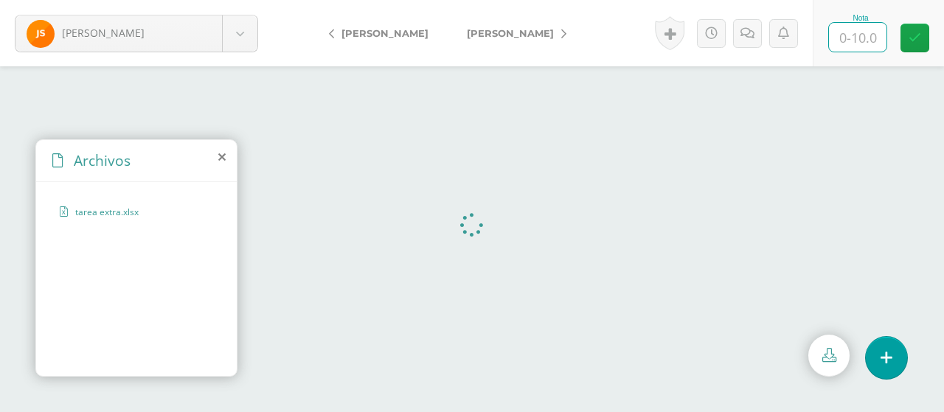
click at [877, 36] on input "text" at bounding box center [858, 37] width 58 height 29
type input "6"
click at [488, 39] on link "[PERSON_NAME]" at bounding box center [513, 32] width 131 height 35
click at [872, 35] on input "text" at bounding box center [858, 37] width 58 height 29
type input "6"
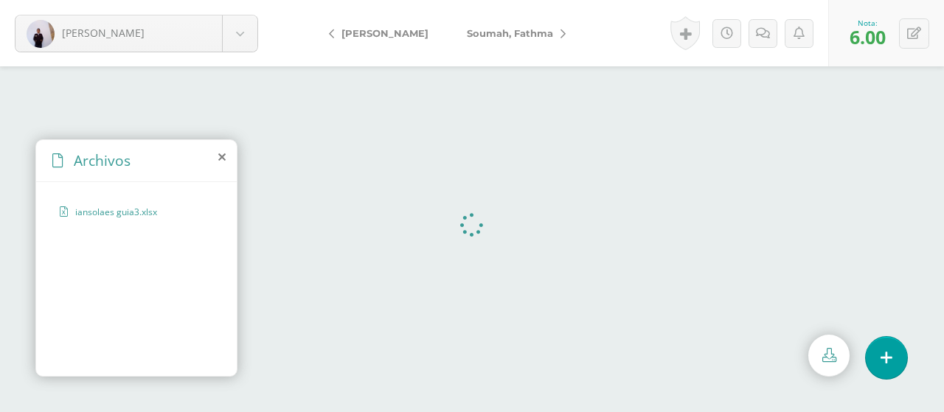
click at [497, 33] on span "Soumah, Fathma" at bounding box center [510, 33] width 86 height 12
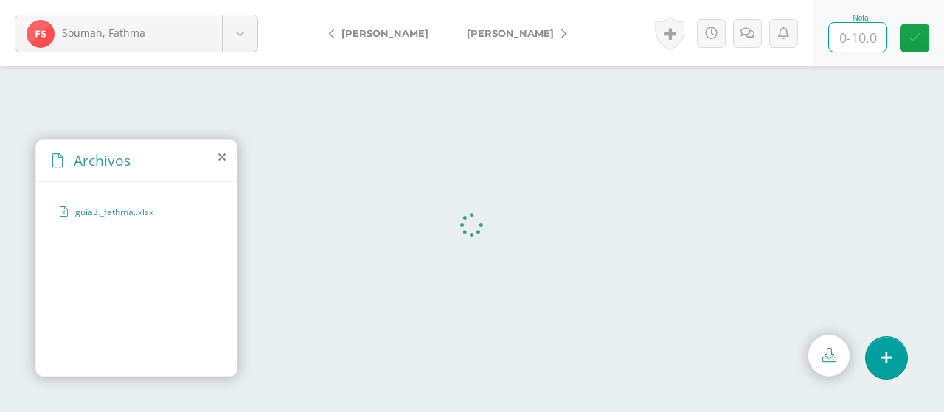
click at [866, 31] on input "text" at bounding box center [858, 37] width 58 height 29
type input "5"
click at [448, 40] on link "[PERSON_NAME]" at bounding box center [513, 32] width 131 height 35
click at [850, 44] on input "text" at bounding box center [858, 37] width 58 height 29
type input "7"
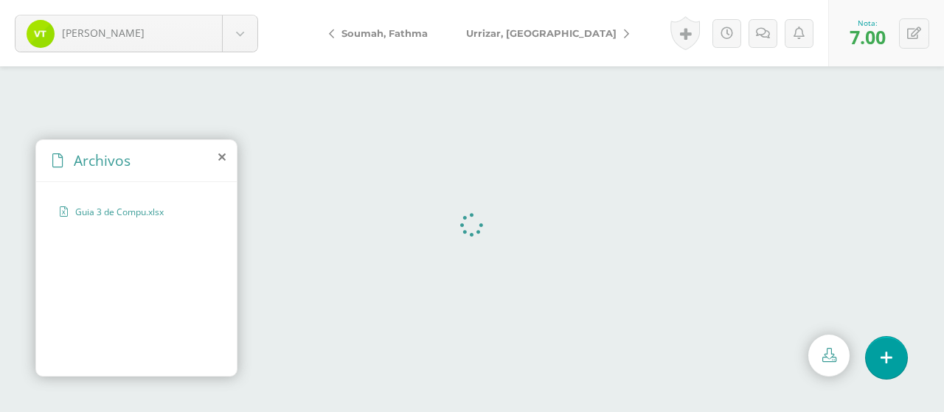
click at [537, 26] on link "Urrizar, [GEOGRAPHIC_DATA]" at bounding box center [544, 32] width 194 height 35
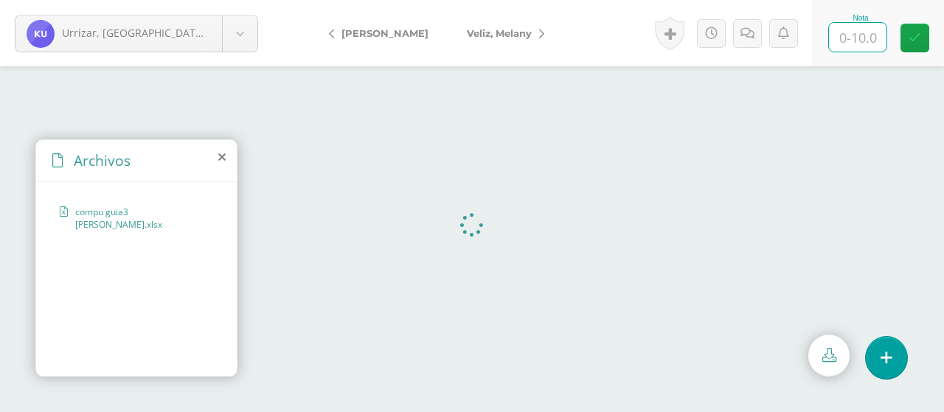
click at [863, 44] on input "text" at bounding box center [858, 37] width 58 height 29
click at [873, 32] on input "text" at bounding box center [858, 37] width 58 height 29
type input "5"
click at [500, 37] on span "Veliz, Melany" at bounding box center [499, 33] width 65 height 12
click at [851, 44] on input "text" at bounding box center [858, 37] width 58 height 29
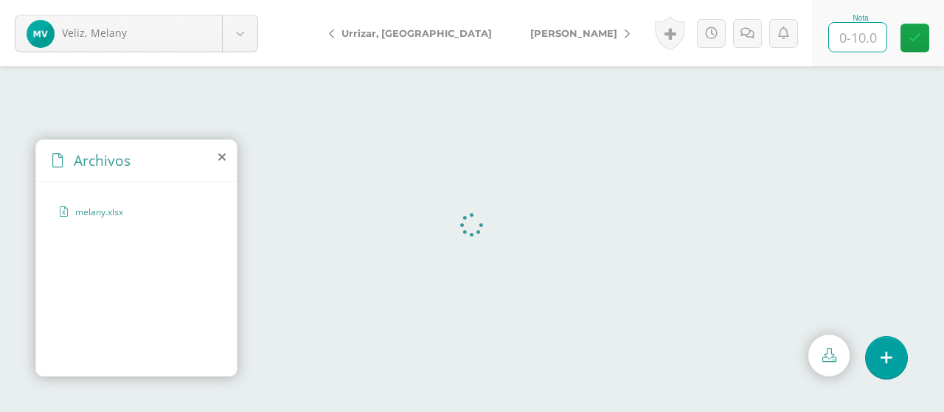
type input "5"
click at [531, 38] on span "[PERSON_NAME]" at bounding box center [574, 33] width 87 height 12
click at [880, 38] on input "text" at bounding box center [858, 37] width 58 height 29
type input "7"
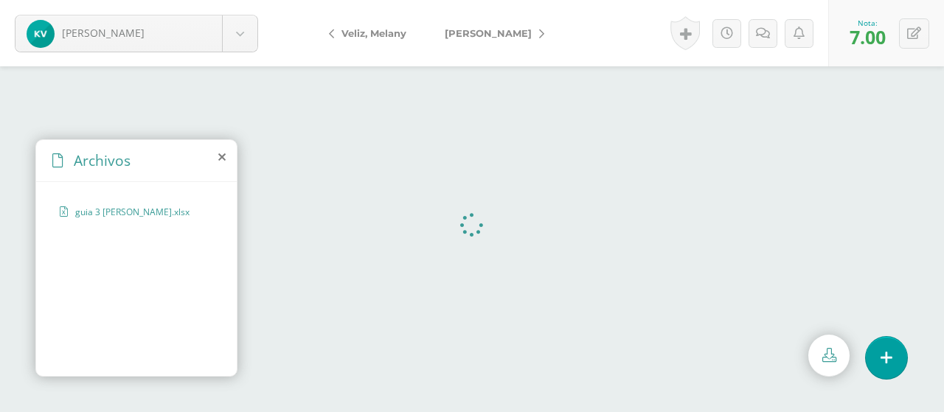
click at [472, 49] on link "[PERSON_NAME]" at bounding box center [491, 32] width 131 height 35
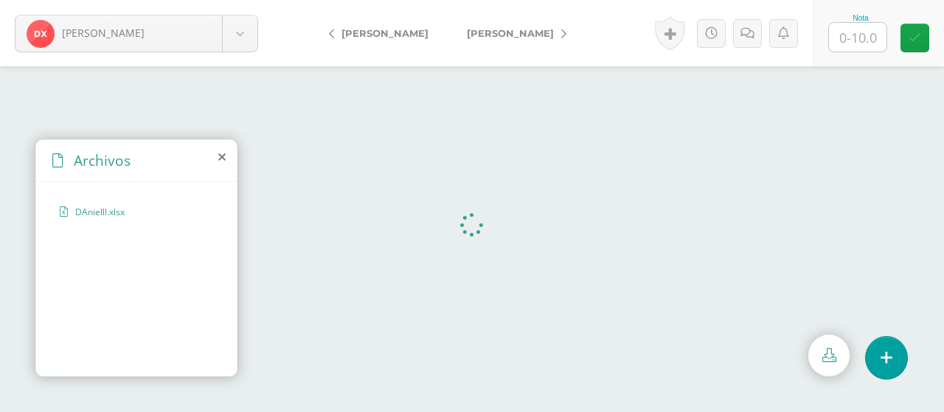
click at [868, 35] on input "text" at bounding box center [858, 37] width 58 height 29
type input "5"
click at [911, 29] on link at bounding box center [915, 38] width 29 height 29
click at [511, 32] on span "[PERSON_NAME]" at bounding box center [510, 33] width 87 height 12
click at [867, 42] on input "text" at bounding box center [858, 37] width 58 height 29
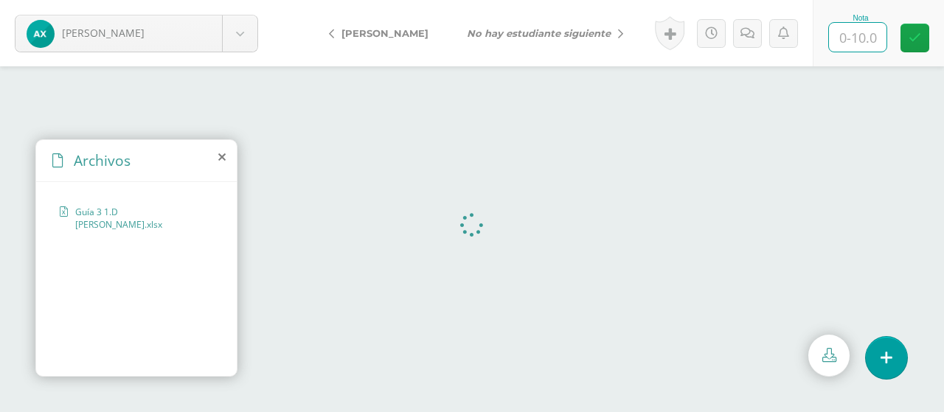
type input "8"
